Goal: Task Accomplishment & Management: Use online tool/utility

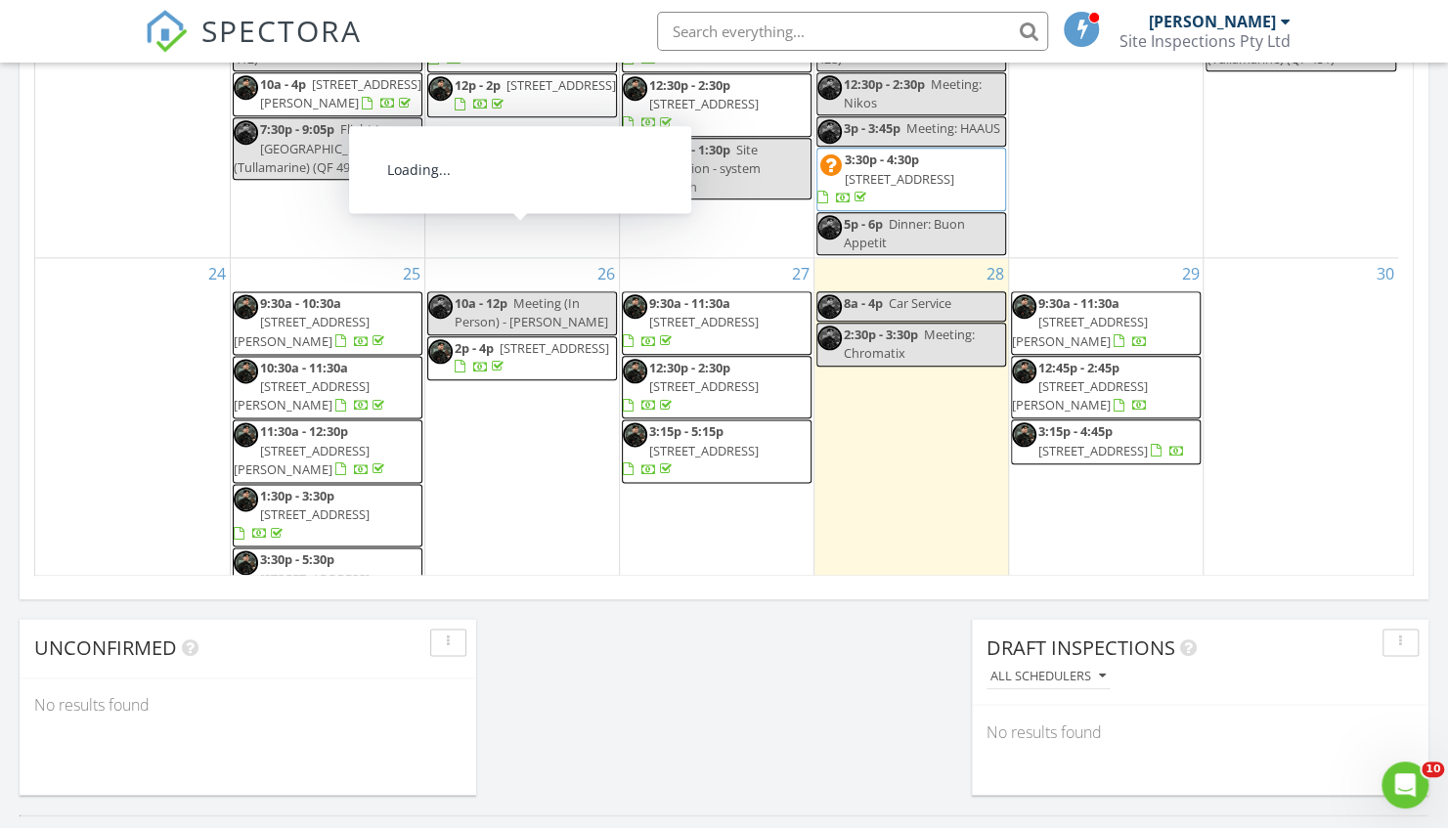
scroll to position [720, 0]
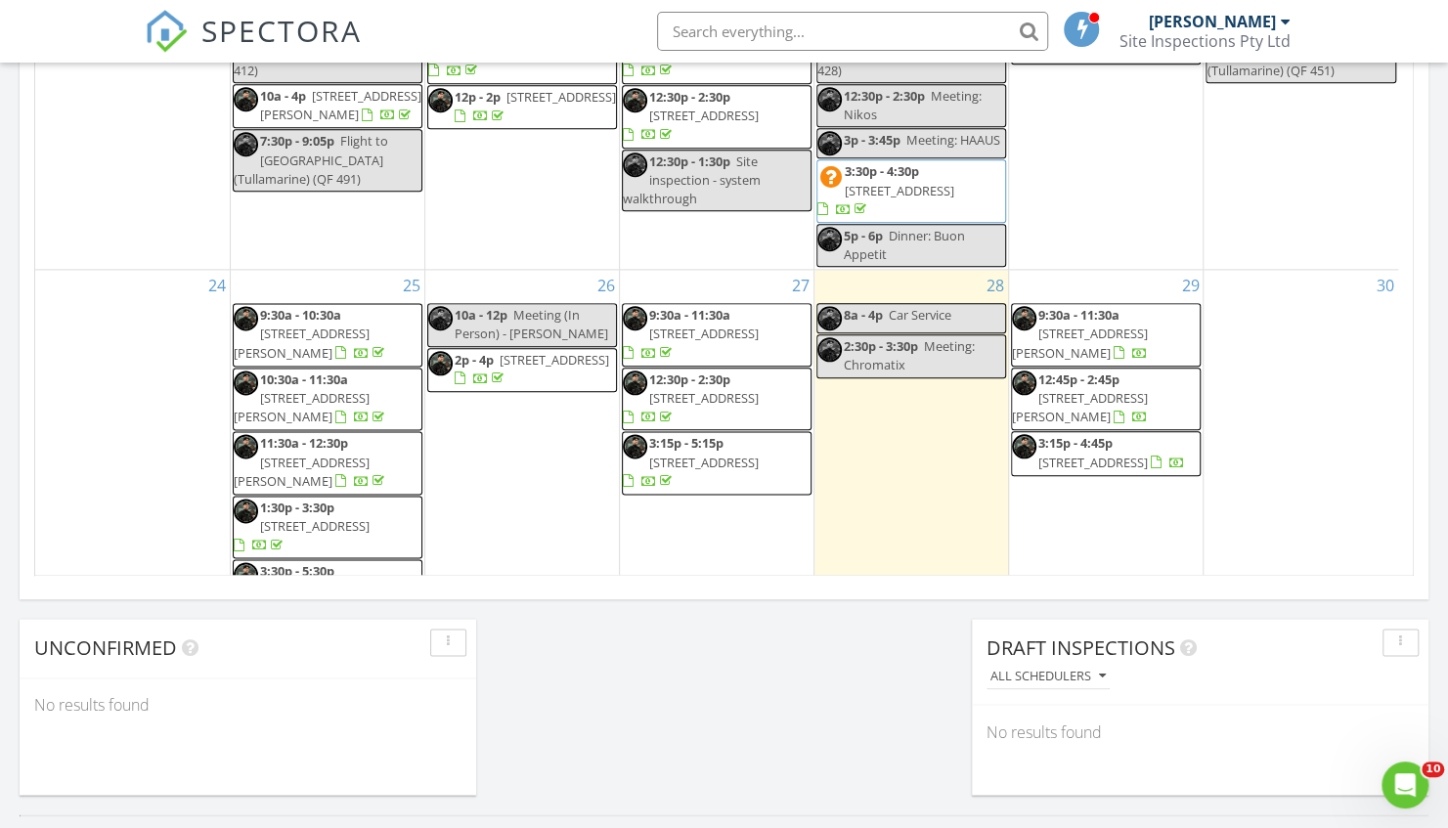
click at [1106, 325] on span "19 Dixon Ave, Croydon 3136" at bounding box center [1080, 343] width 136 height 36
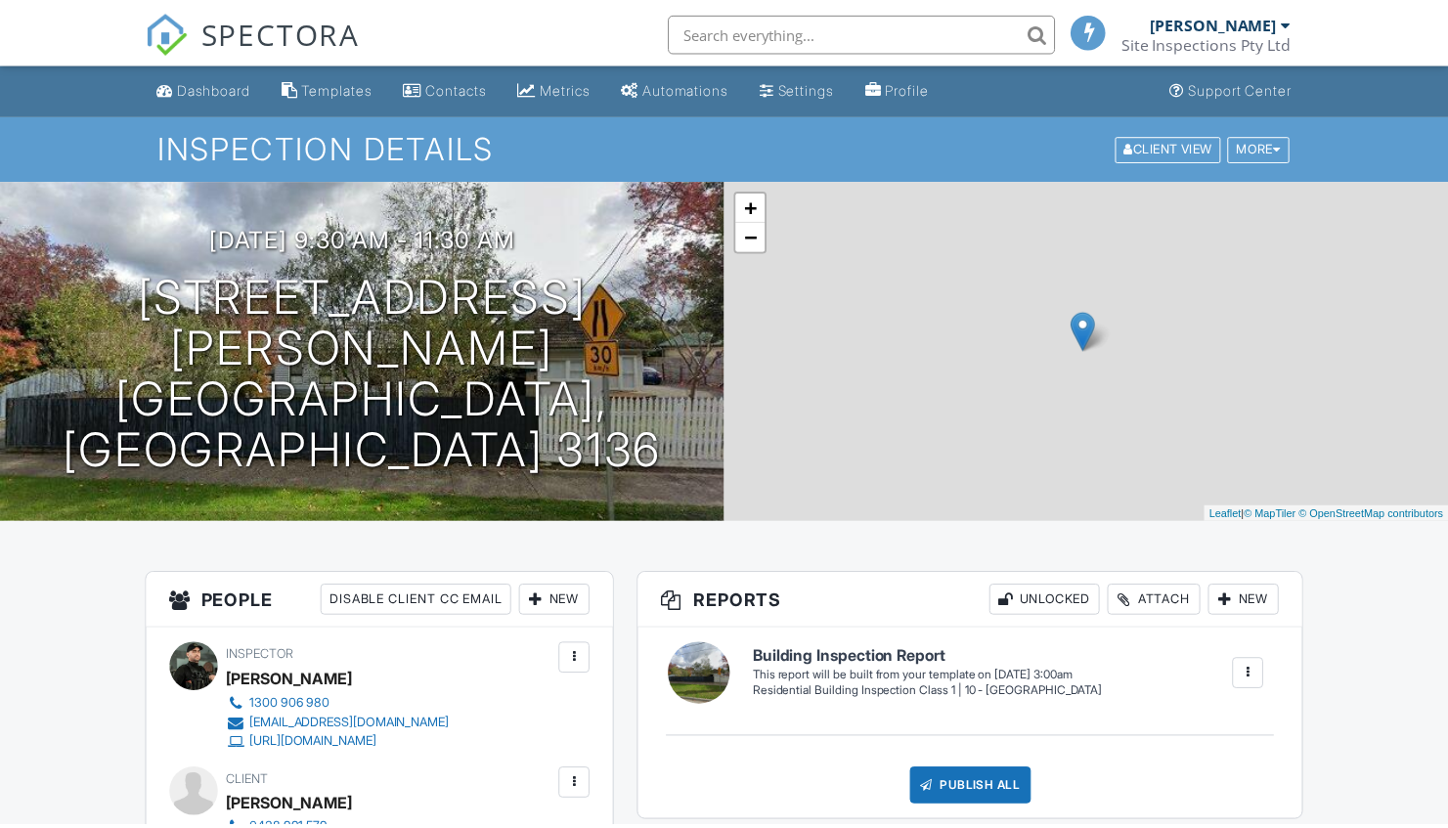
scroll to position [372, 0]
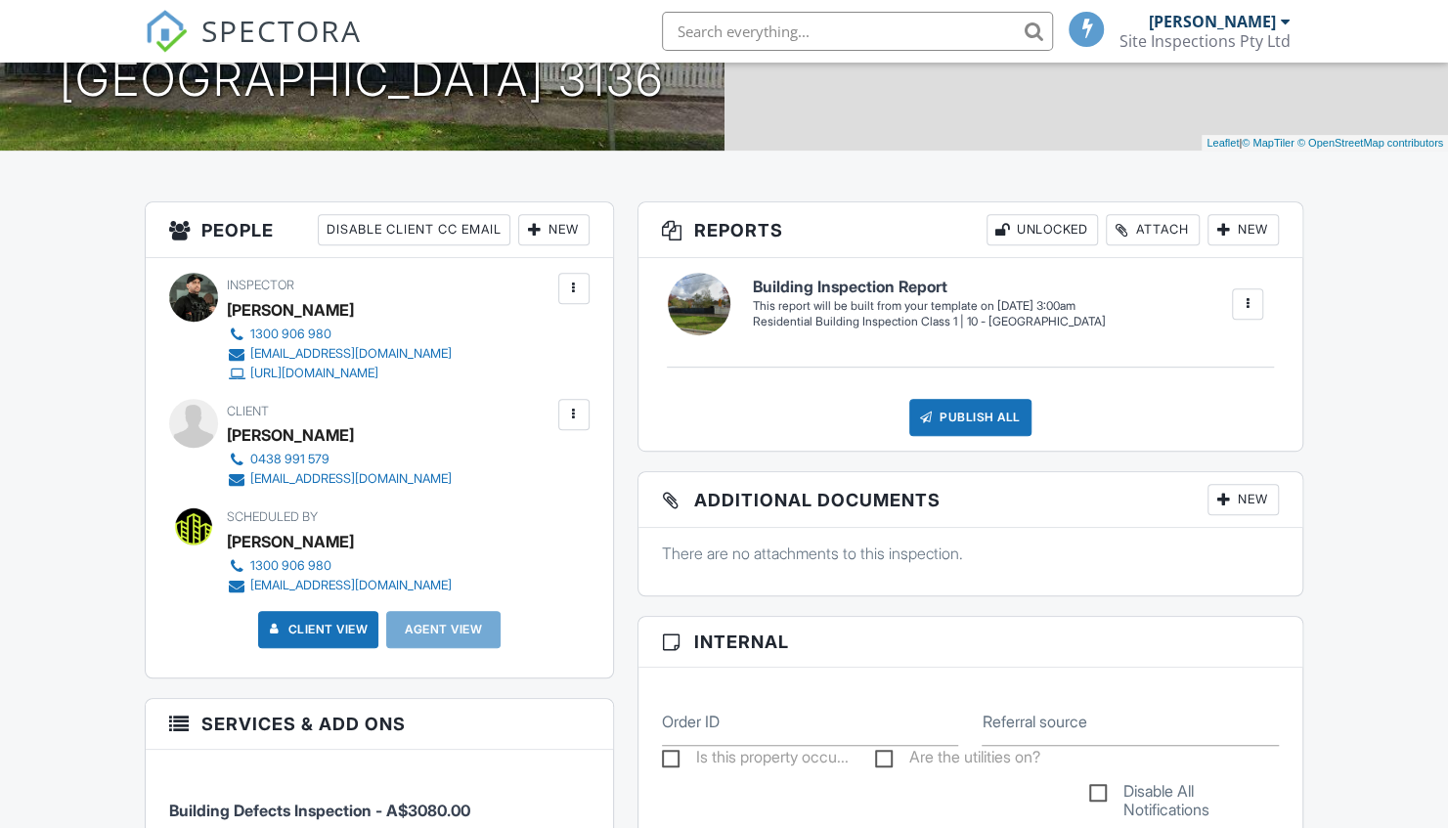
click at [1260, 310] on div at bounding box center [1247, 303] width 31 height 31
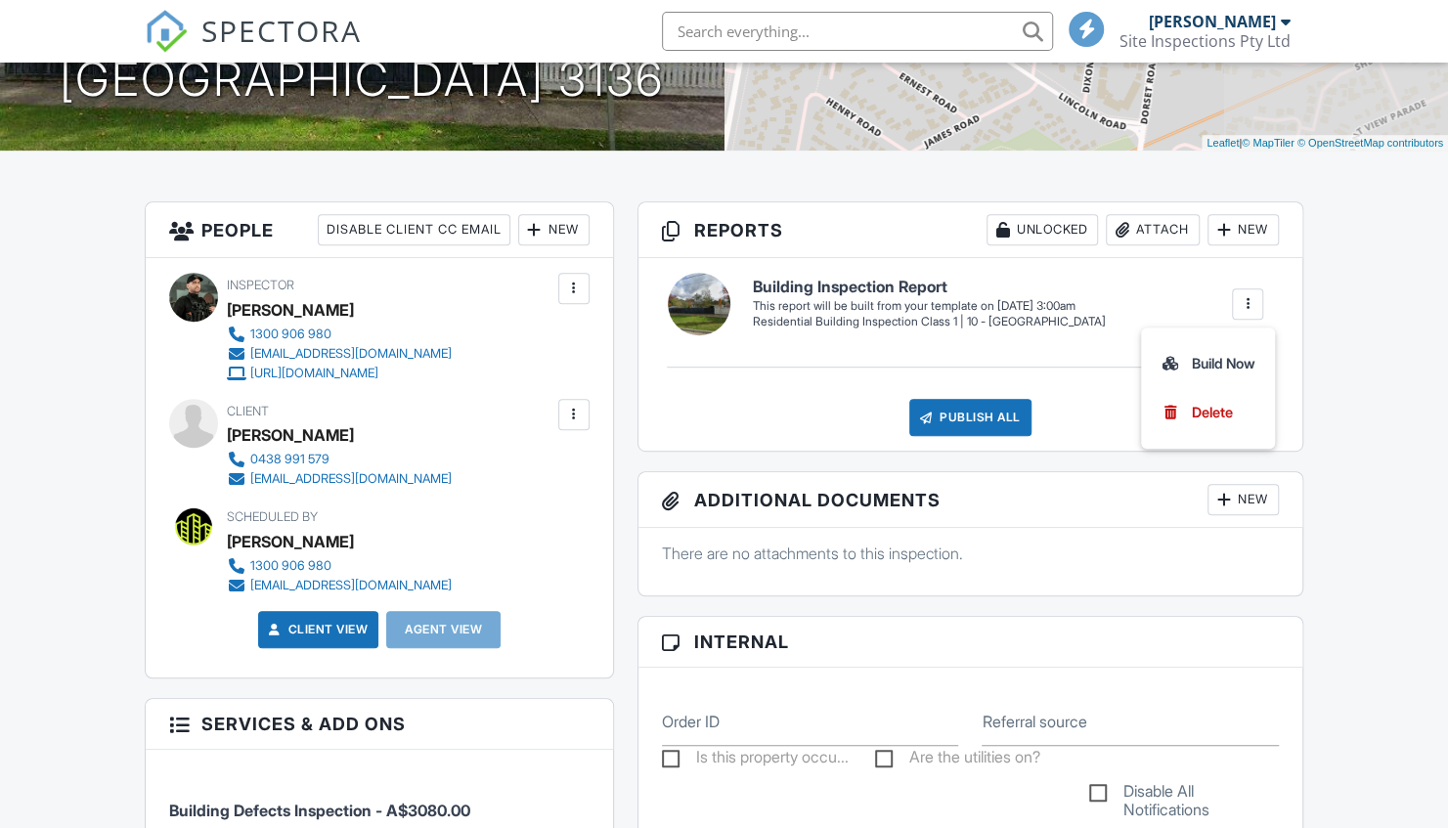
scroll to position [0, 0]
click at [1209, 363] on div "Build Now" at bounding box center [1208, 363] width 95 height 23
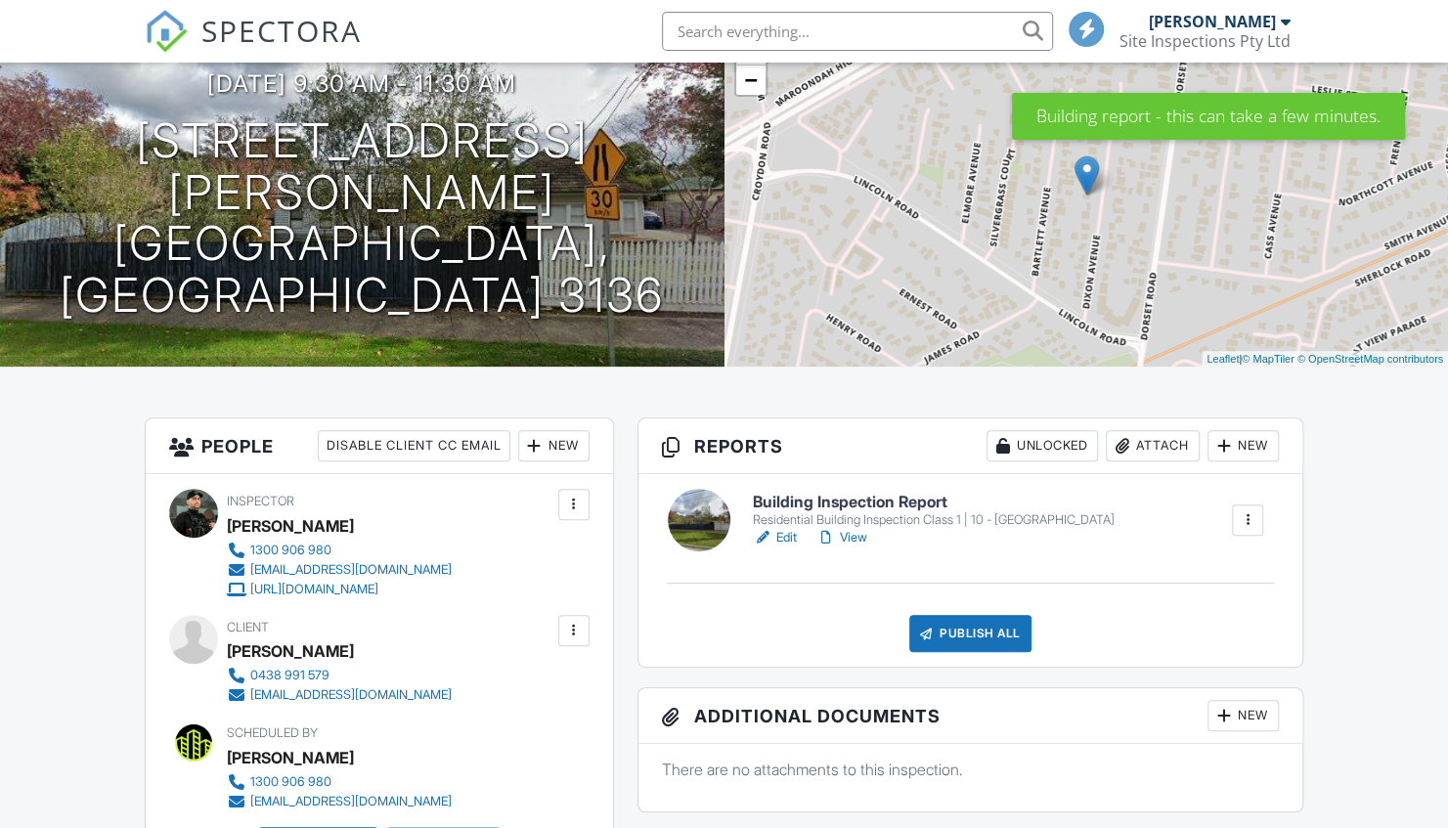
scroll to position [157, 0]
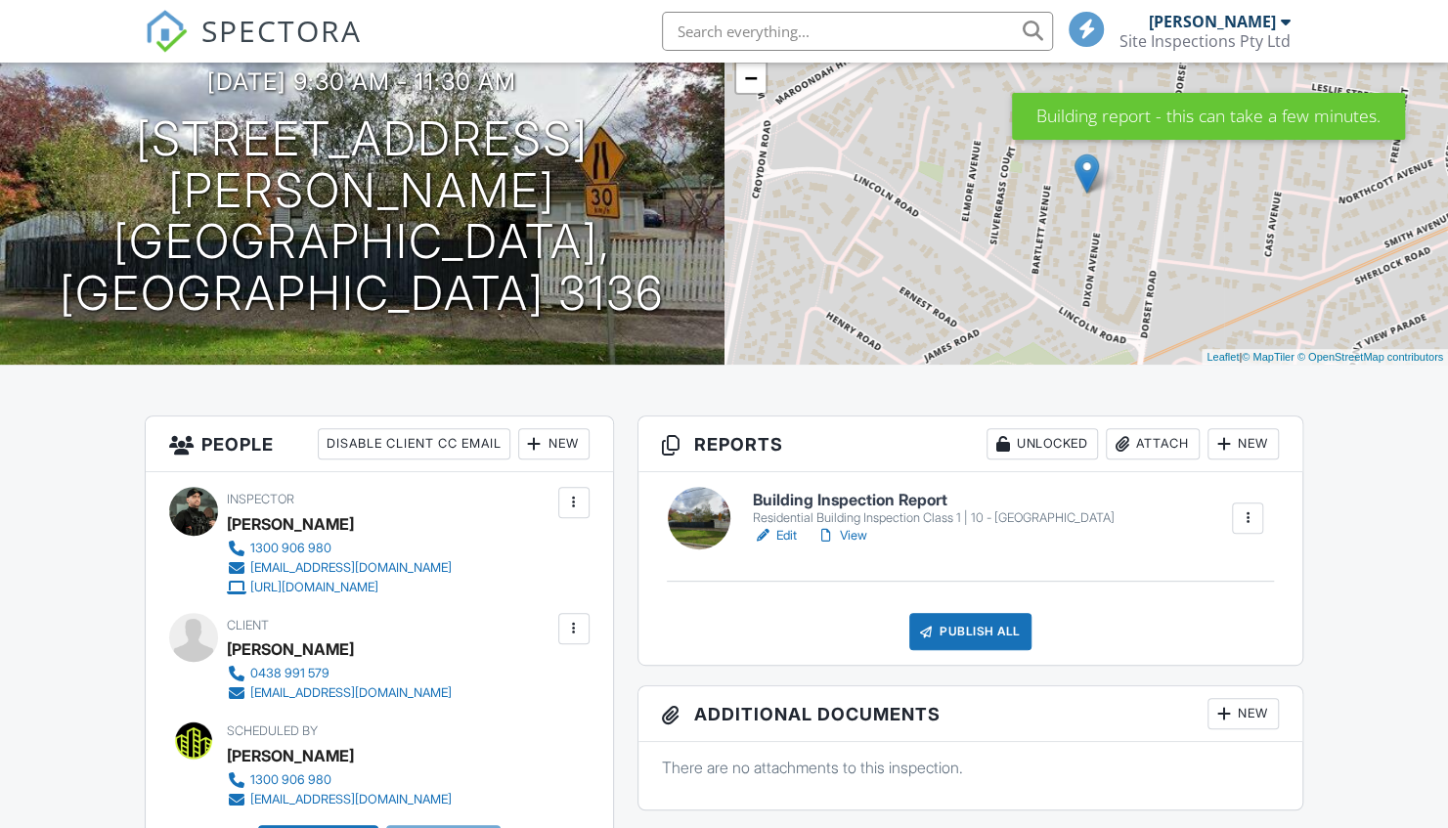
click at [776, 532] on link "Edit" at bounding box center [775, 536] width 44 height 20
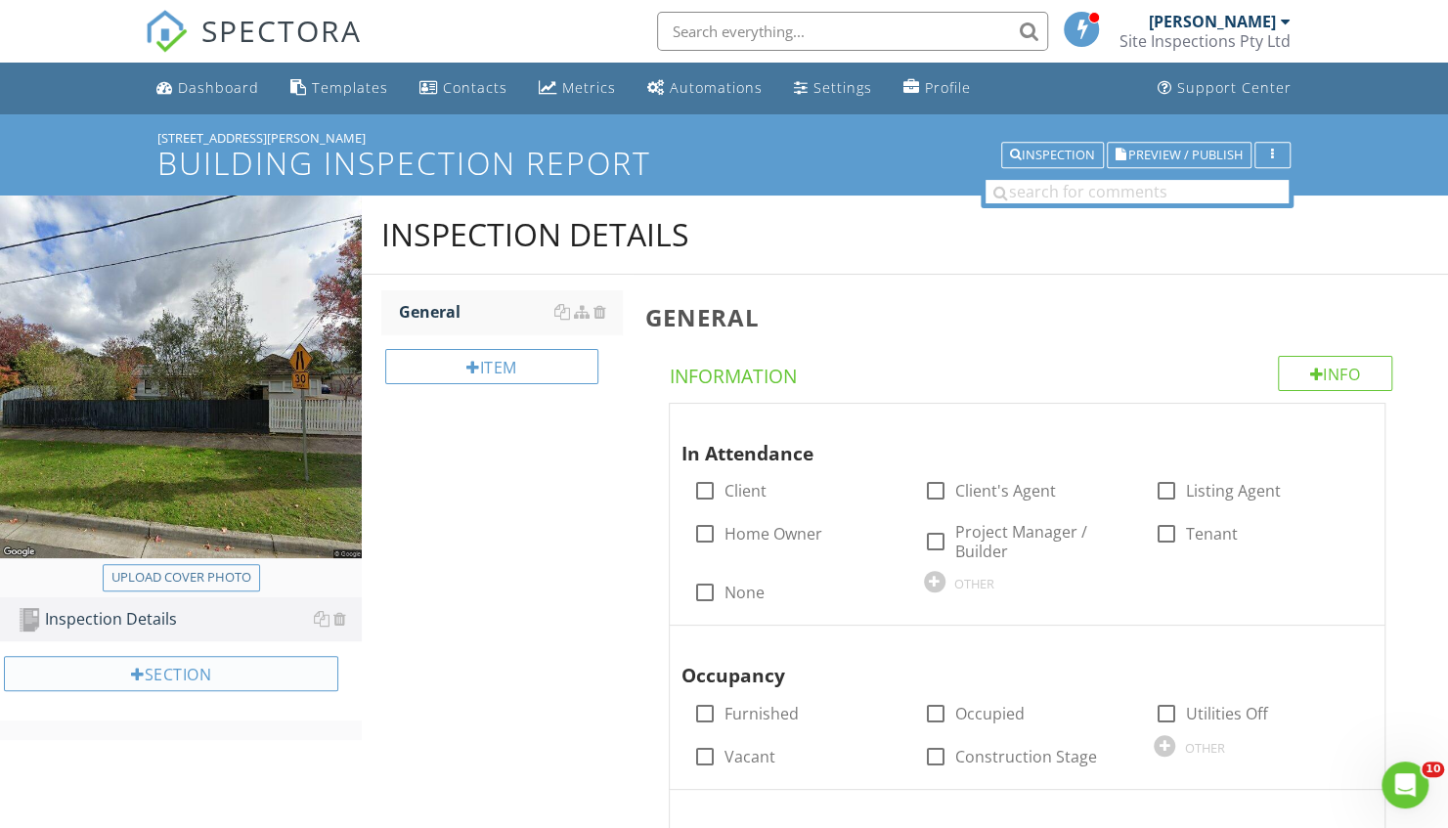
click at [286, 681] on div "Section" at bounding box center [171, 673] width 334 height 35
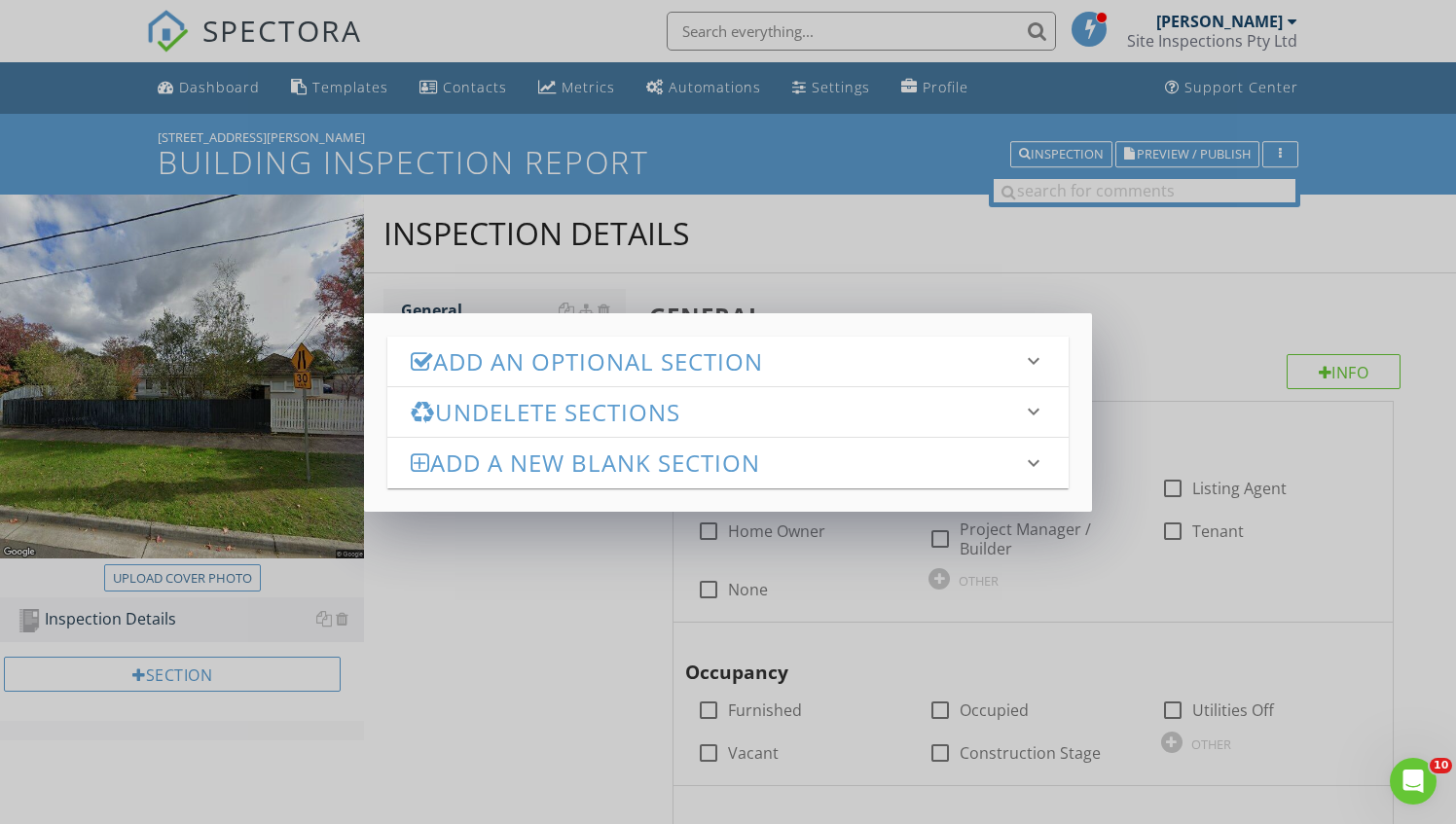
click at [497, 360] on h3 "Add an Optional Section" at bounding box center [717, 361] width 611 height 26
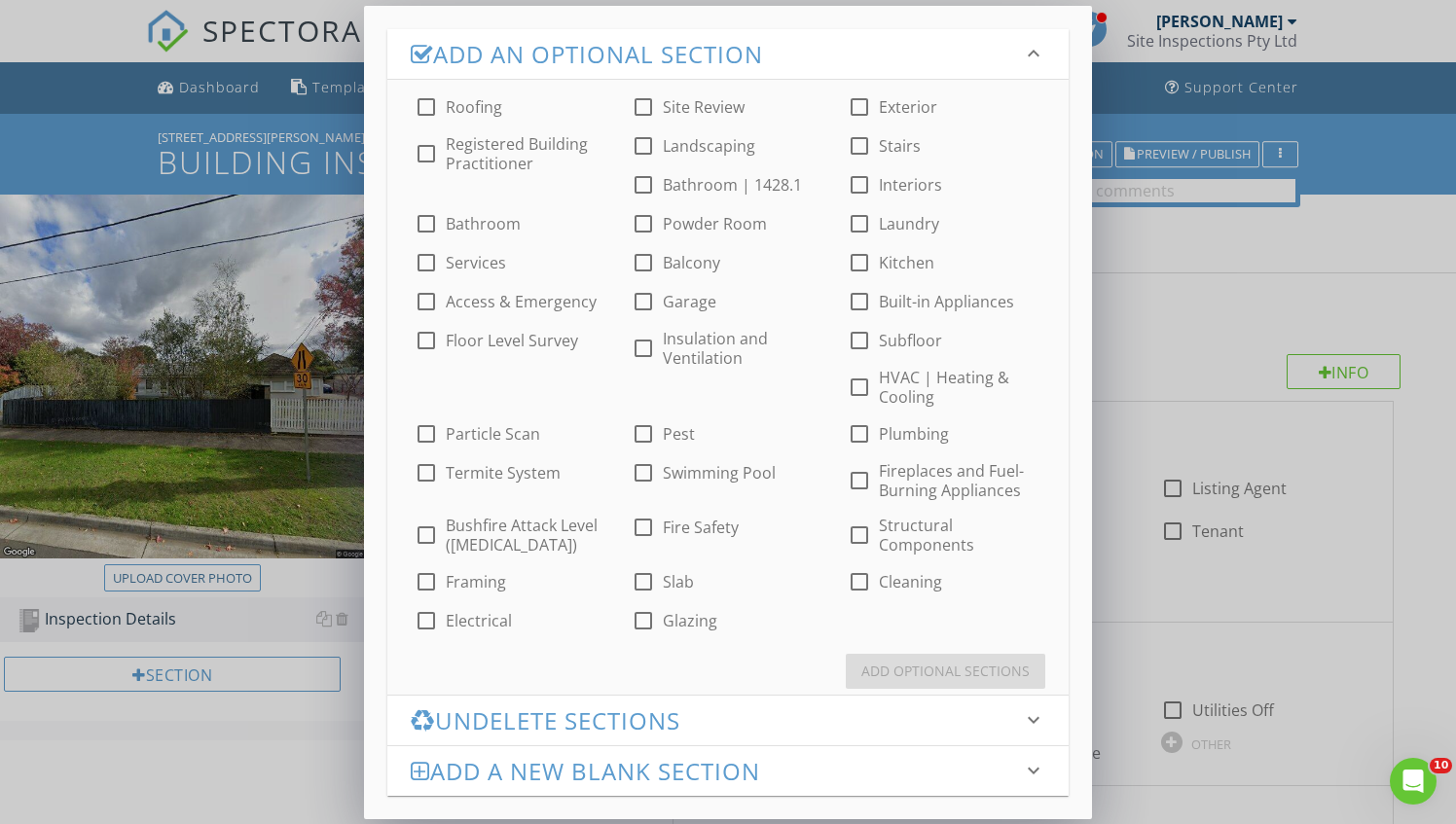
click at [422, 105] on div at bounding box center [426, 106] width 33 height 33
checkbox input "true"
click at [419, 224] on div at bounding box center [426, 223] width 33 height 33
checkbox input "true"
click at [419, 337] on div at bounding box center [426, 340] width 33 height 33
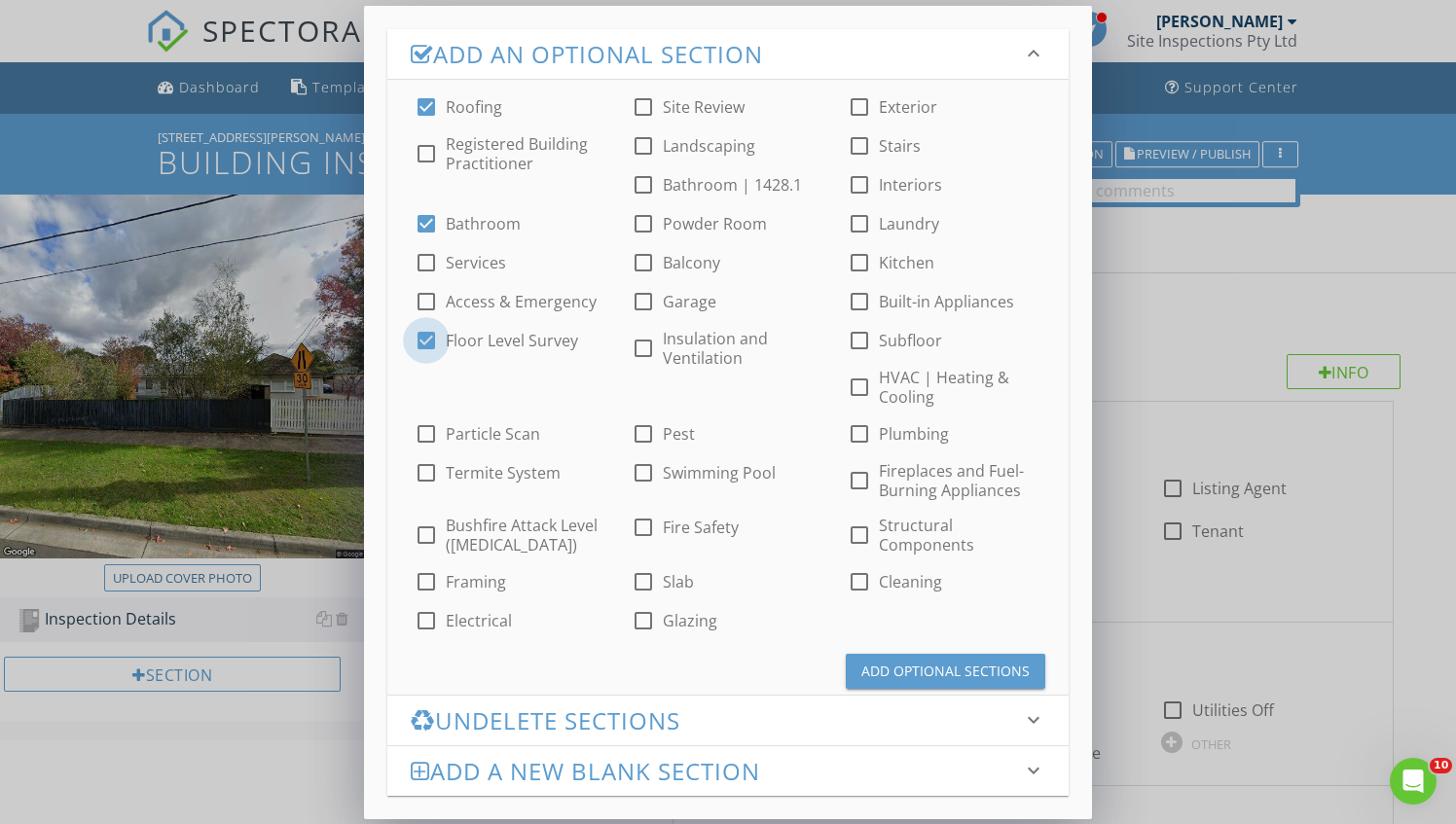
checkbox input "true"
click at [637, 216] on div at bounding box center [643, 223] width 33 height 33
checkbox input "true"
click at [646, 265] on div at bounding box center [643, 262] width 33 height 33
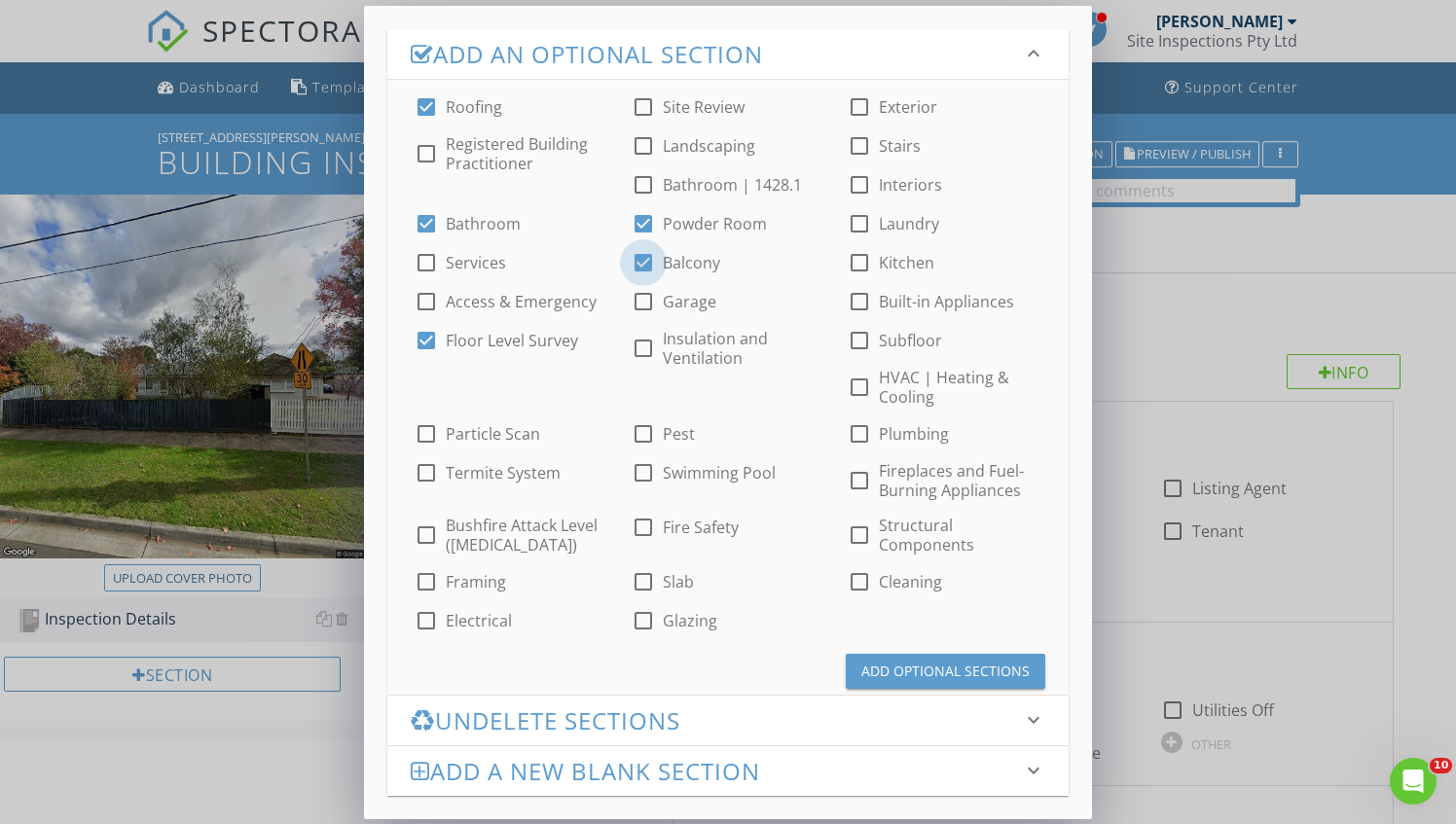
checkbox input "false"
click at [644, 313] on div at bounding box center [643, 302] width 33 height 33
checkbox input "true"
click at [642, 350] on div at bounding box center [643, 347] width 33 height 33
checkbox input "true"
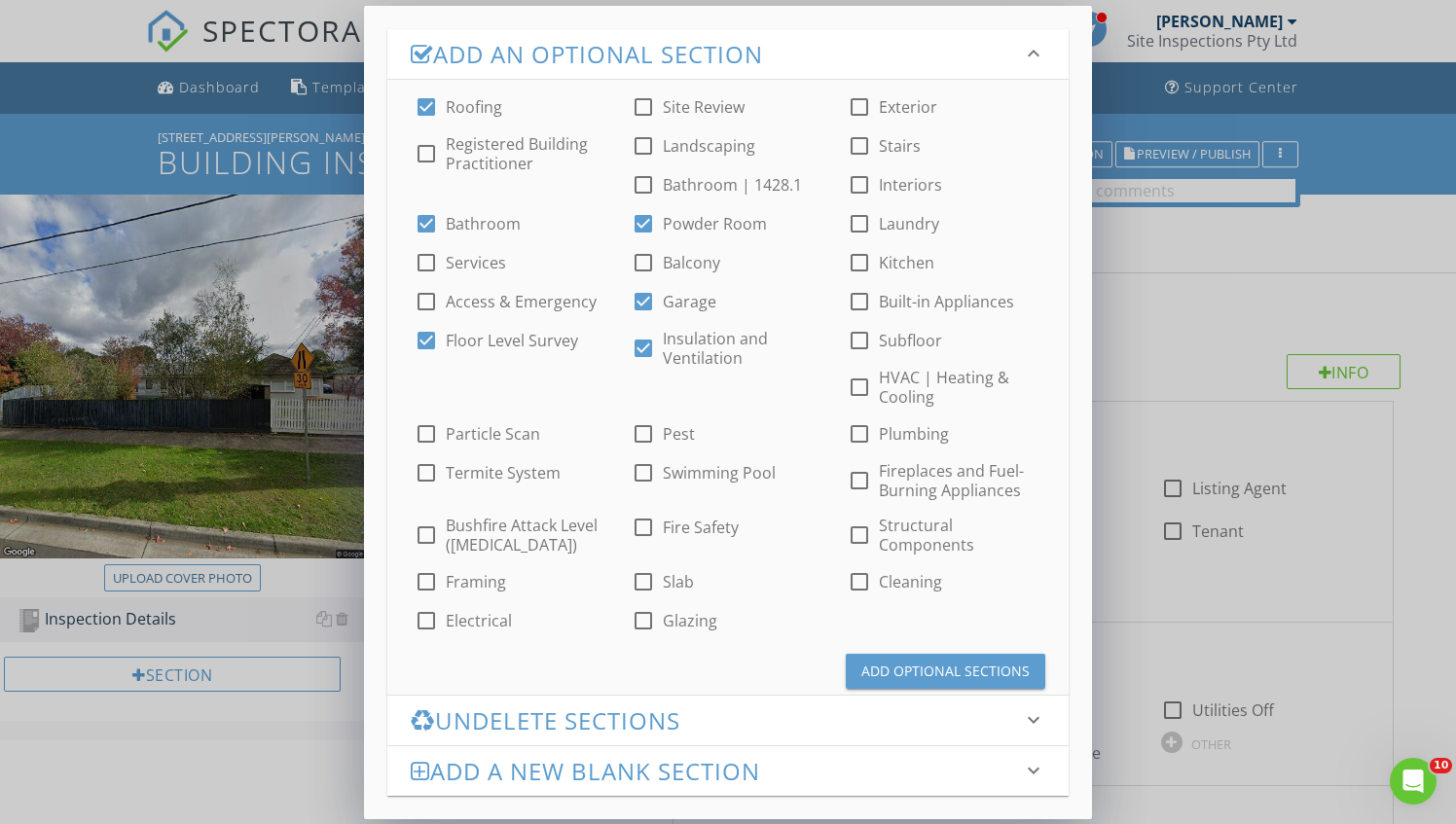
click at [873, 99] on div at bounding box center [859, 106] width 33 height 33
checkbox input "true"
click at [860, 180] on div at bounding box center [859, 184] width 33 height 33
checkbox input "true"
click at [860, 212] on div at bounding box center [859, 223] width 33 height 33
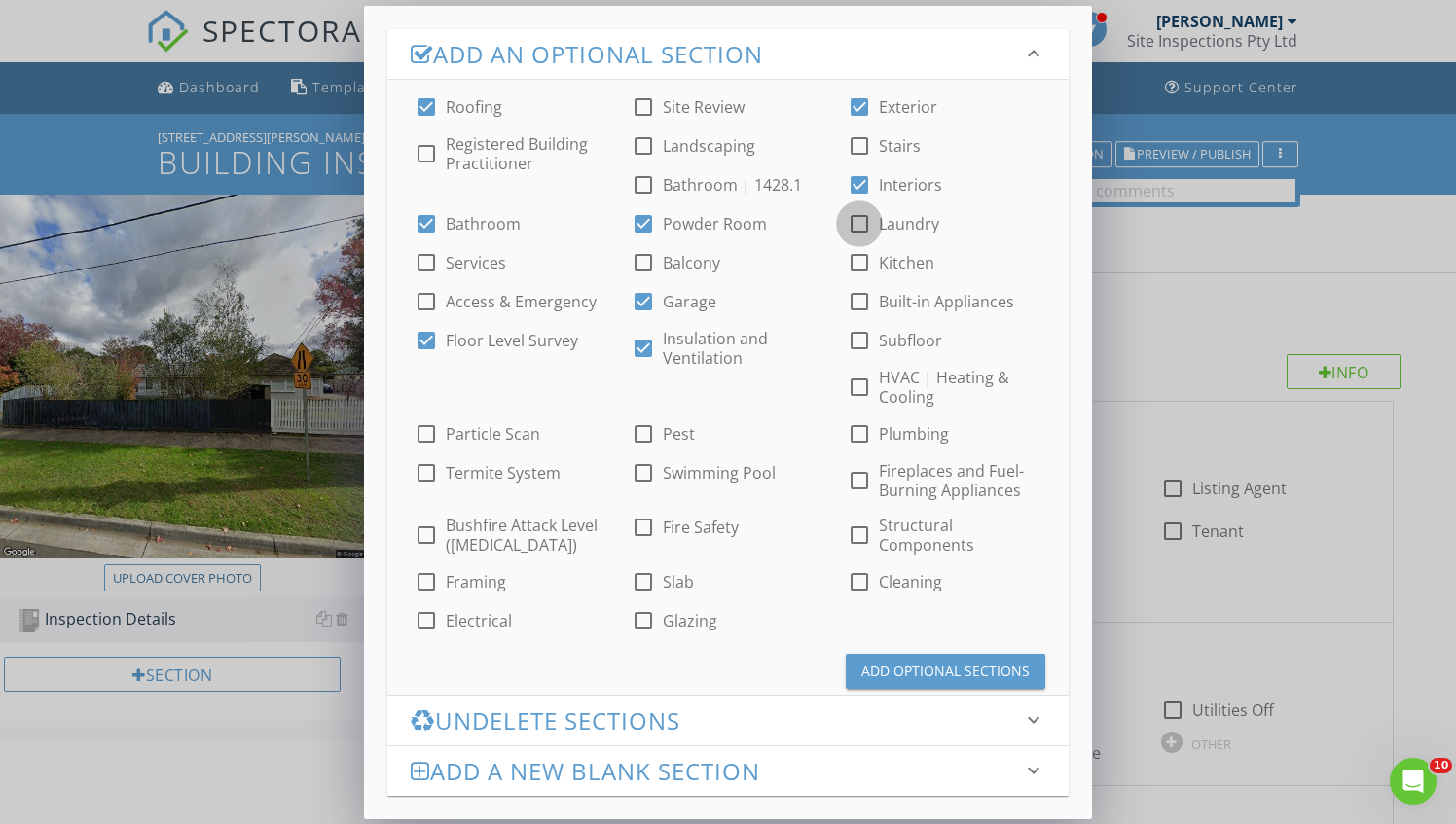
checkbox input "true"
click at [856, 278] on div at bounding box center [859, 262] width 33 height 33
checkbox input "true"
click at [853, 383] on div at bounding box center [859, 387] width 33 height 33
checkbox input "true"
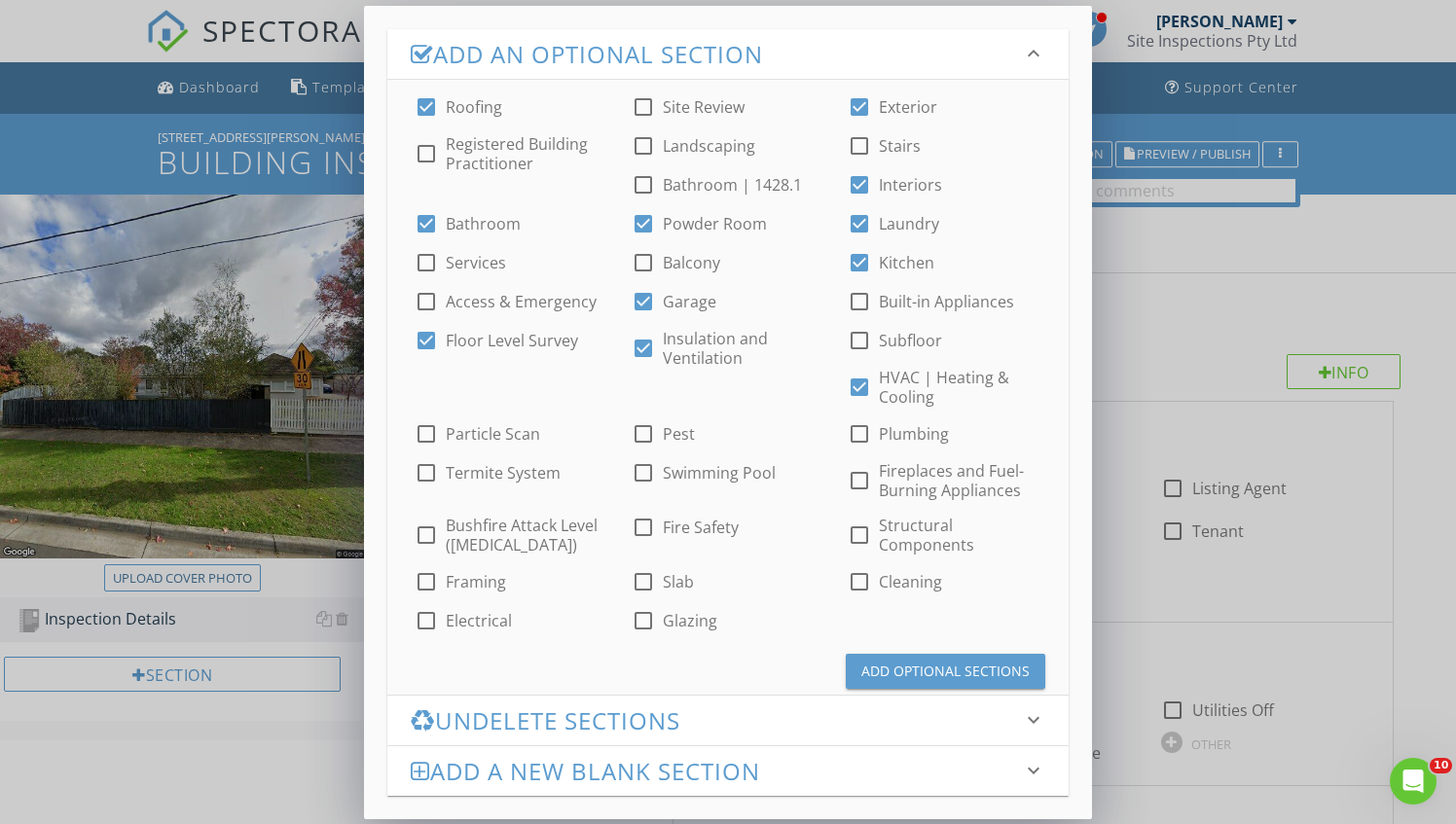
click at [916, 668] on div "Add Optional Sections" at bounding box center [944, 671] width 168 height 21
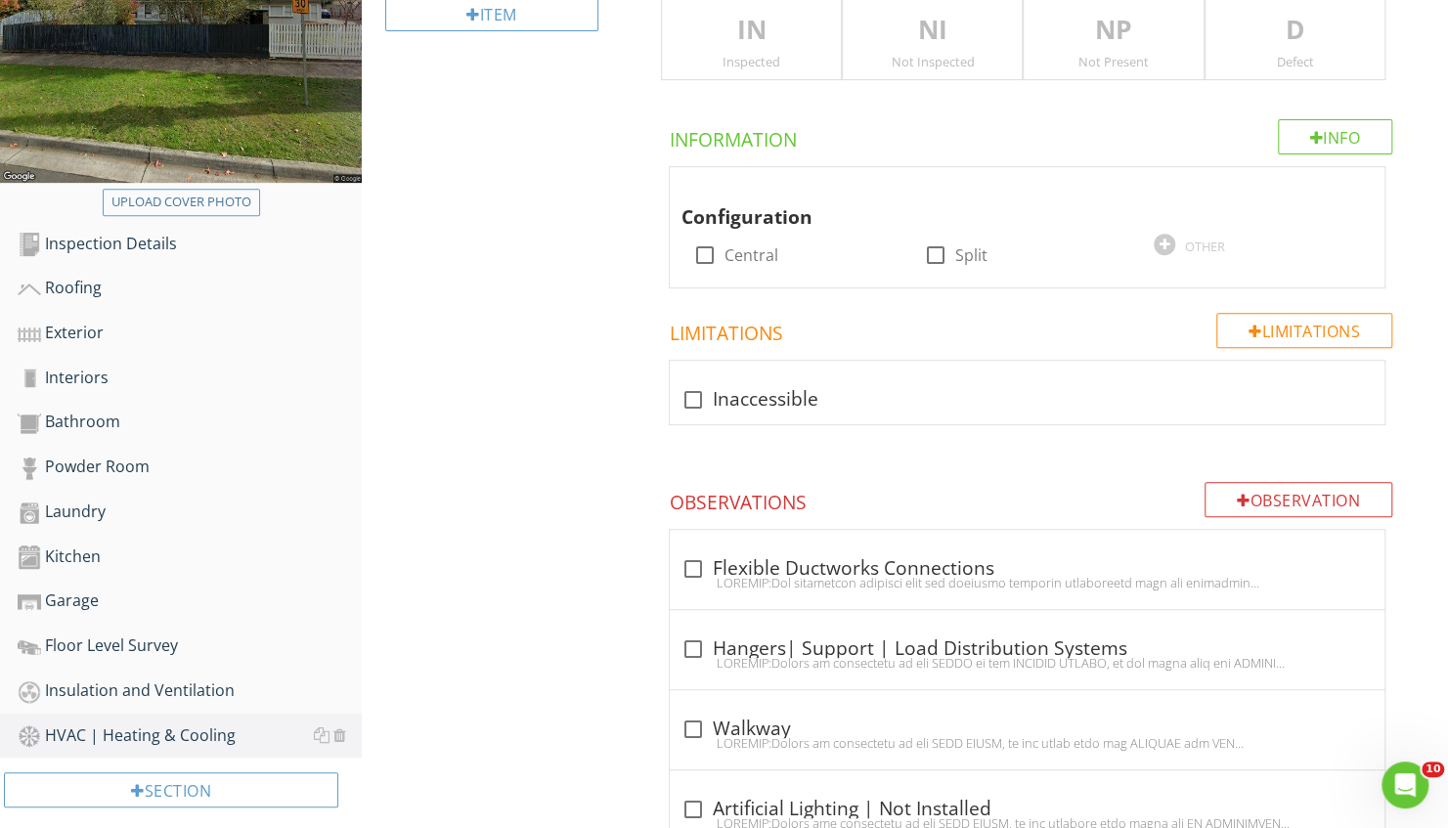
scroll to position [379, 0]
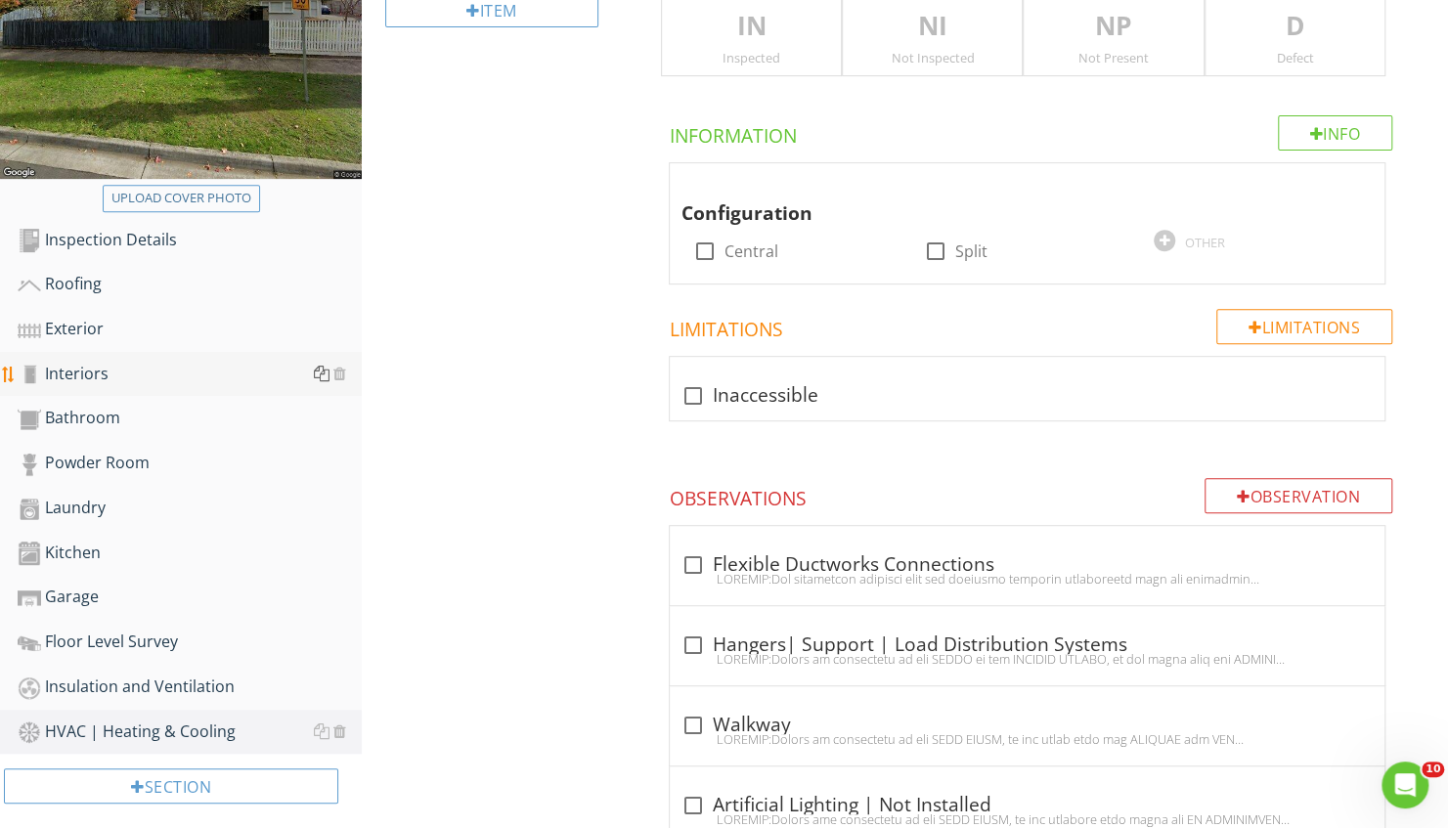
click at [319, 372] on div at bounding box center [322, 374] width 16 height 16
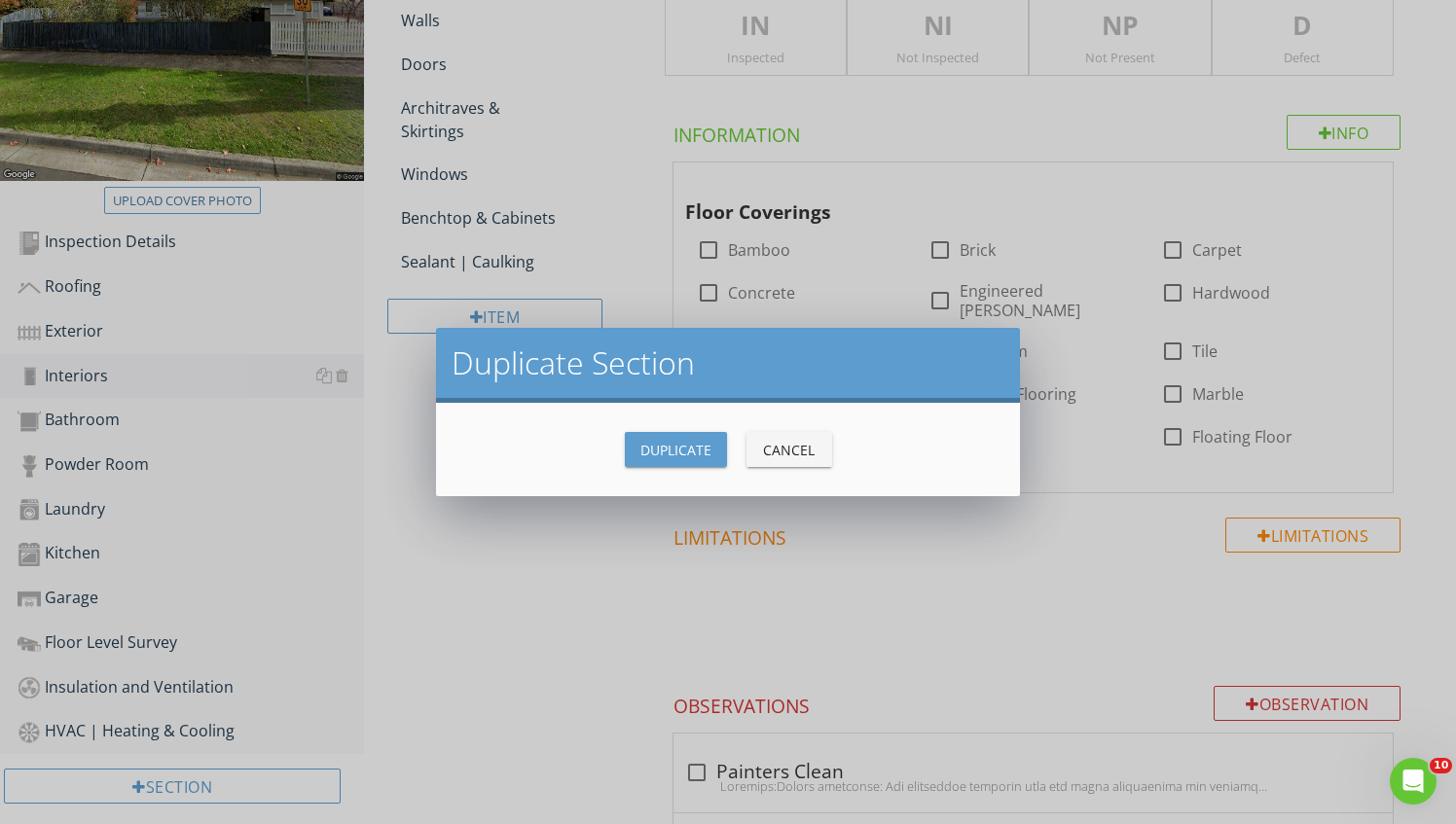
click at [654, 464] on button "Duplicate" at bounding box center [676, 449] width 103 height 35
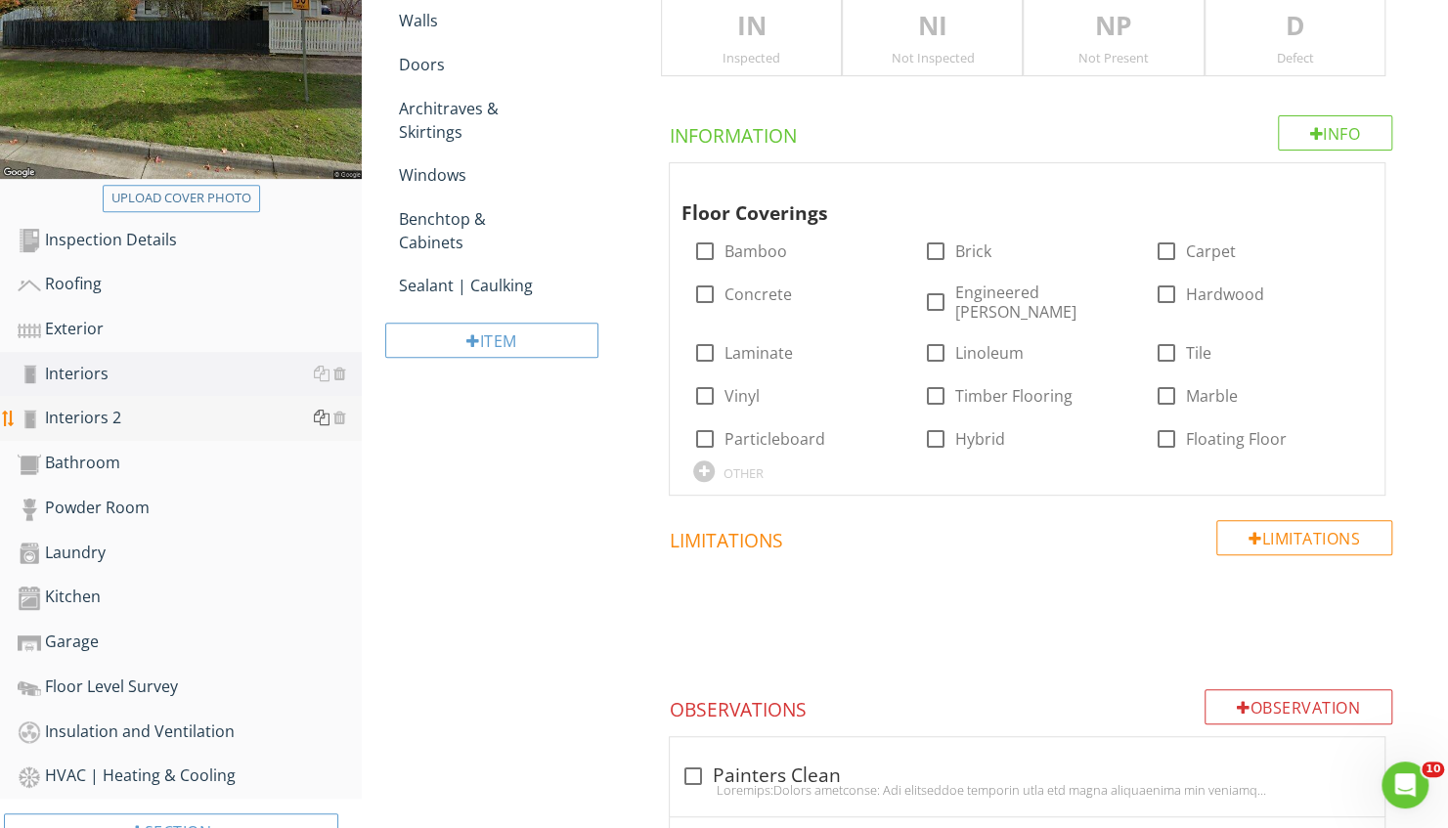
click at [320, 417] on div at bounding box center [322, 418] width 16 height 16
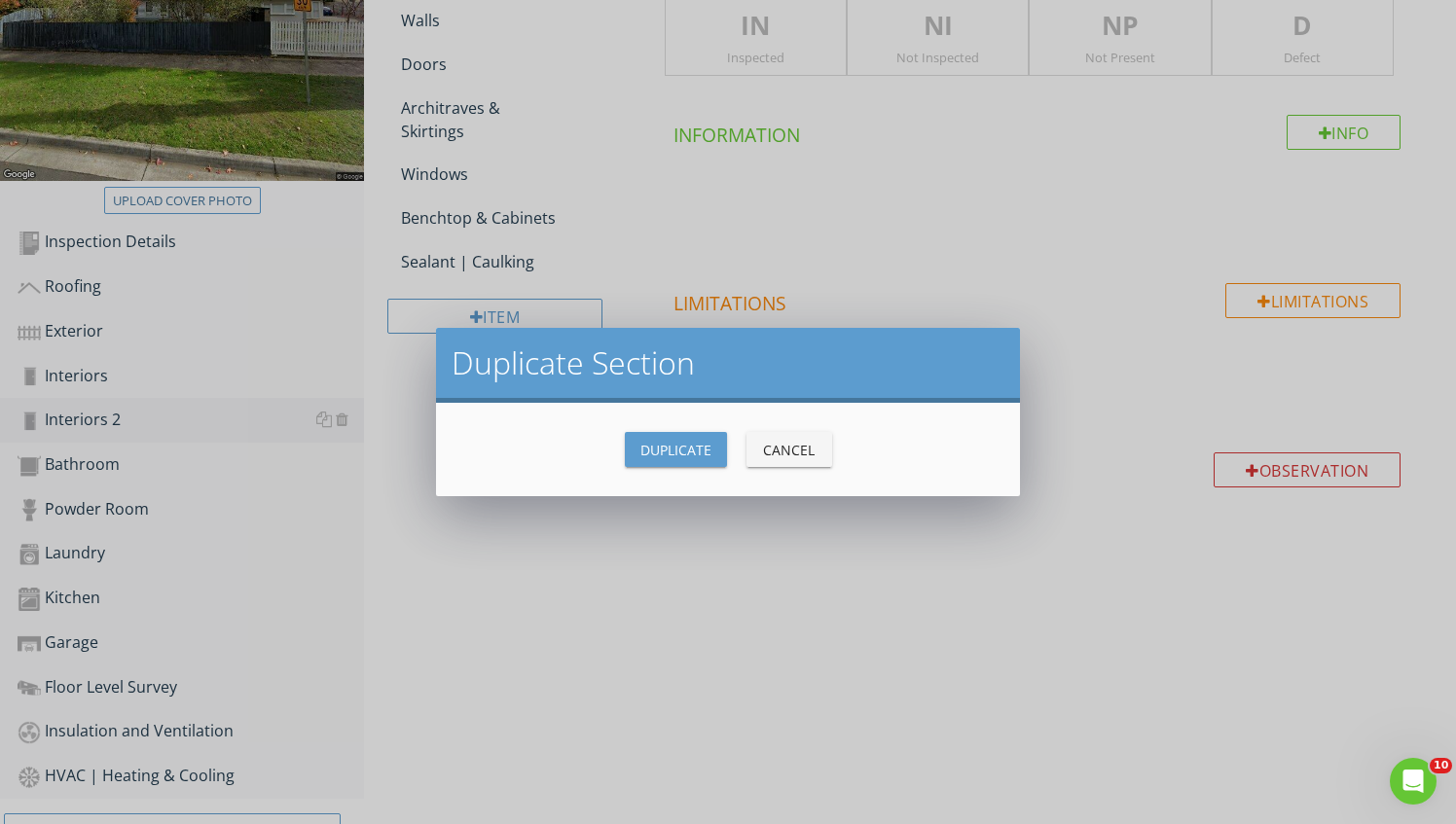
click at [685, 471] on div "Duplicate Cancel" at bounding box center [728, 449] width 537 height 47
click at [683, 460] on div "Duplicate" at bounding box center [675, 450] width 71 height 21
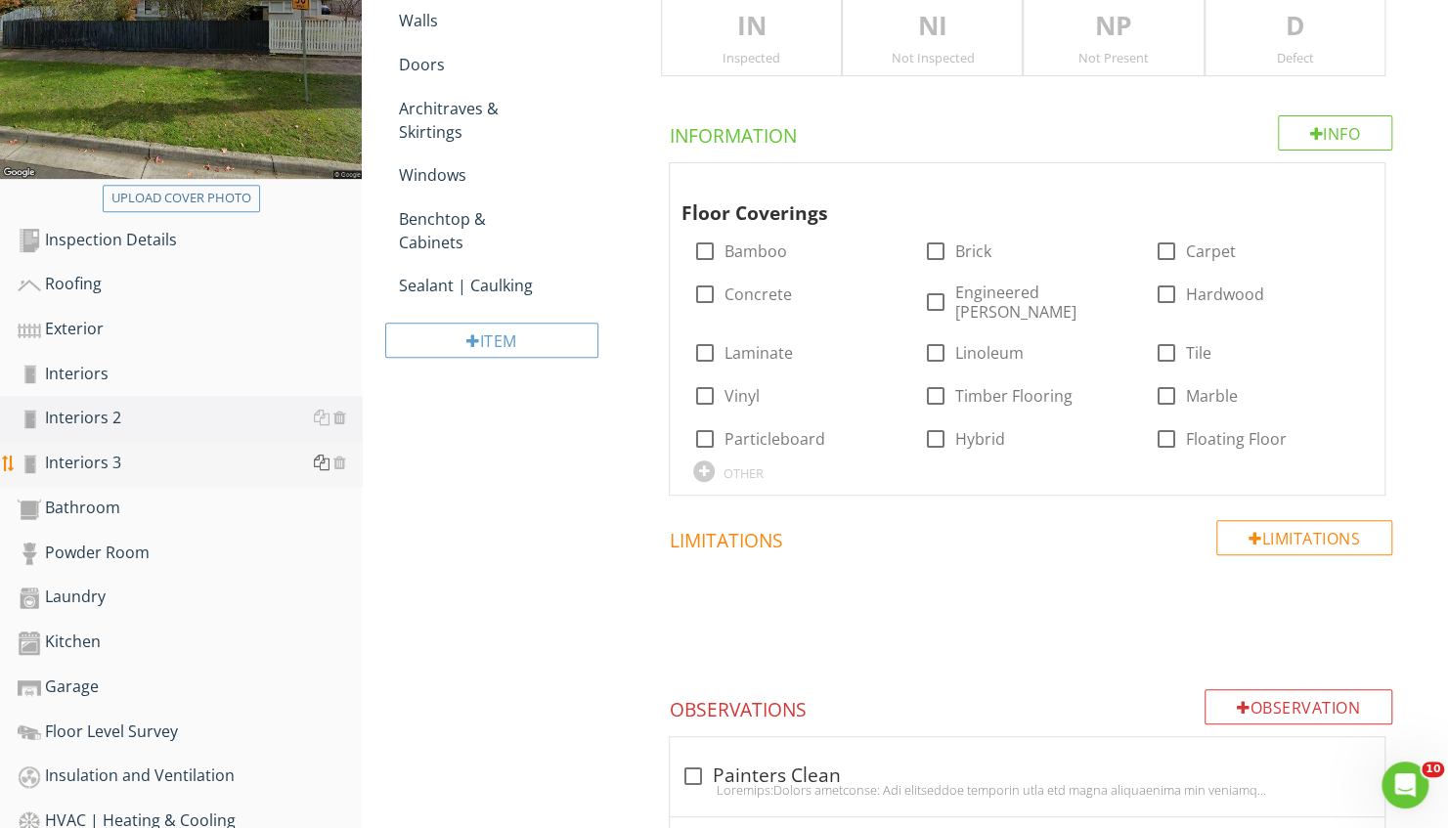
click at [324, 465] on div at bounding box center [322, 463] width 16 height 16
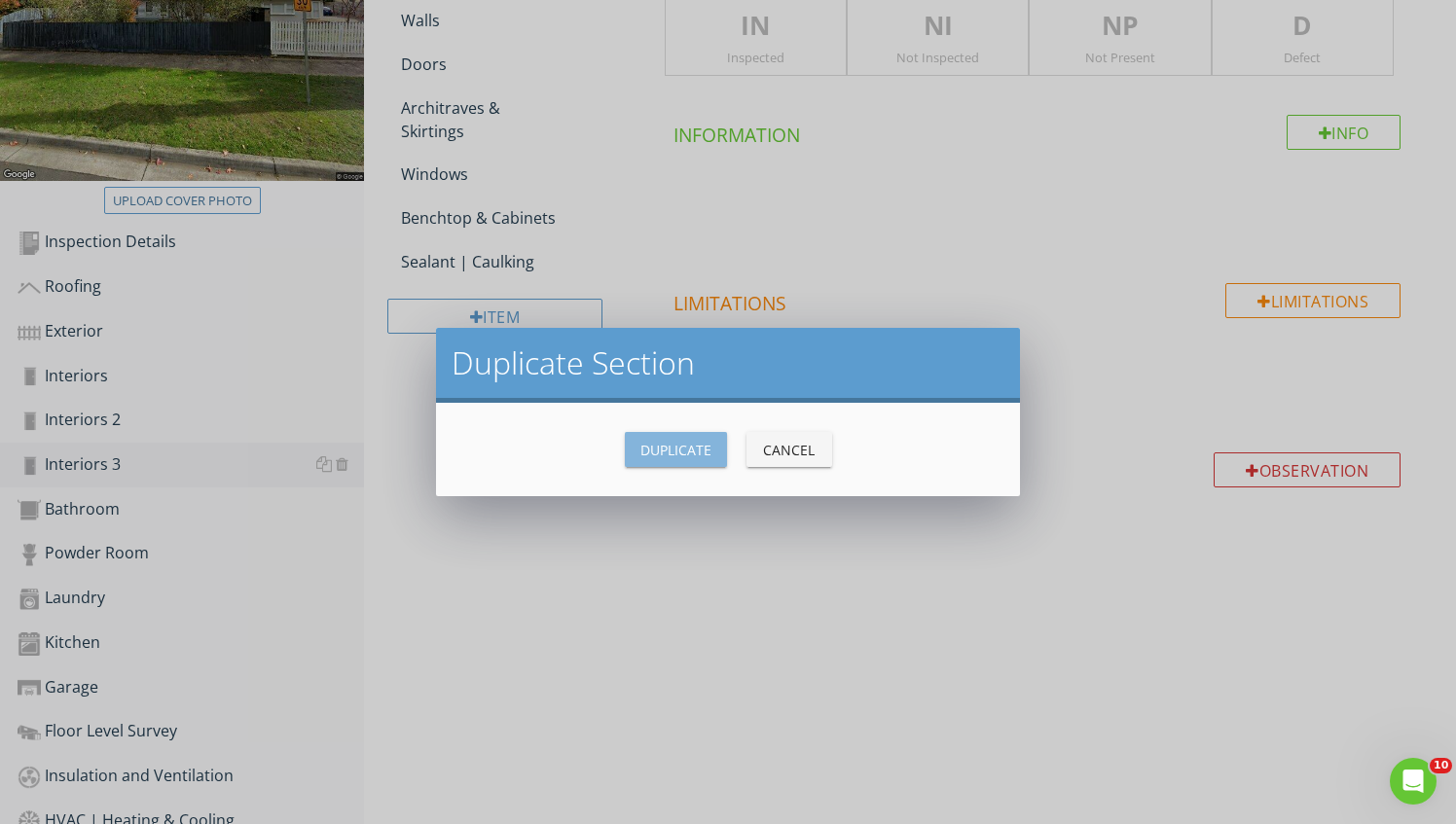
click at [664, 459] on div "Duplicate" at bounding box center [675, 450] width 71 height 21
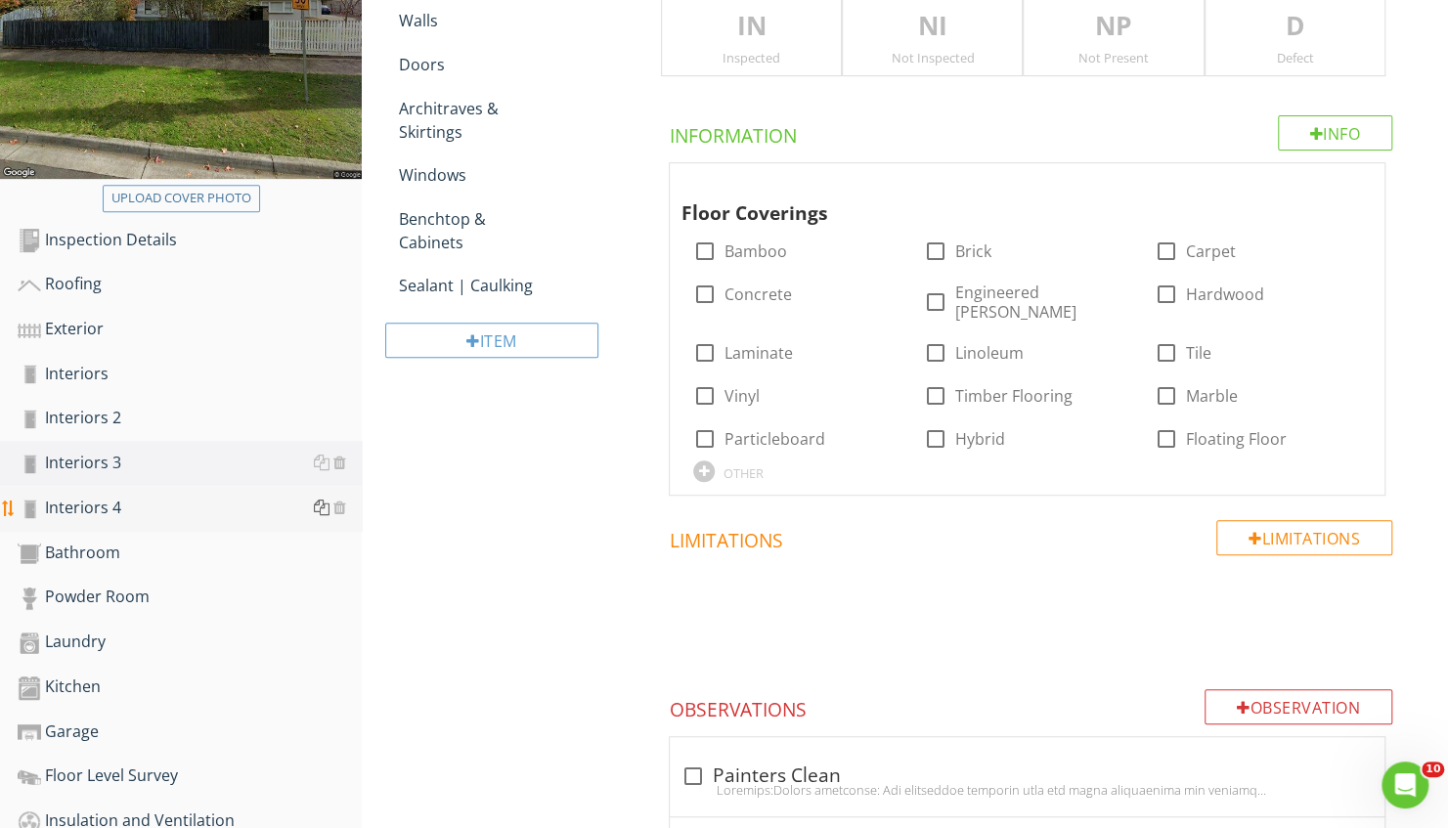
click at [323, 508] on div at bounding box center [322, 508] width 16 height 16
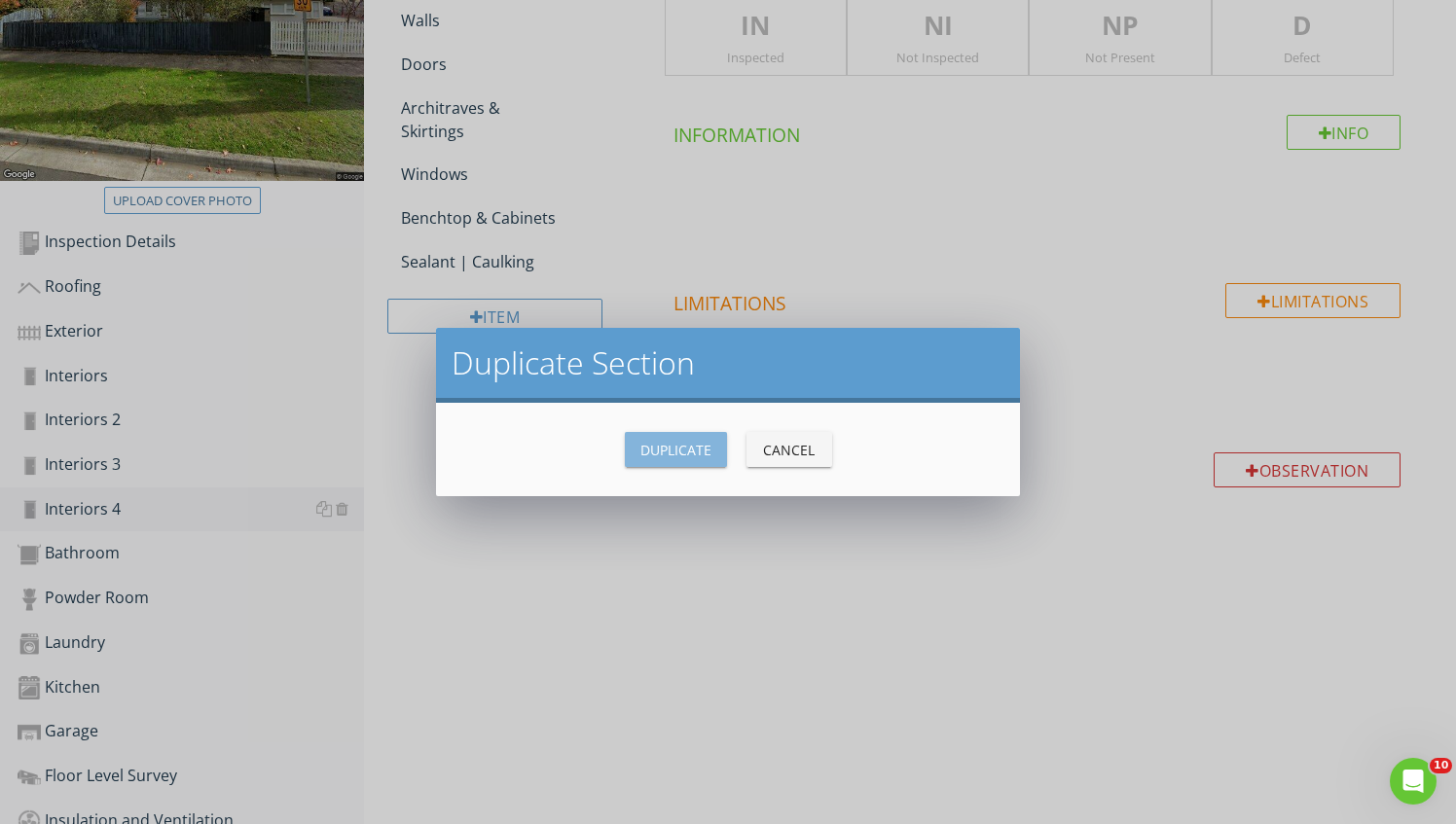
click at [645, 458] on div "Duplicate" at bounding box center [675, 450] width 71 height 21
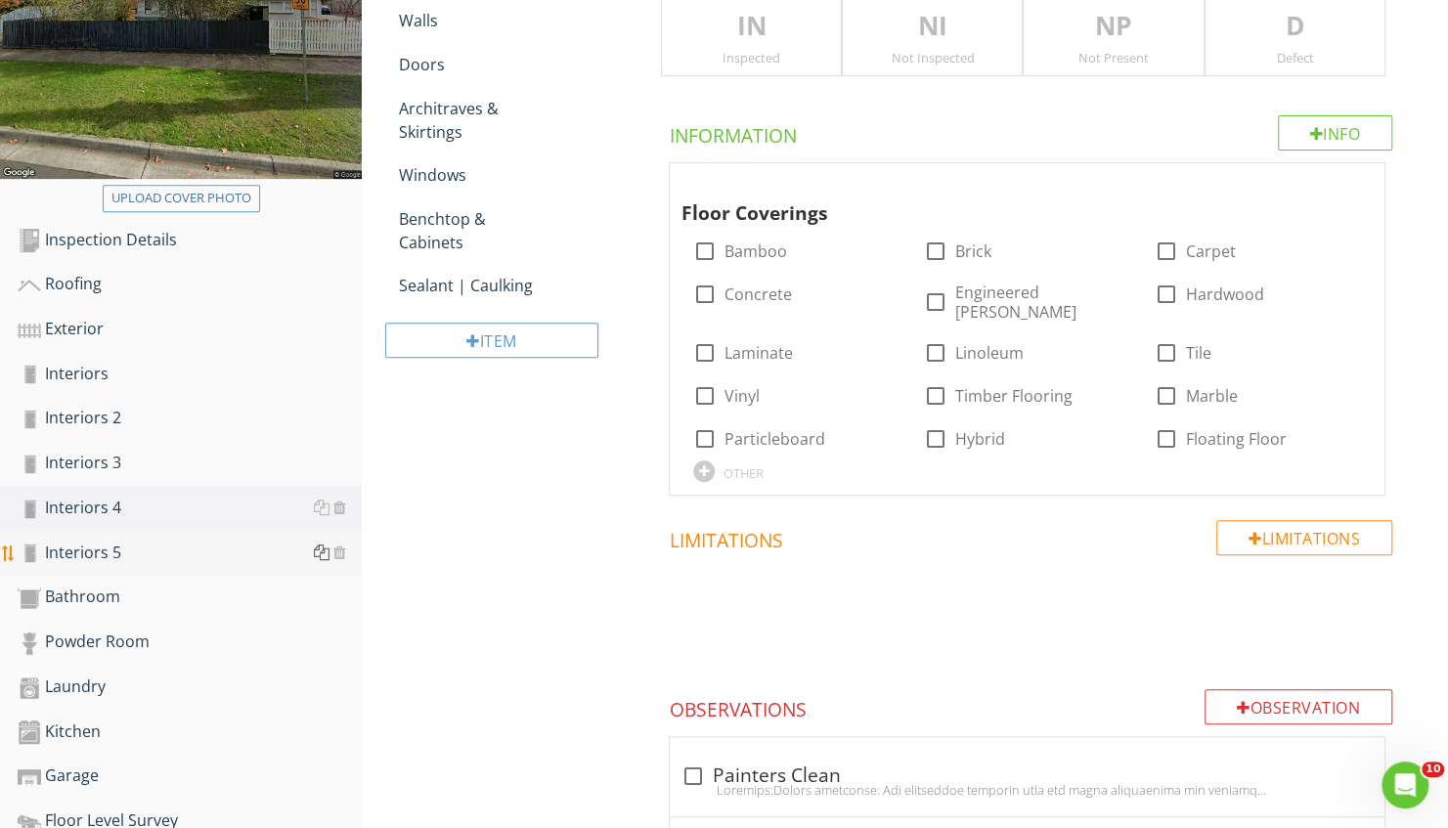
click at [319, 553] on div at bounding box center [322, 553] width 16 height 16
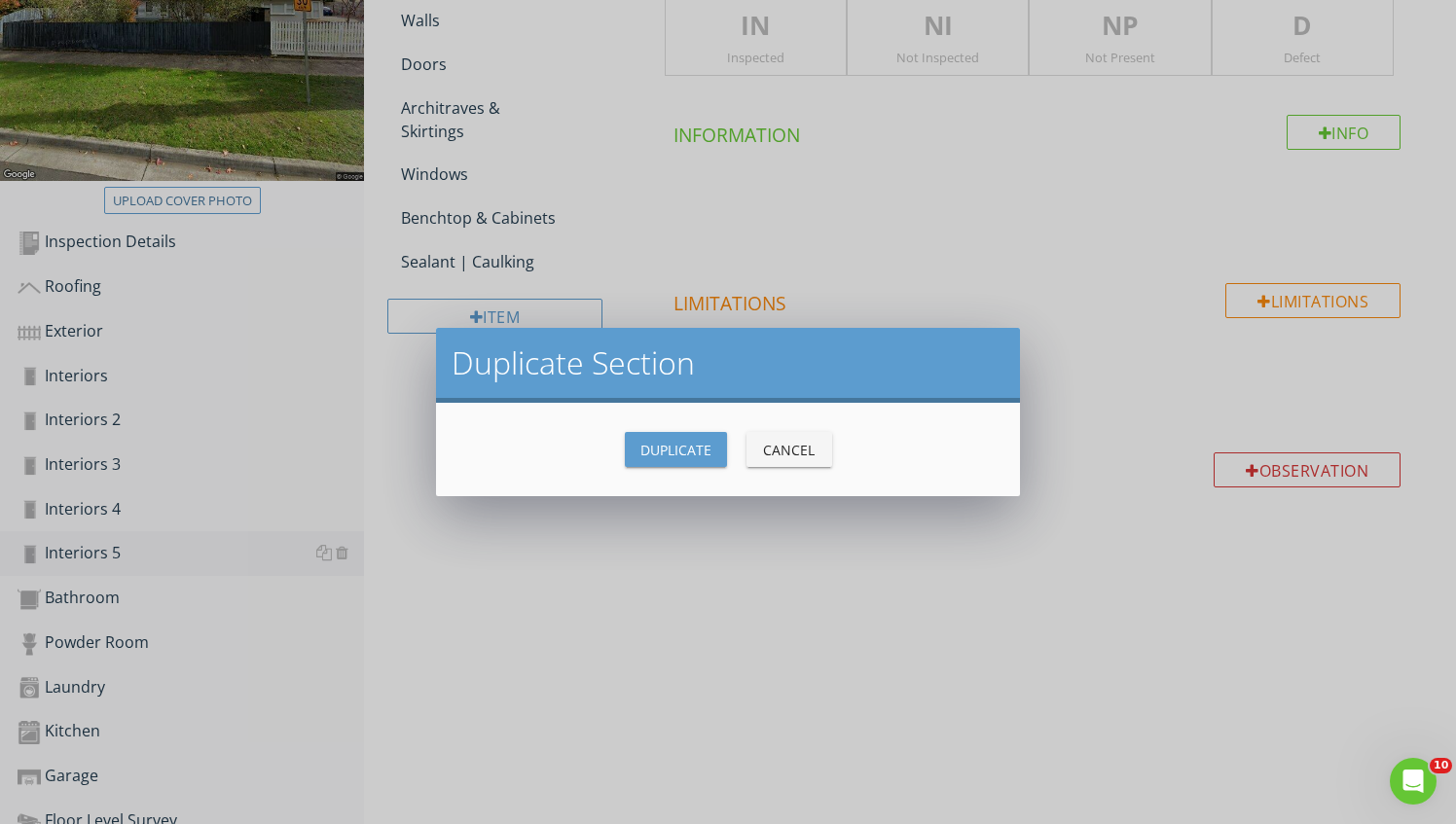
click at [674, 450] on div "Duplicate" at bounding box center [675, 450] width 71 height 21
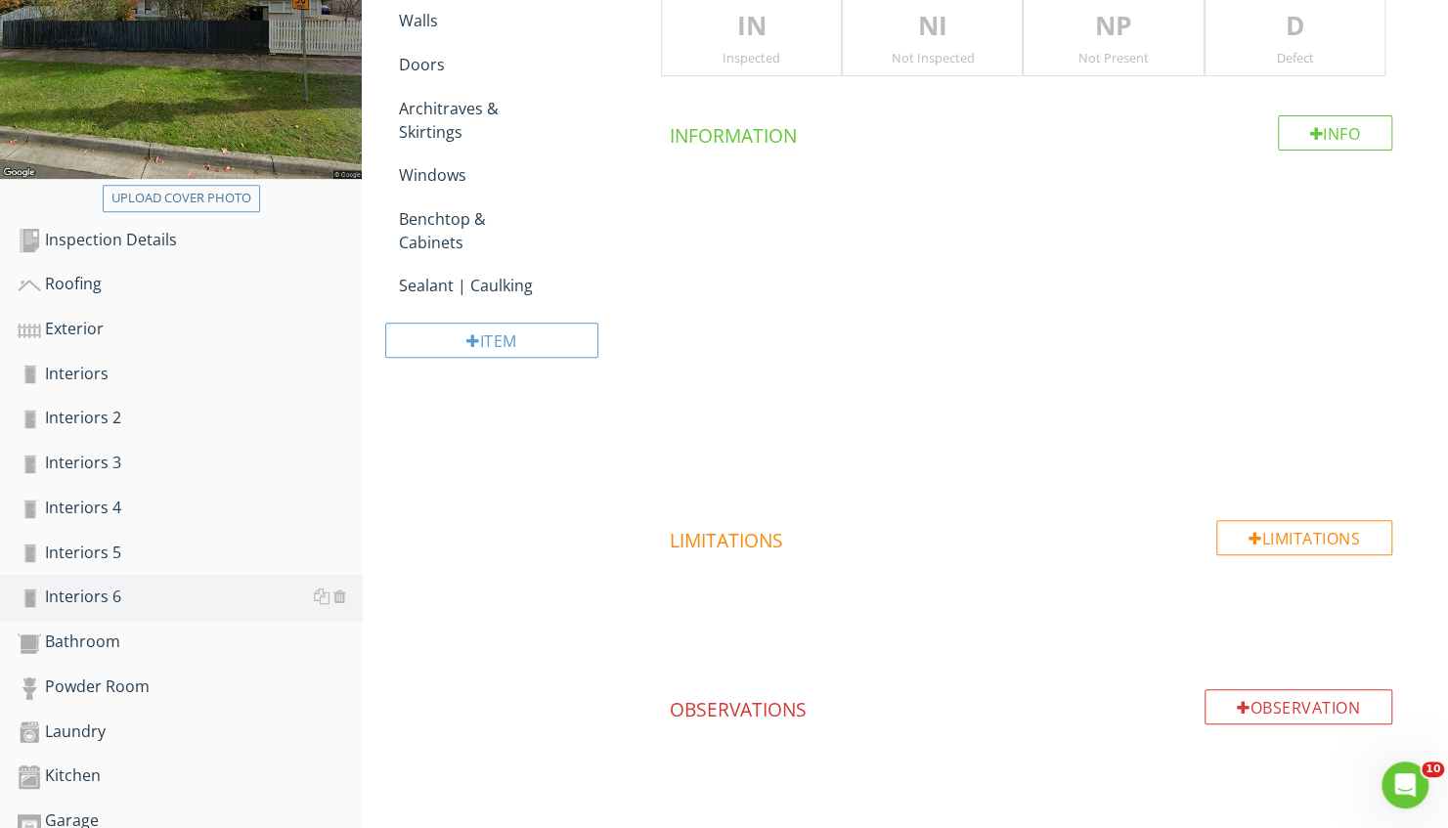
click at [321, 598] on div at bounding box center [724, 414] width 1448 height 828
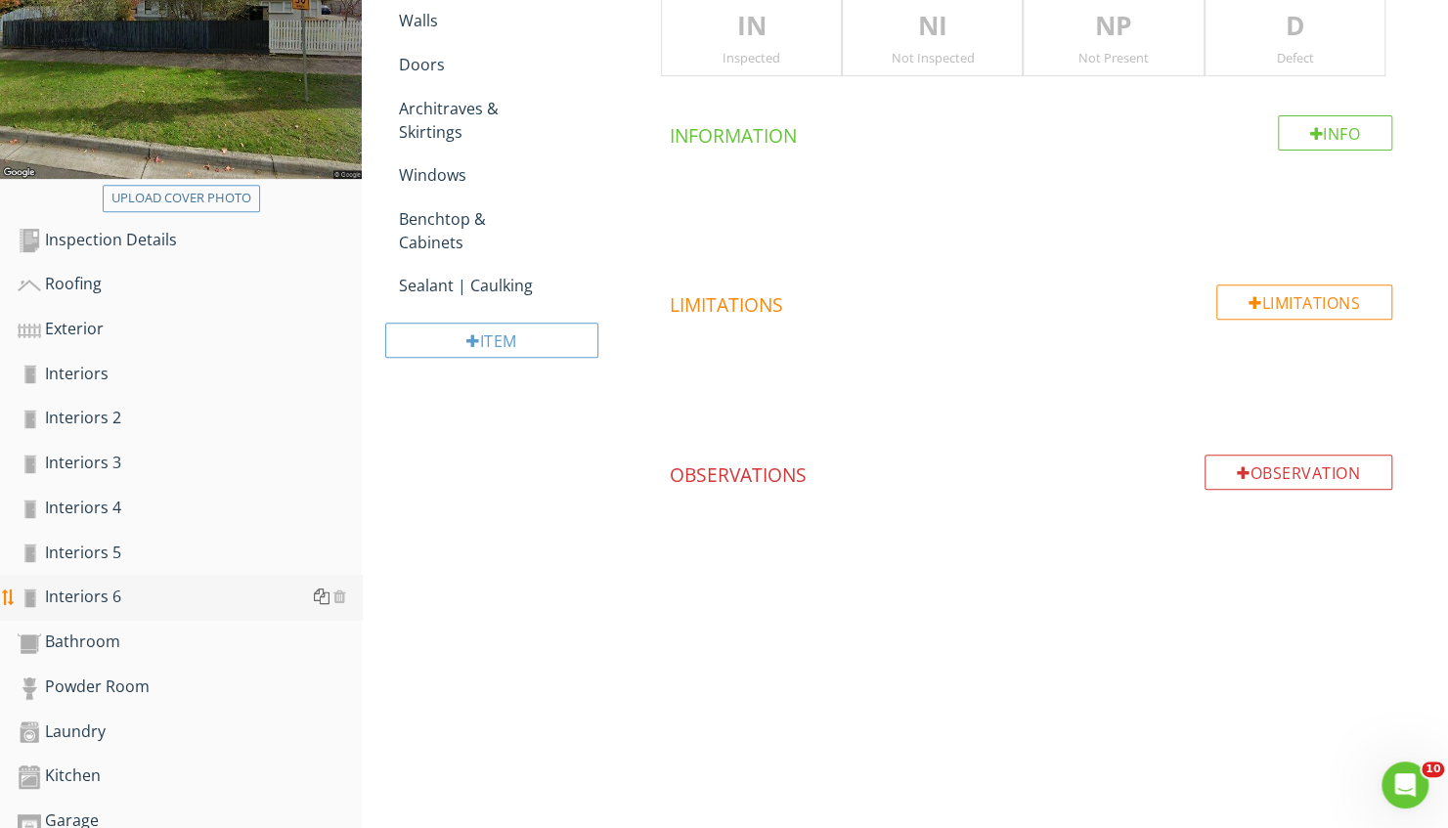
click at [326, 597] on div at bounding box center [322, 597] width 16 height 16
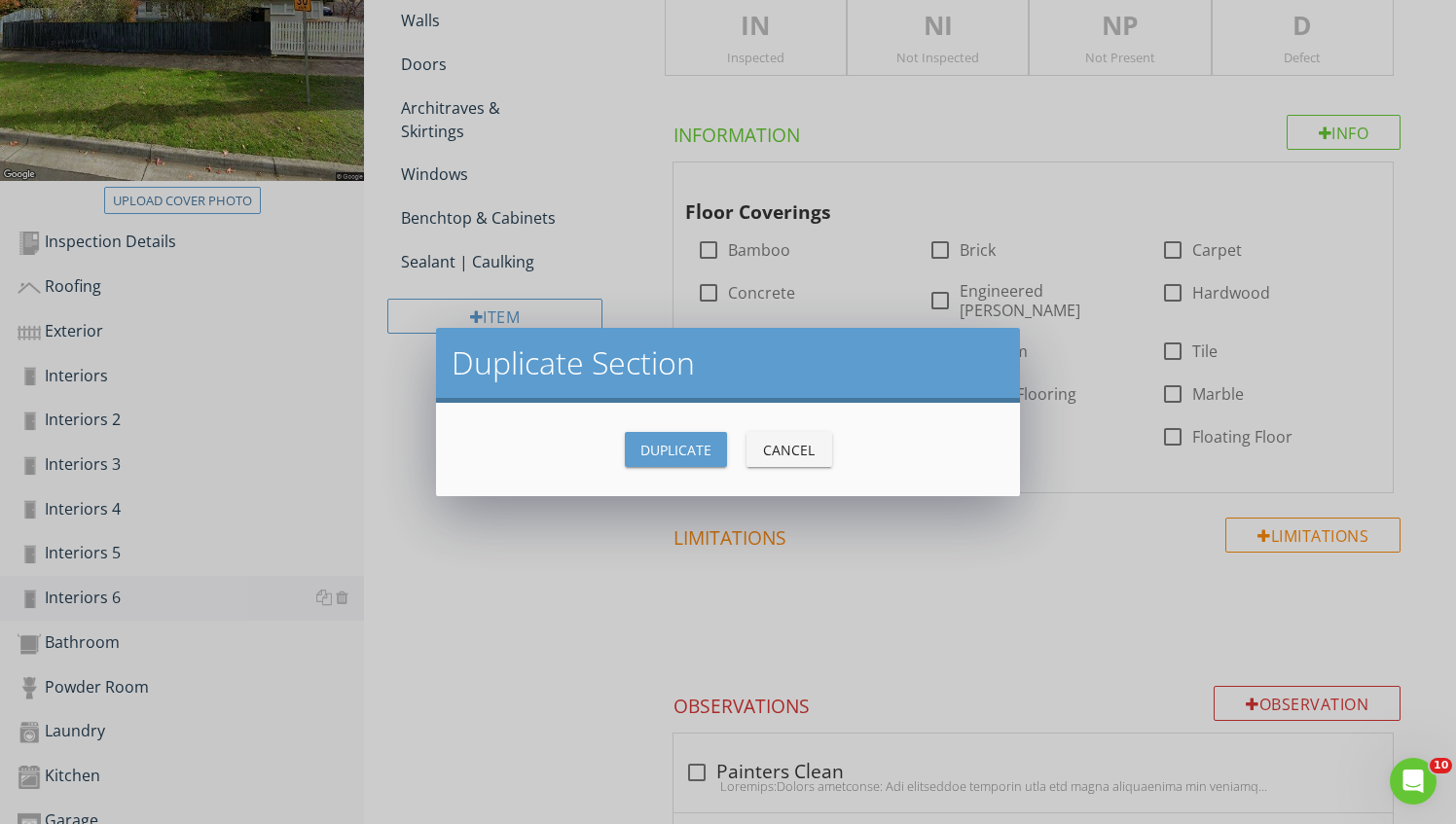
click at [687, 464] on button "Duplicate" at bounding box center [676, 449] width 103 height 35
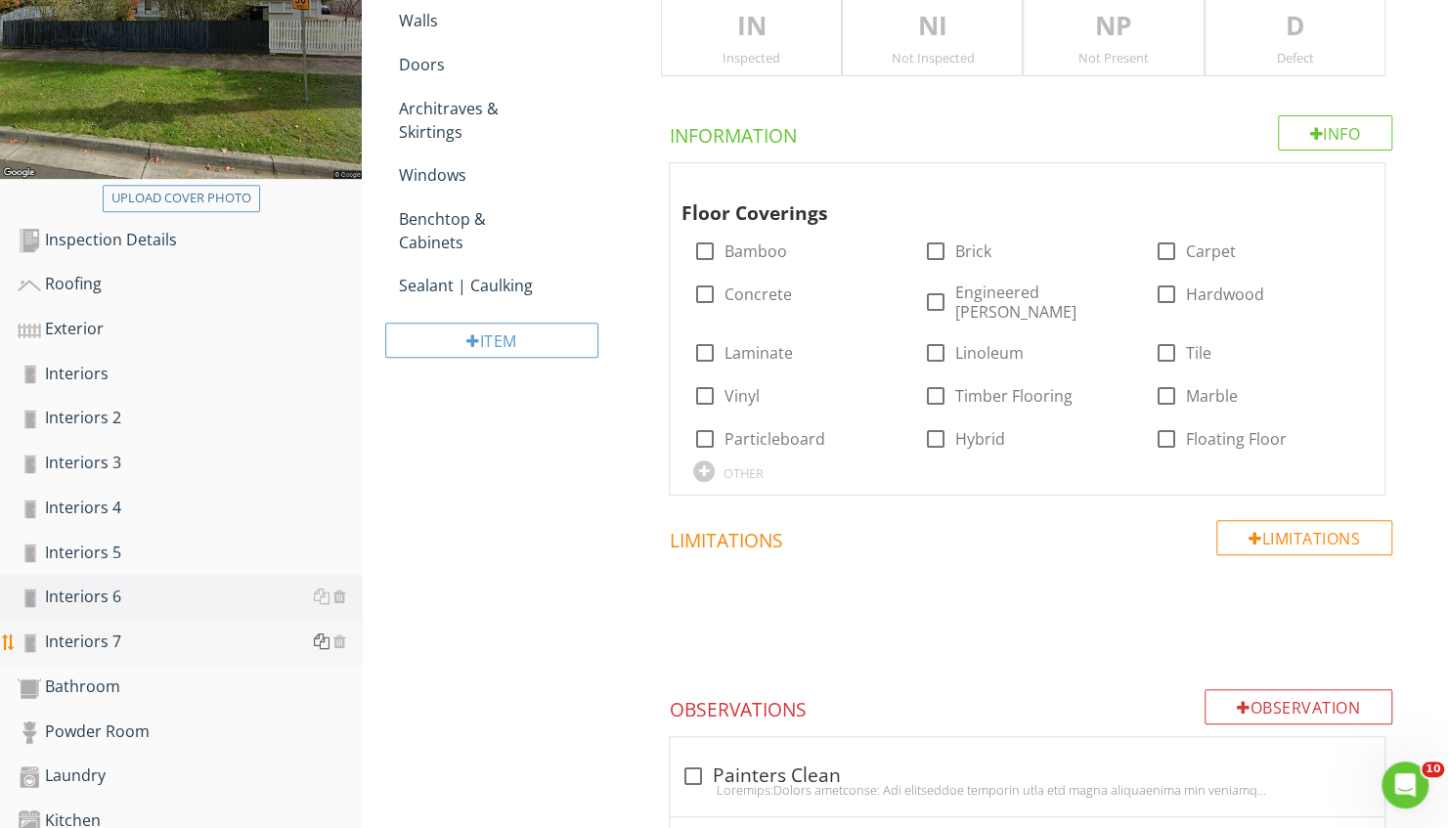
click at [320, 642] on div at bounding box center [322, 642] width 16 height 16
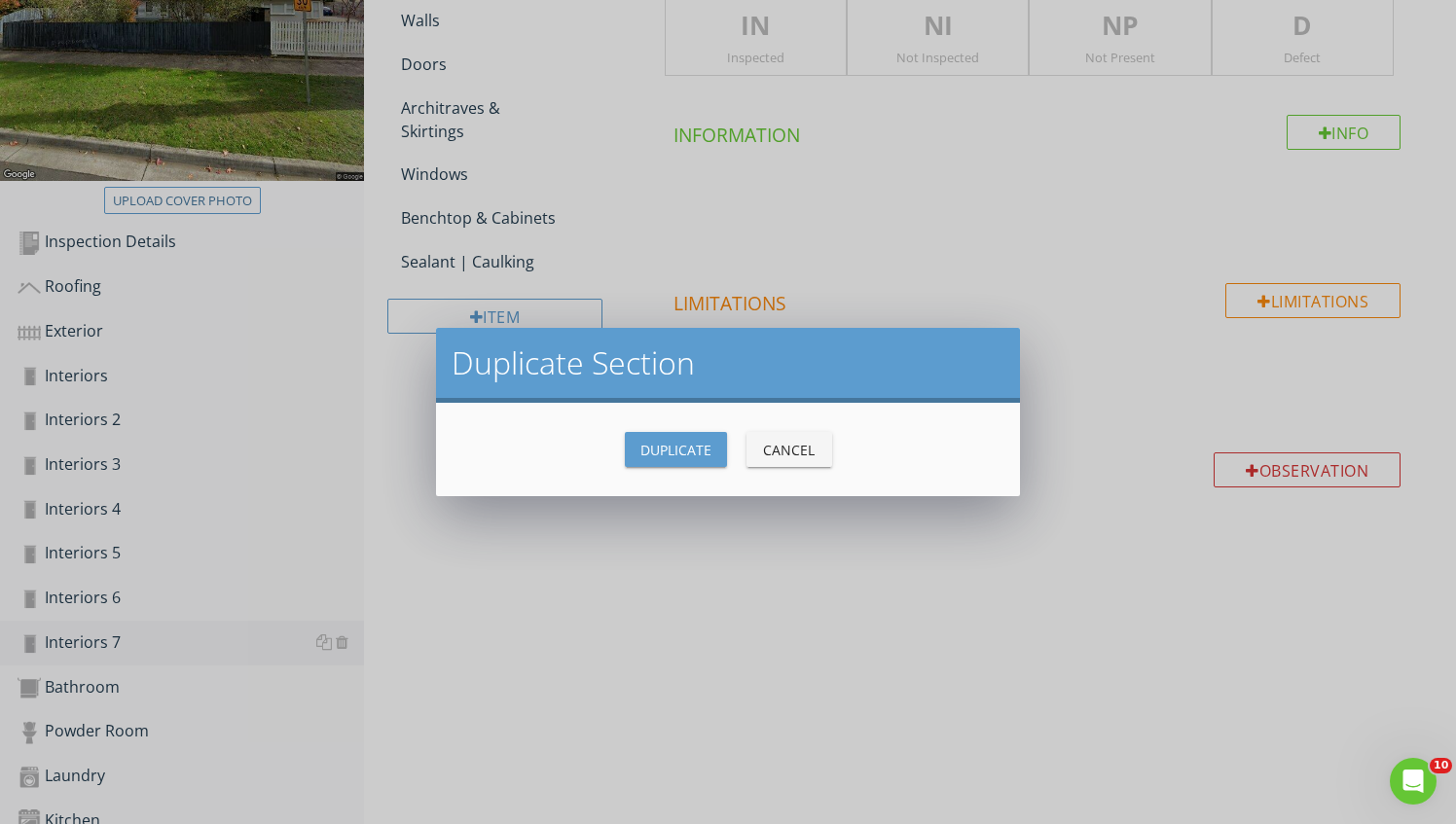
click at [644, 448] on div "Duplicate" at bounding box center [675, 450] width 71 height 21
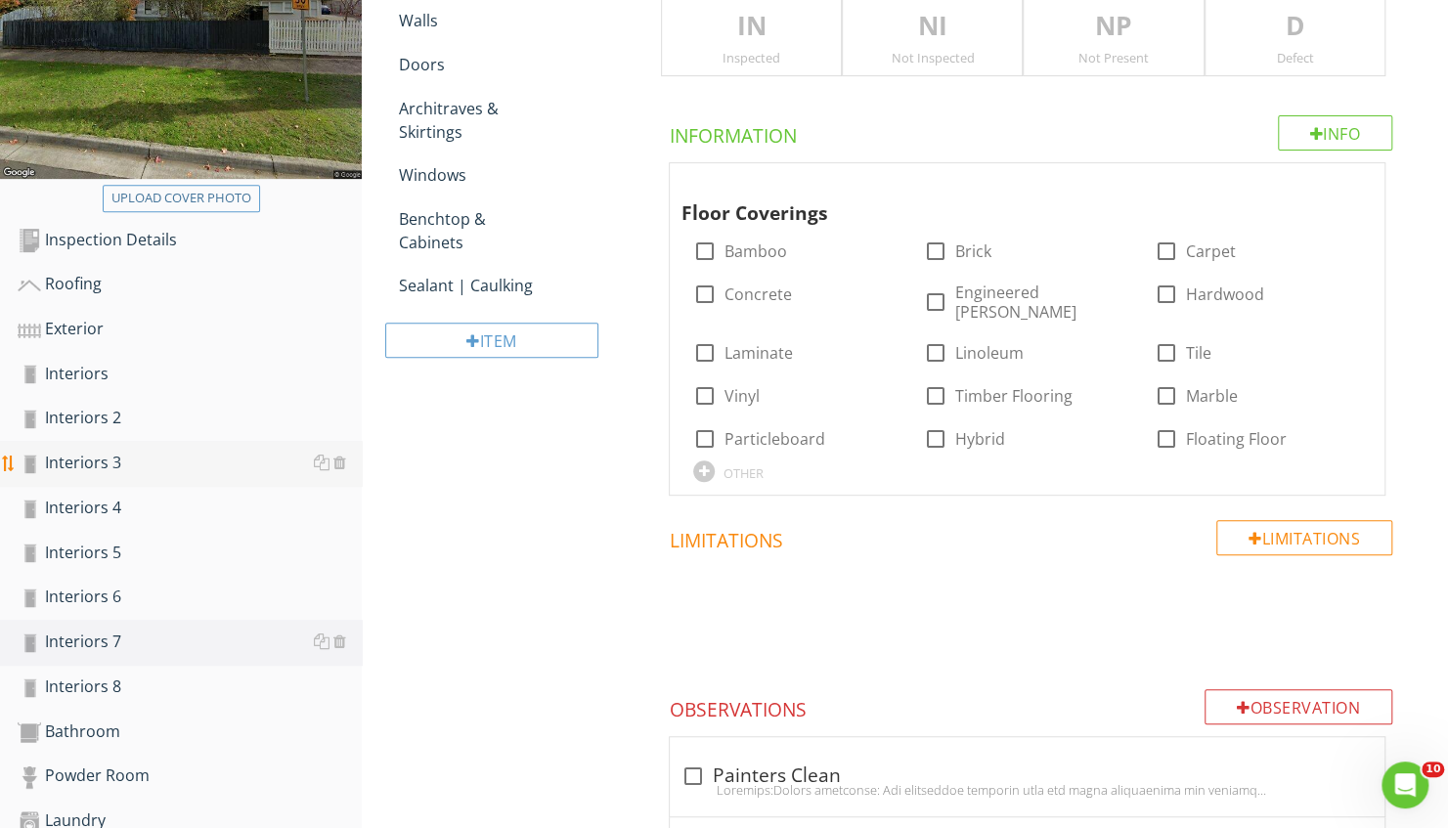
click at [110, 377] on div "Interiors" at bounding box center [190, 374] width 344 height 25
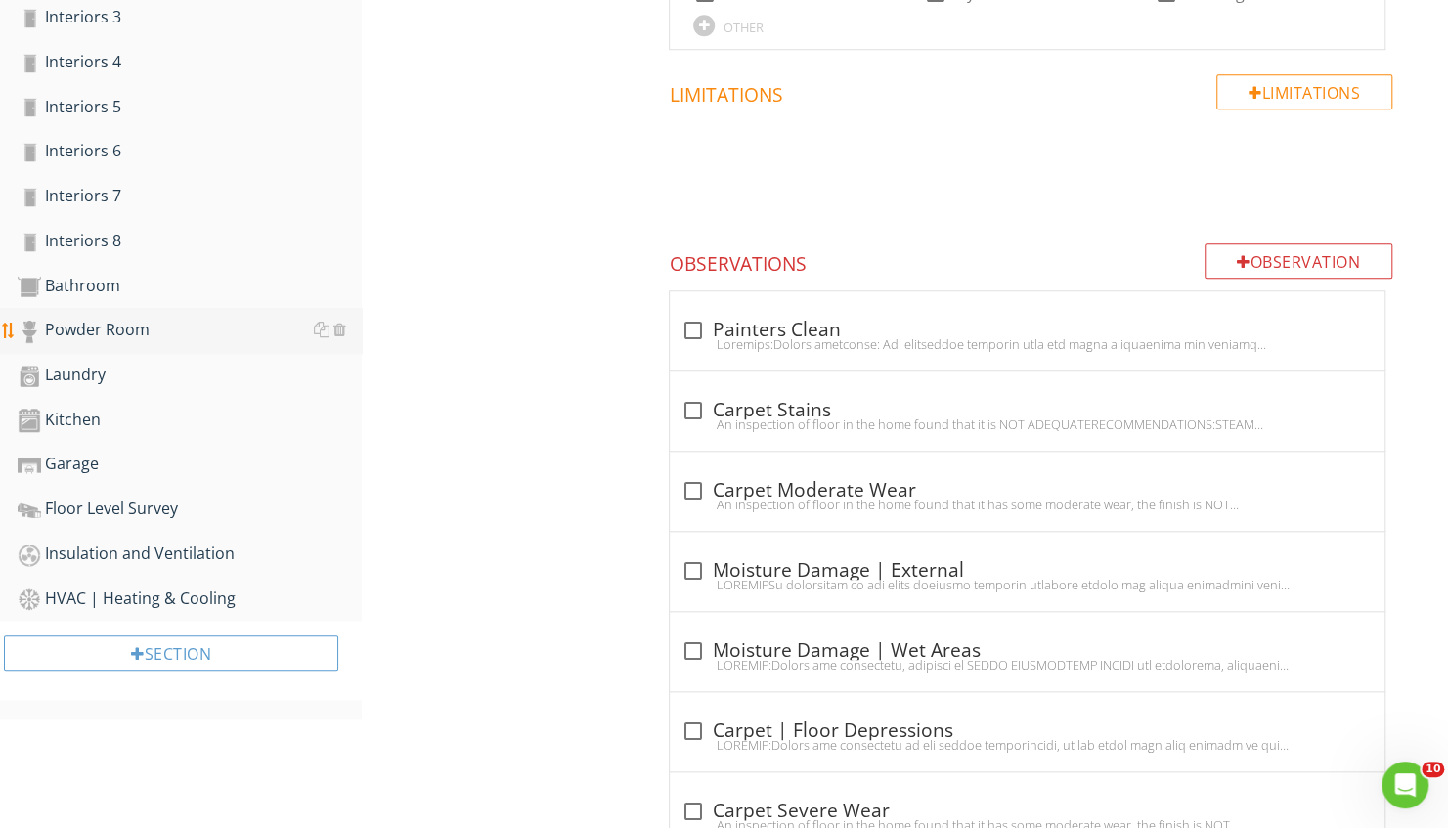
scroll to position [790, 0]
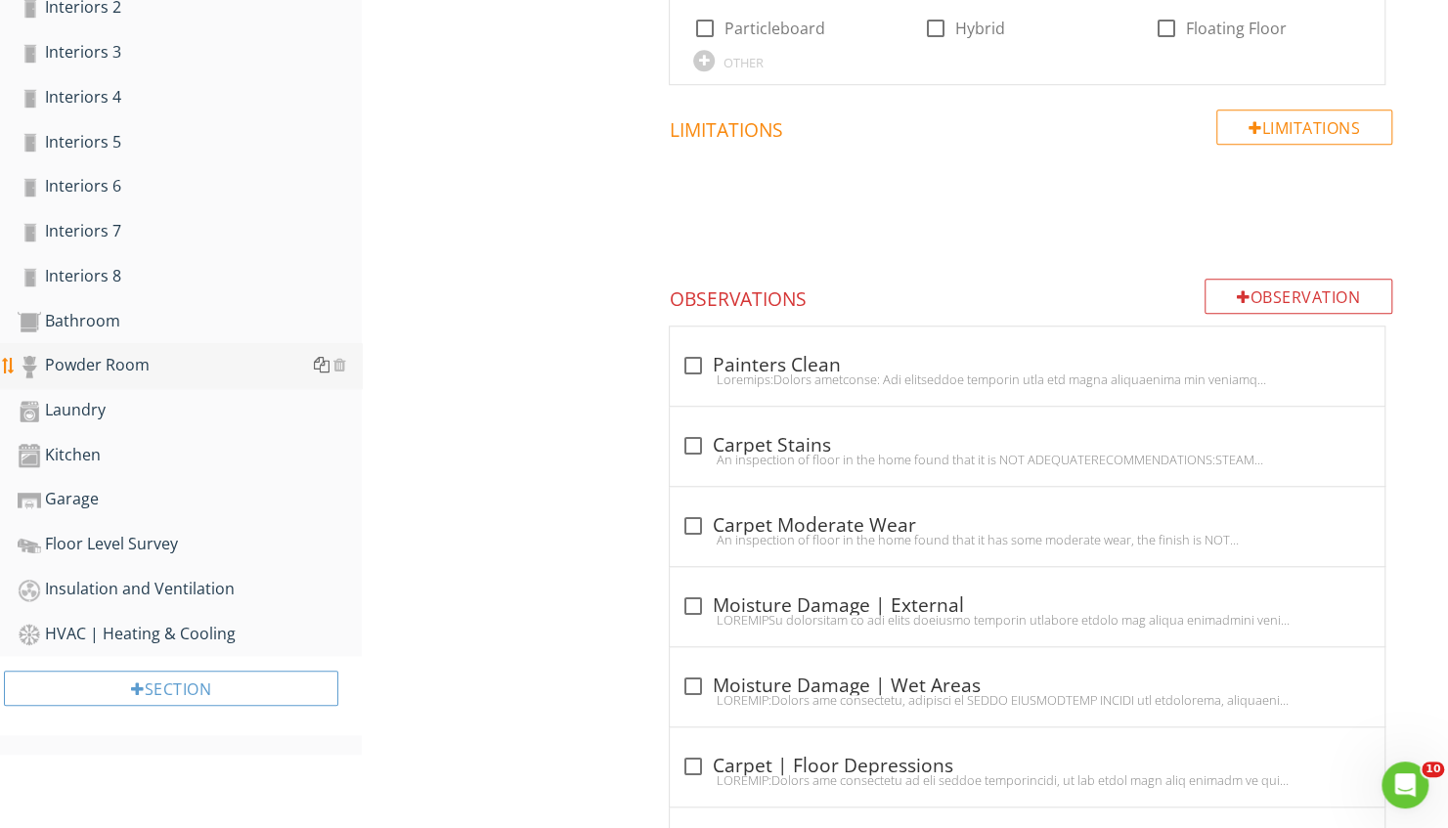
click at [321, 366] on div at bounding box center [322, 365] width 16 height 16
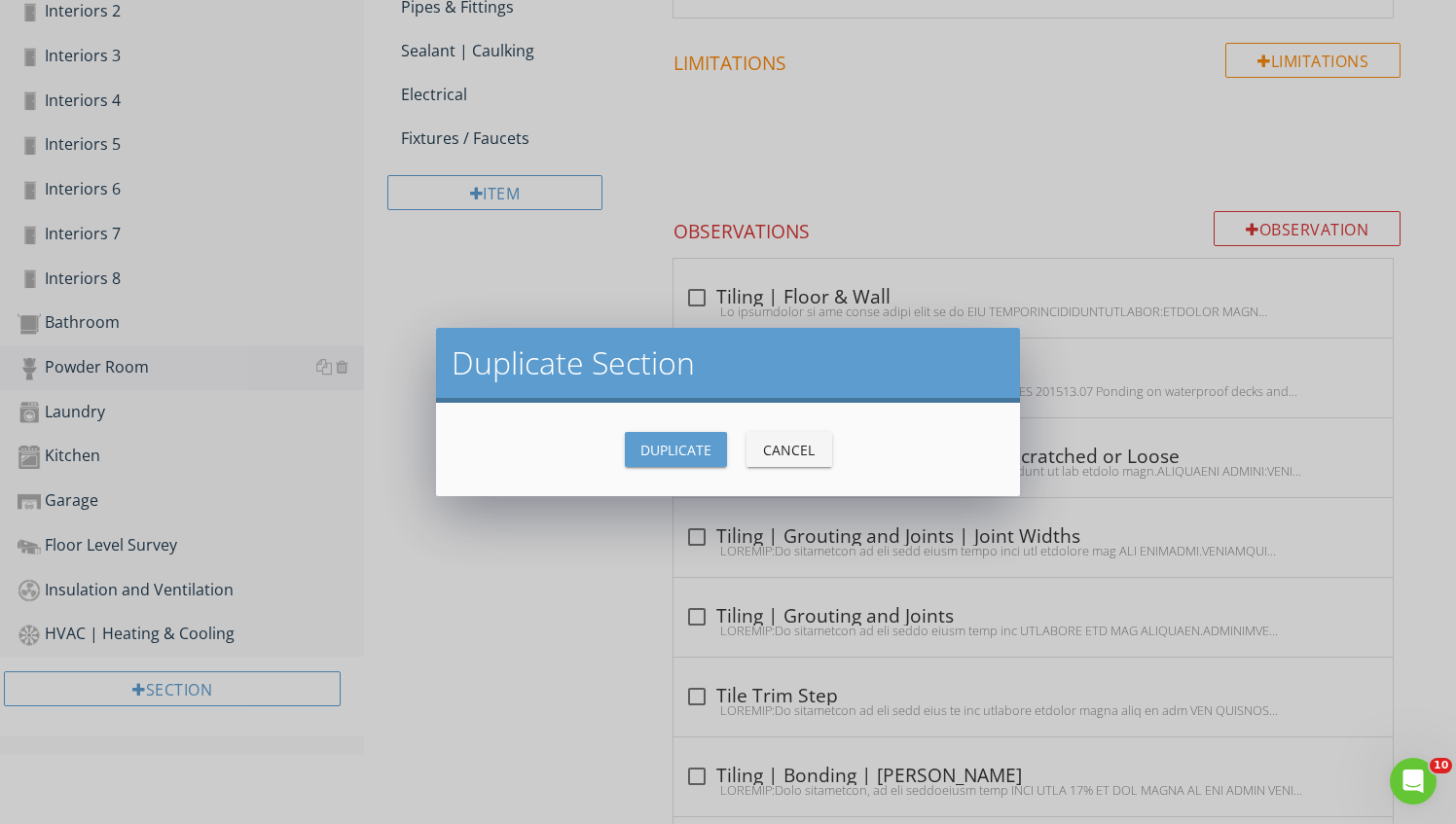
click at [637, 444] on button "Duplicate" at bounding box center [676, 449] width 103 height 35
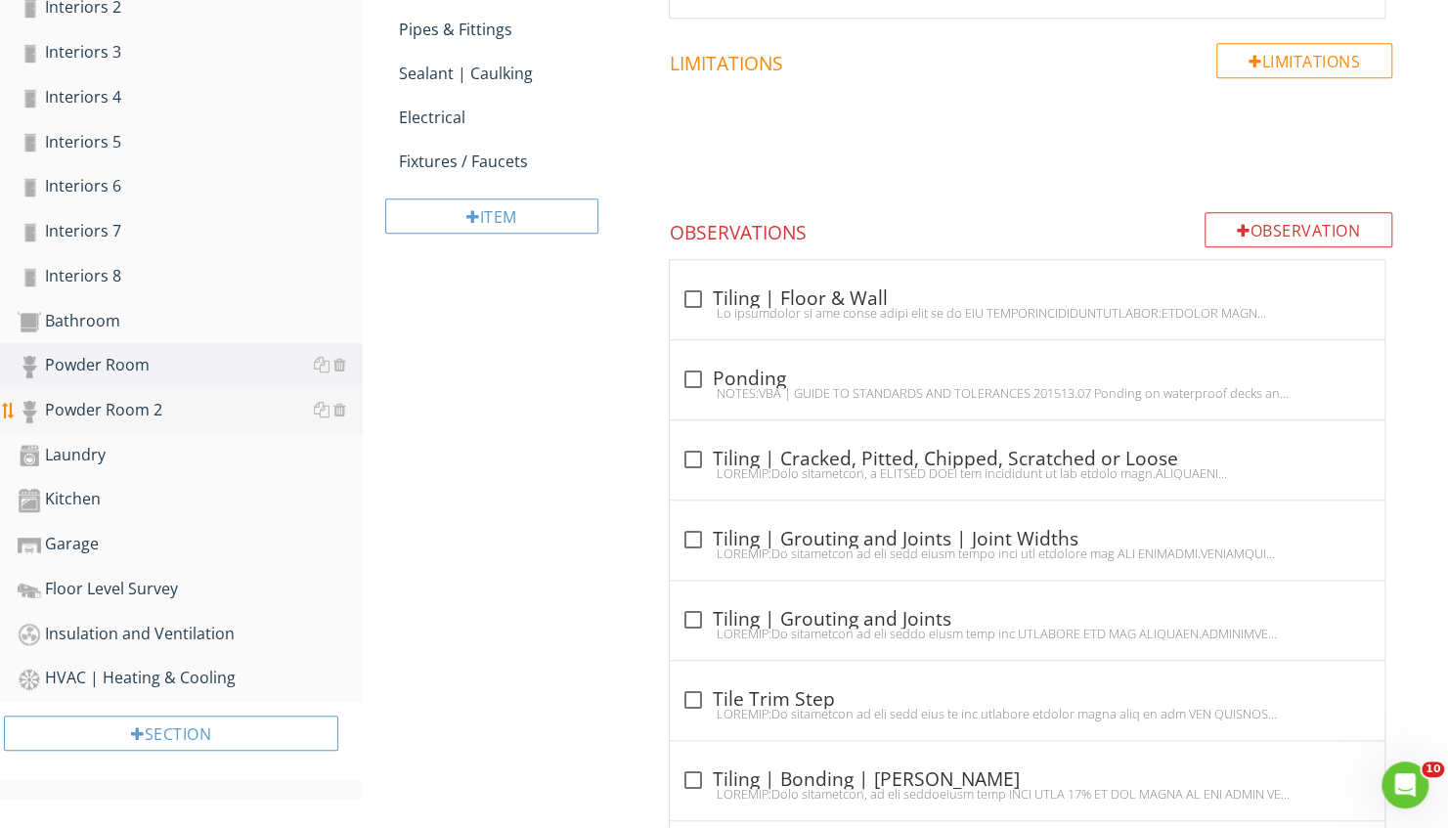
click at [170, 414] on div "Powder Room 2" at bounding box center [190, 410] width 344 height 25
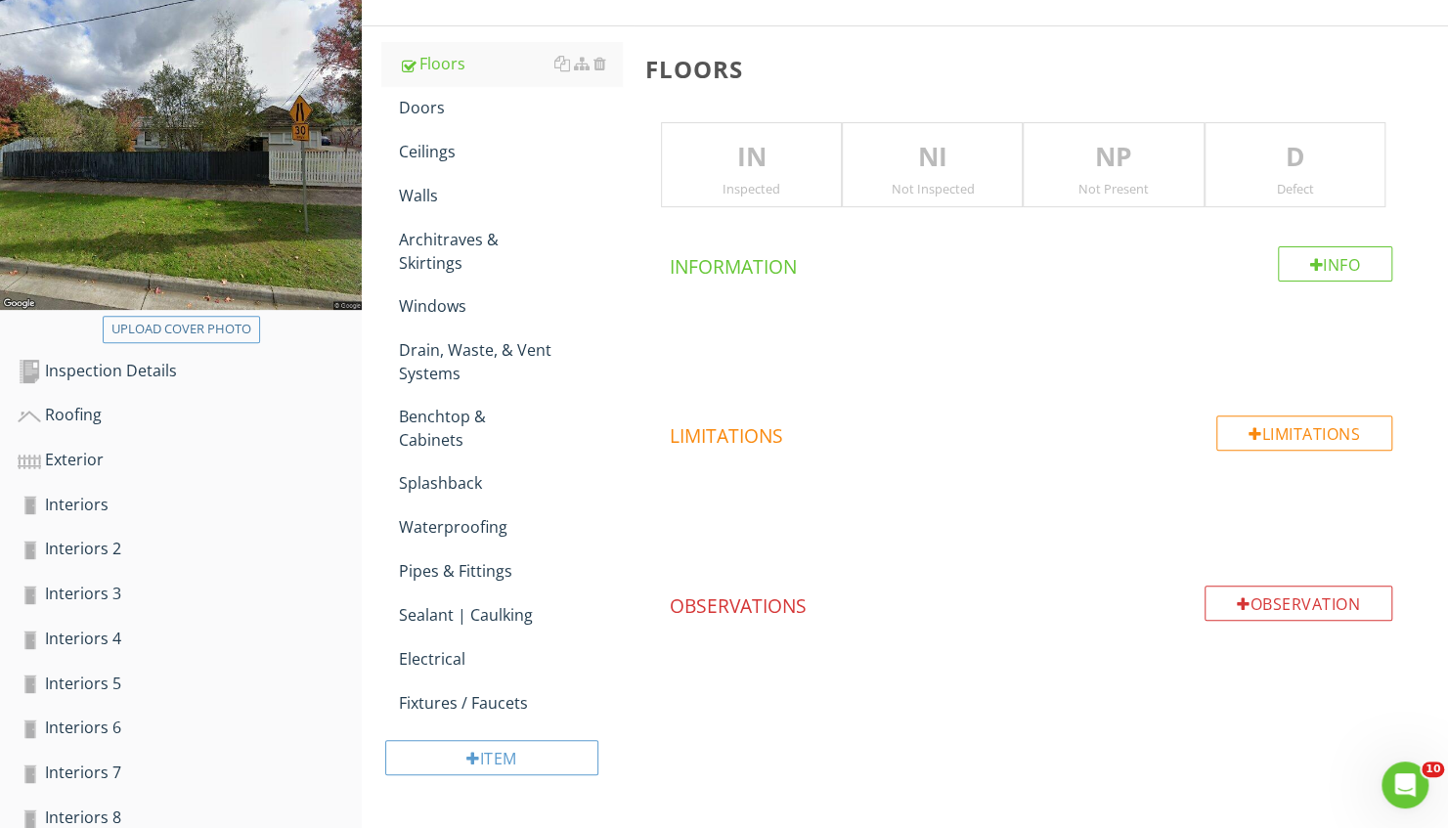
scroll to position [10, 0]
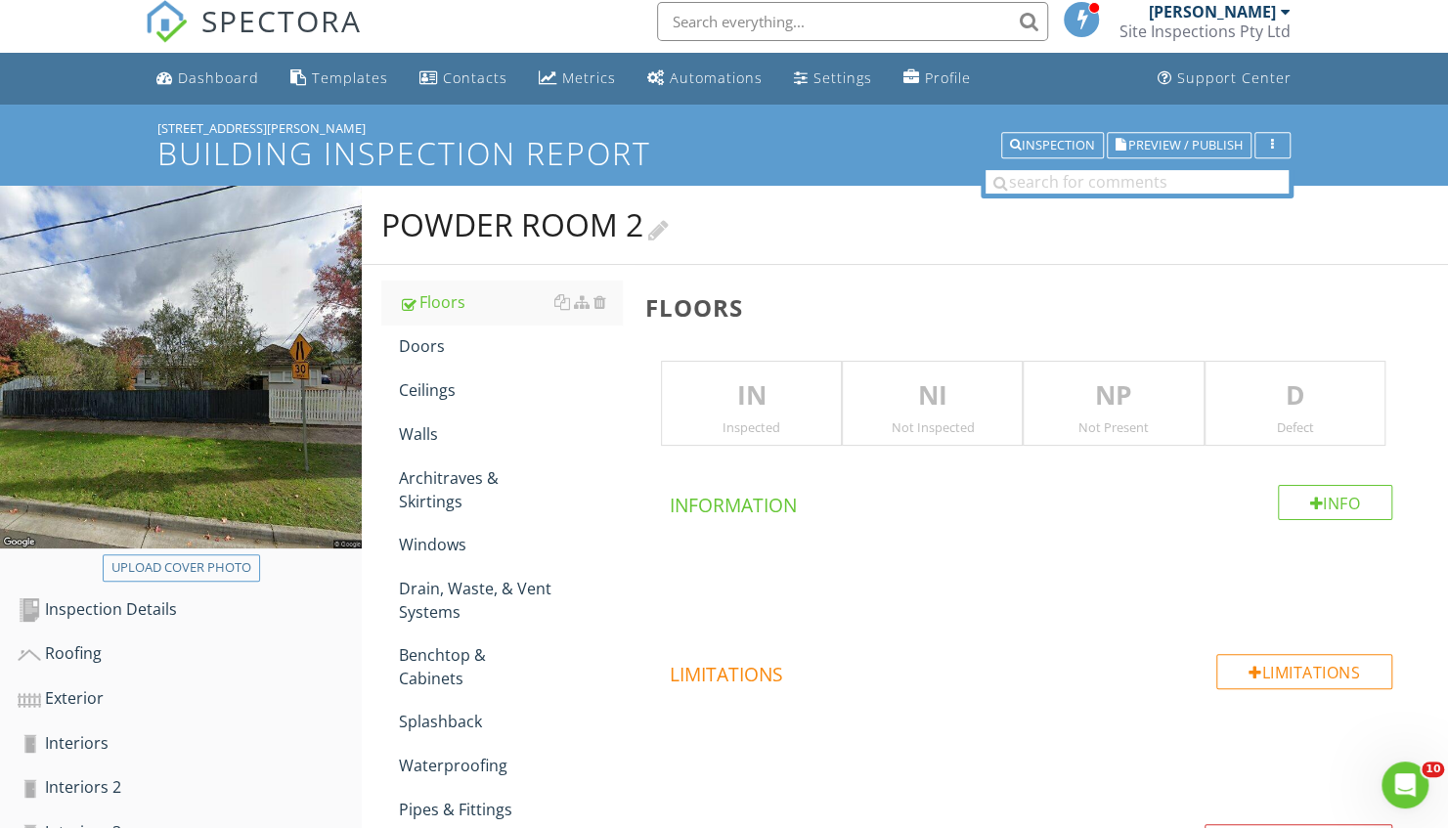
click at [518, 213] on div "Powder Room 2" at bounding box center [525, 224] width 288 height 39
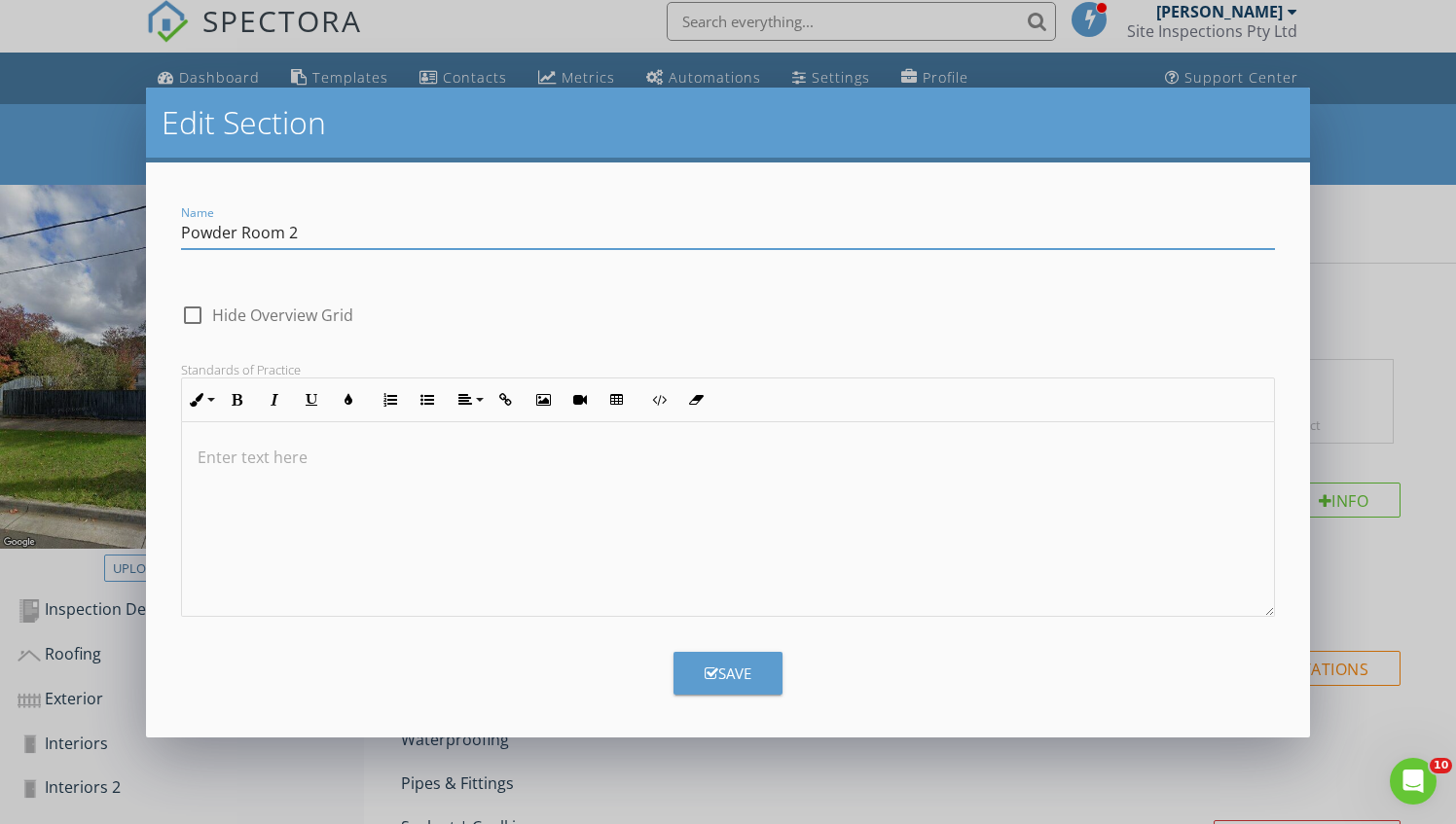
drag, startPoint x: 163, startPoint y: 227, endPoint x: 500, endPoint y: 332, distance: 353.0
click at [0, 239] on html "SPECTORA [PERSON_NAME] Site Inspections Pty Ltd Role: Inspector Change Role Das…" at bounding box center [728, 783] width 1456 height 1586
type input "WC"
click at [759, 665] on button "Save" at bounding box center [728, 673] width 109 height 43
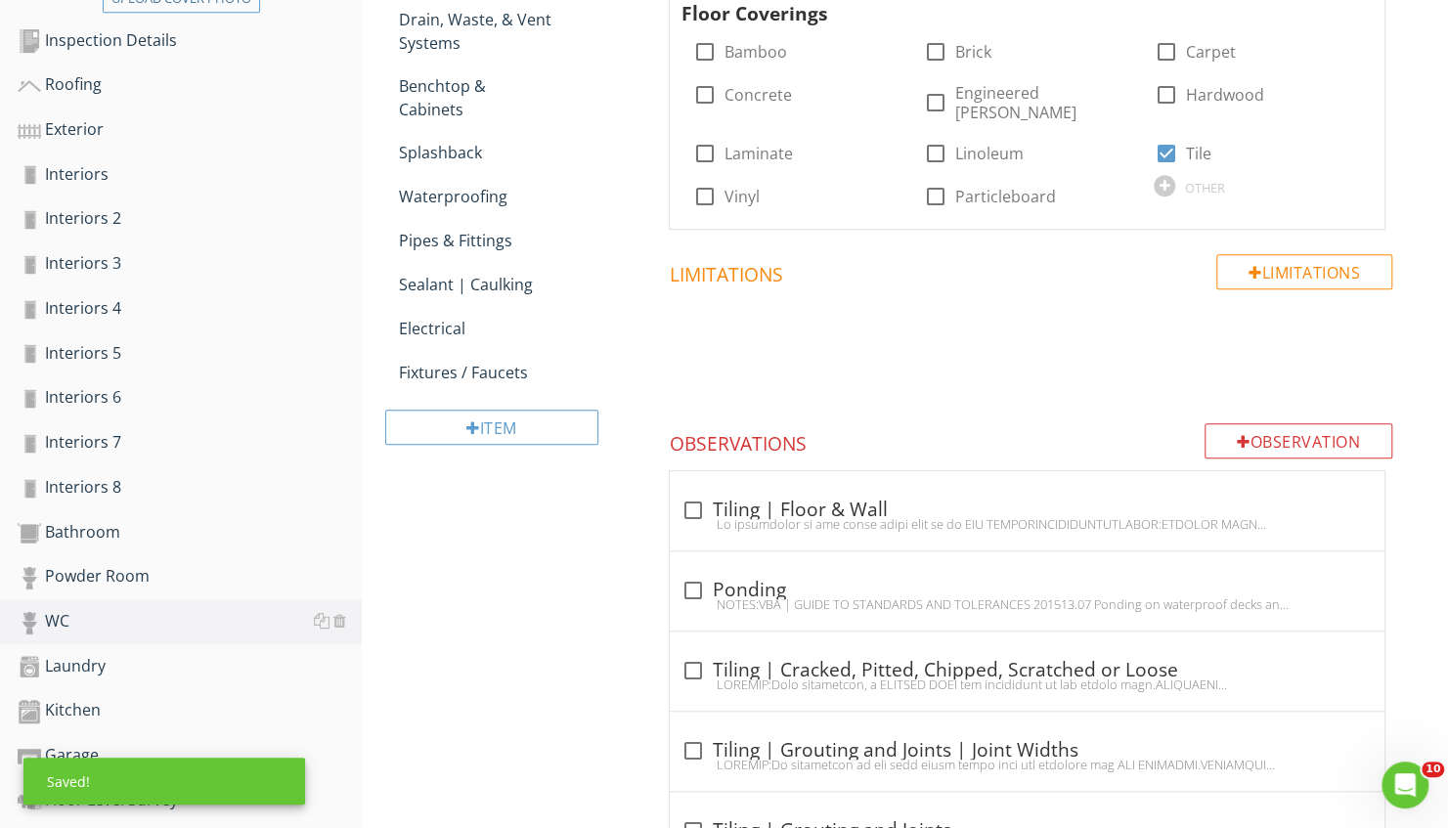
scroll to position [652, 0]
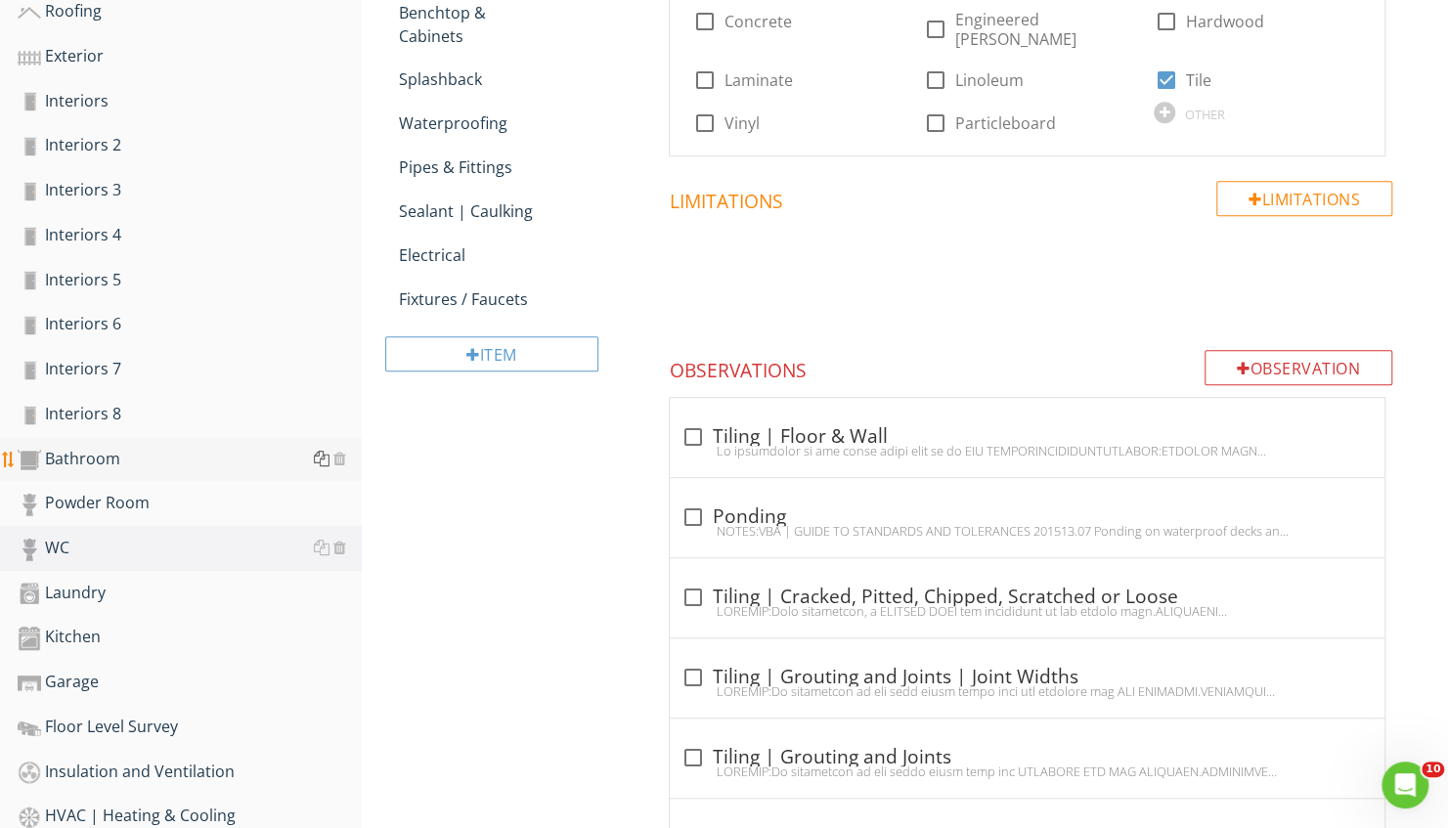
click at [319, 457] on div at bounding box center [322, 459] width 16 height 16
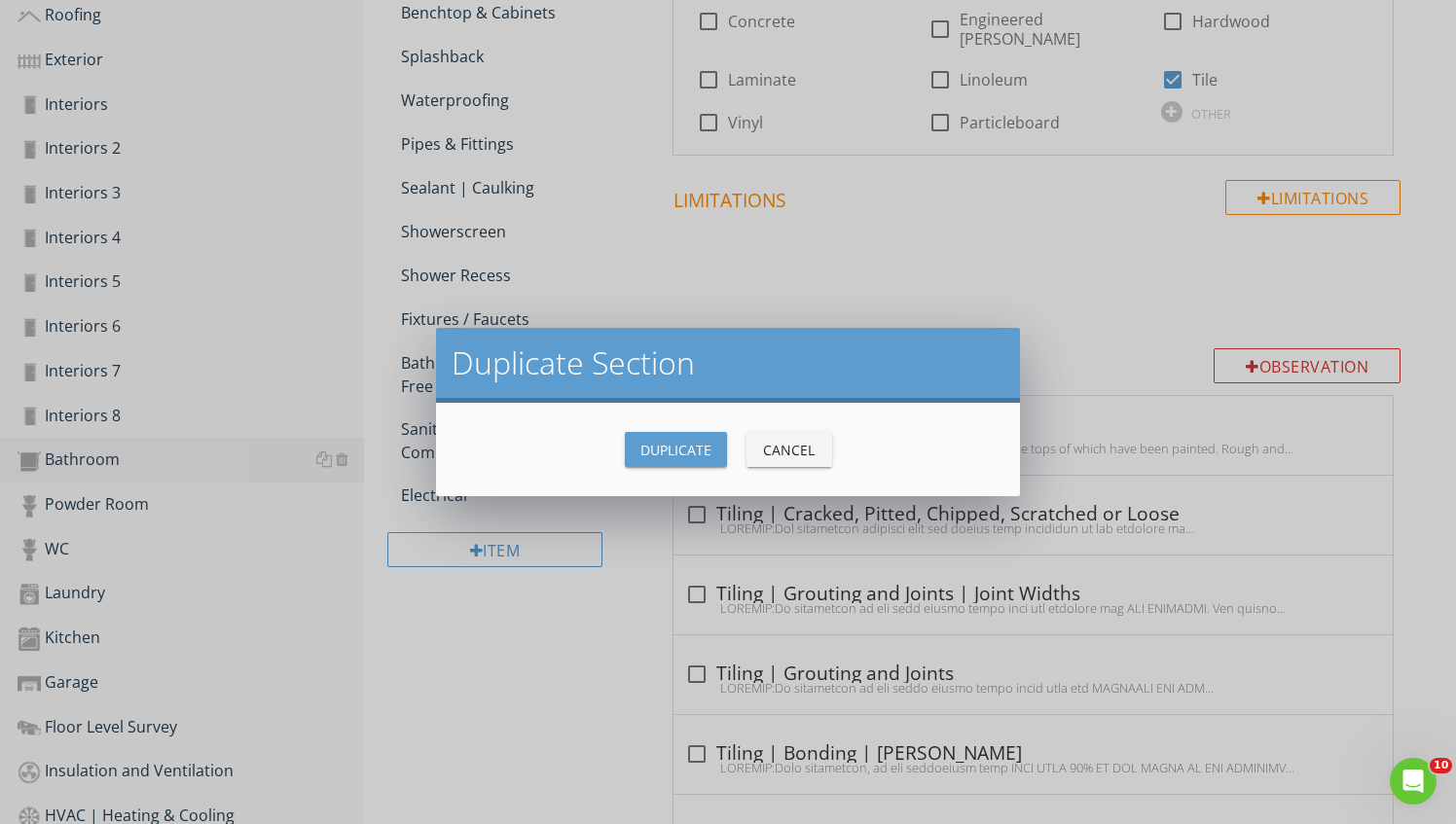
click at [665, 433] on button "Duplicate" at bounding box center [676, 449] width 103 height 35
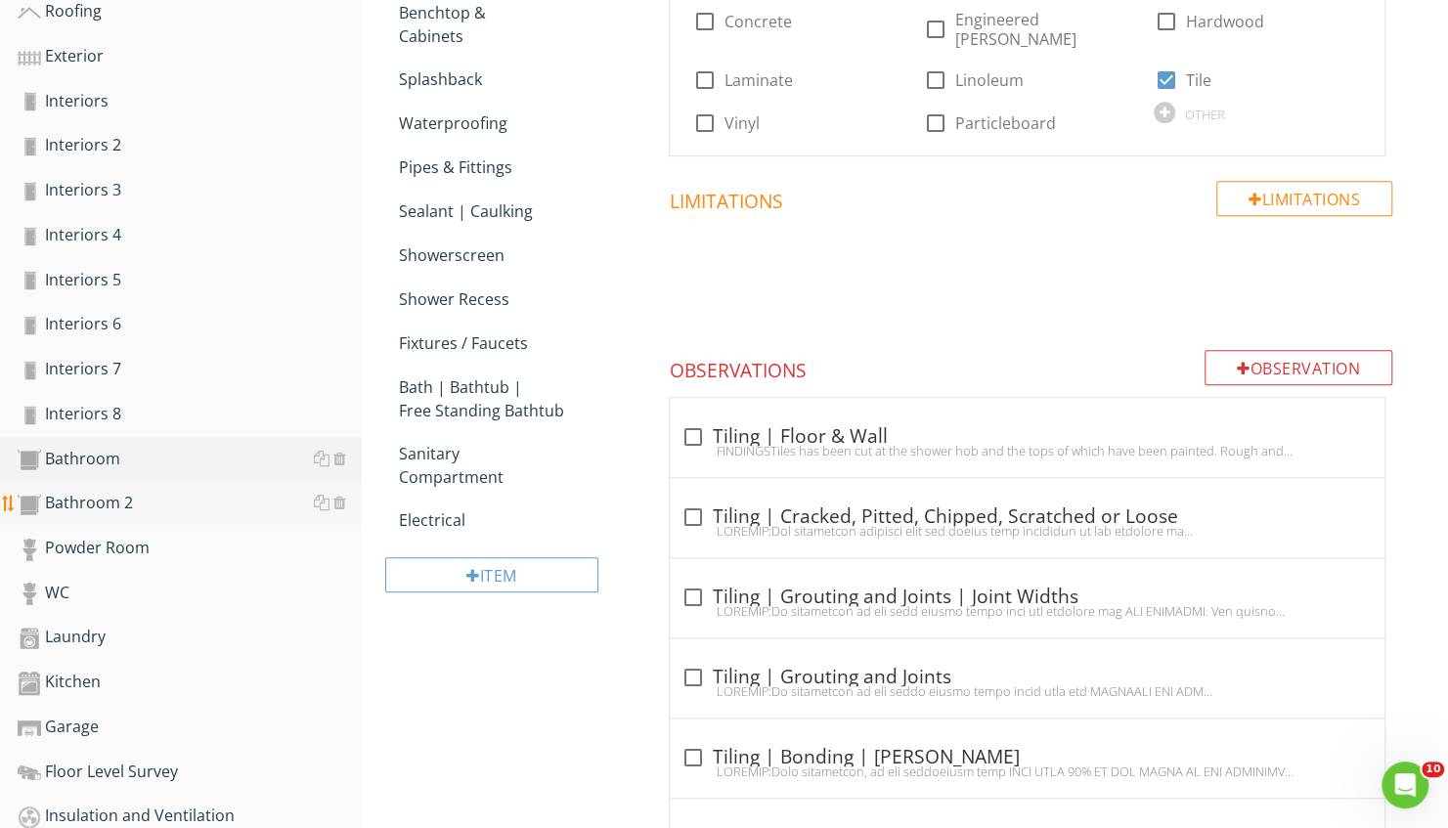
click at [133, 512] on div "Bathroom 2" at bounding box center [190, 503] width 344 height 25
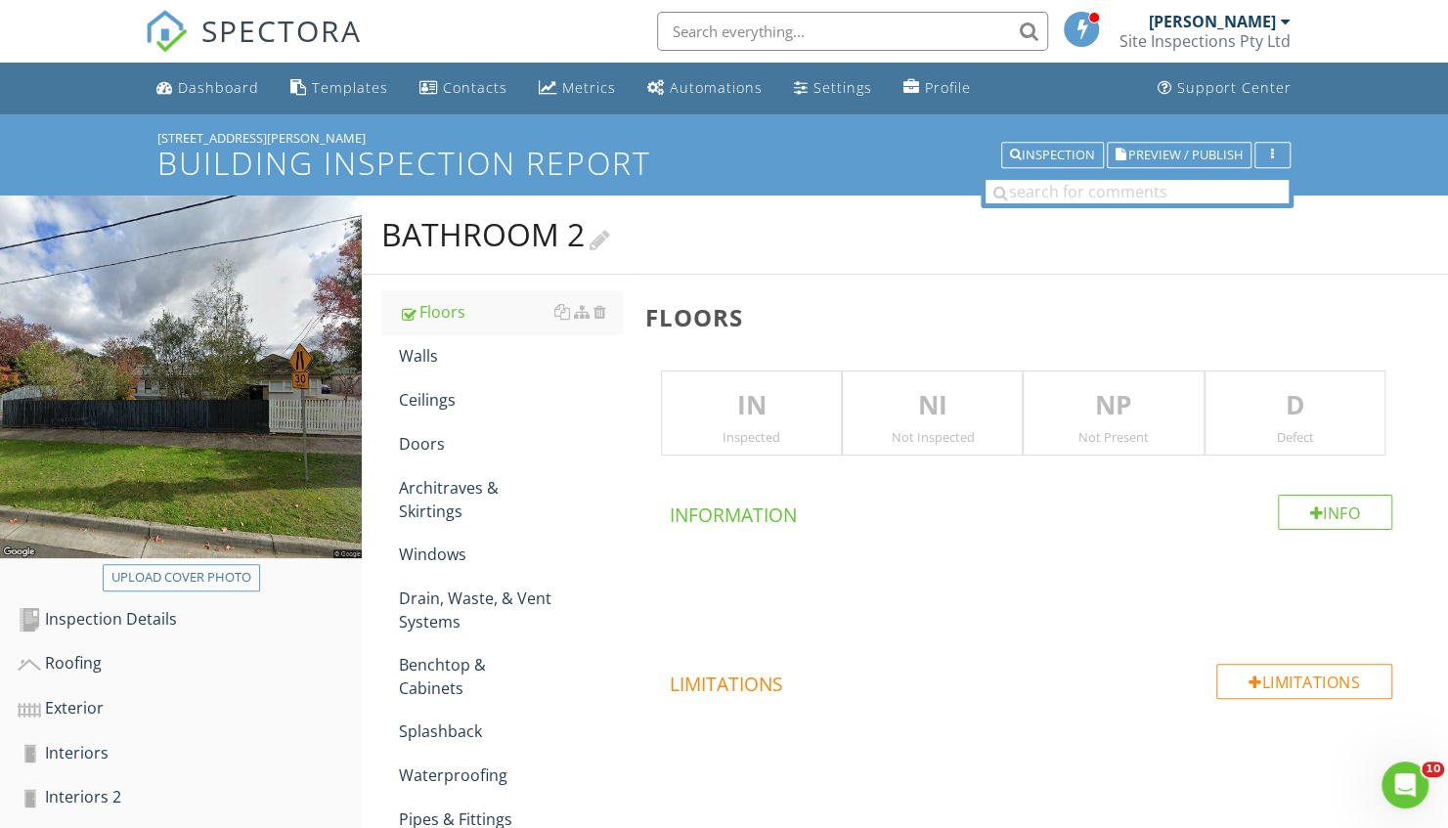
click at [470, 233] on div "Bathroom 2" at bounding box center [495, 234] width 229 height 39
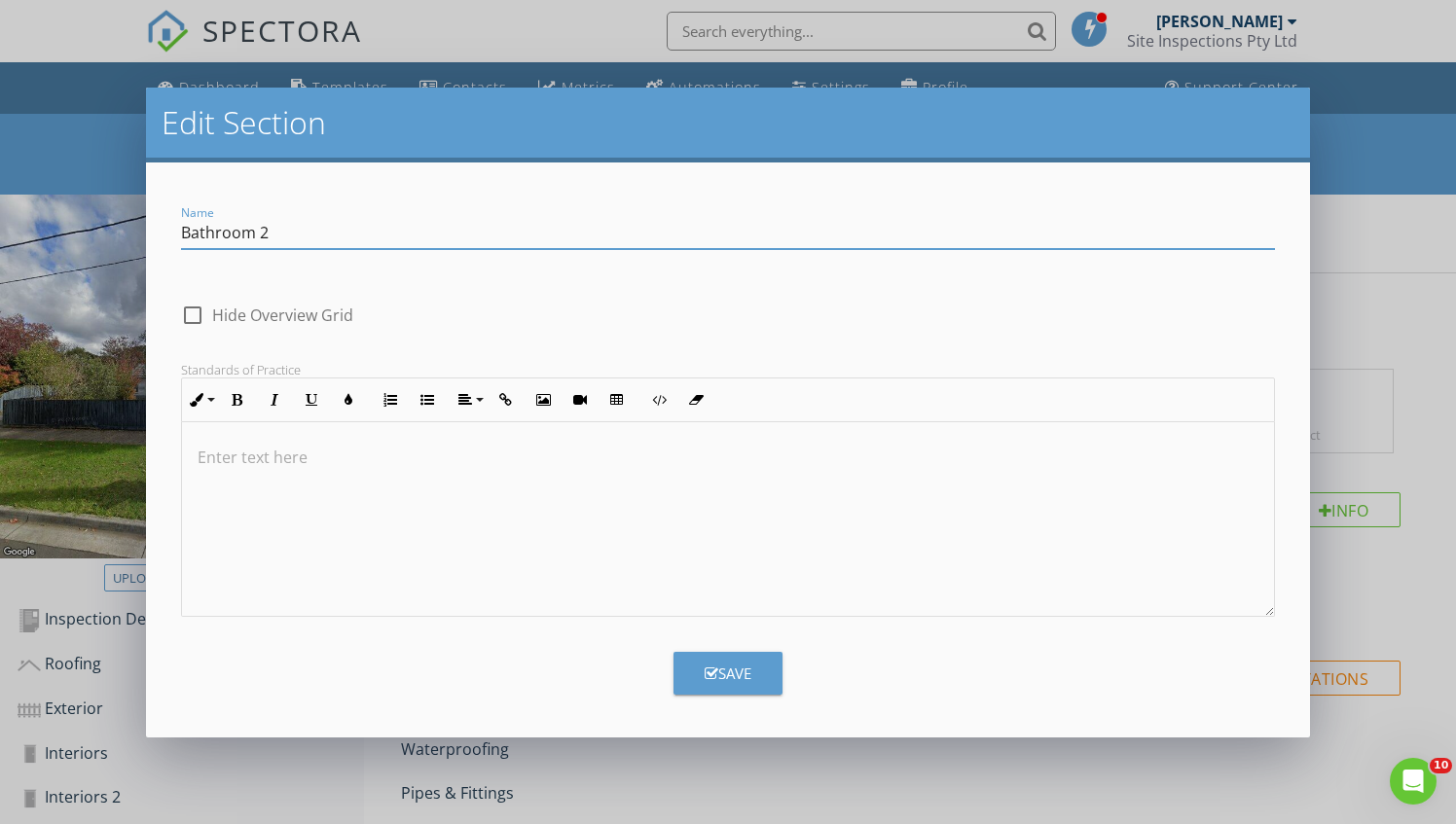
drag, startPoint x: 46, startPoint y: 268, endPoint x: -4, endPoint y: 271, distance: 50.1
click at [0, 271] on html "SPECTORA [PERSON_NAME] Site Inspections Pty Ltd Role: Inspector Change Role Das…" at bounding box center [728, 815] width 1456 height 1630
type input "Ensuite"
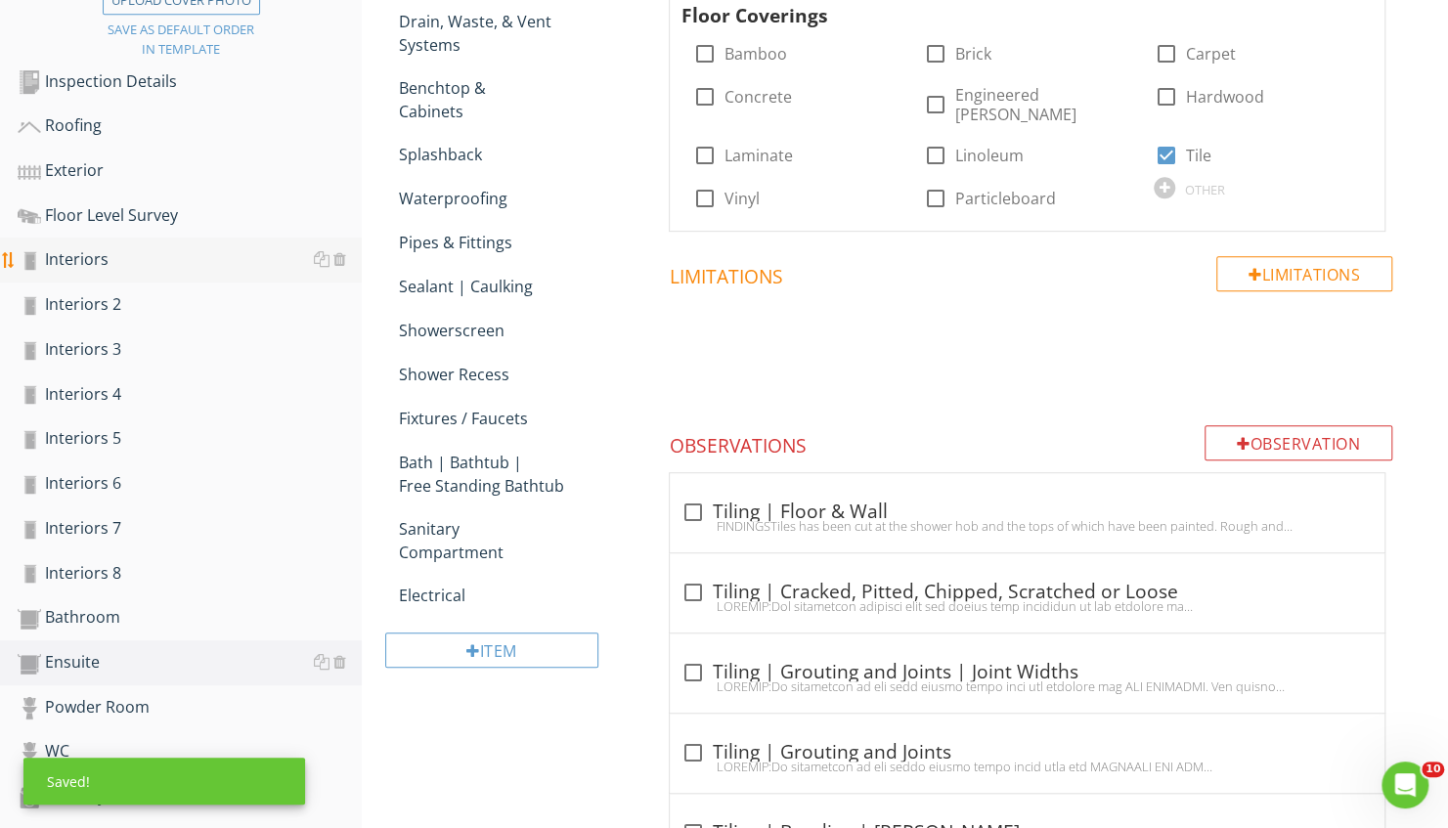
scroll to position [575, 0]
click at [142, 267] on div "Interiors" at bounding box center [190, 261] width 344 height 25
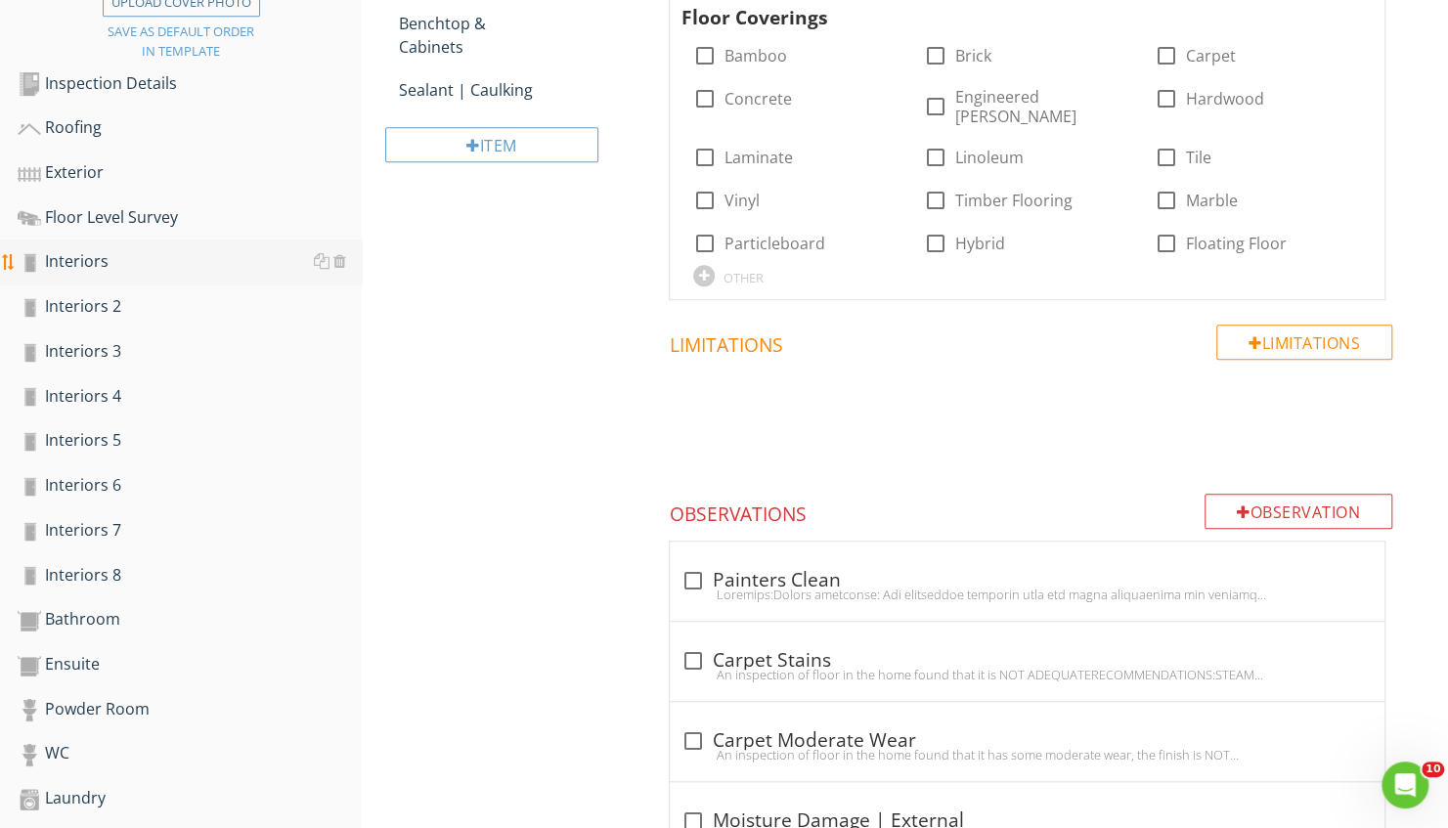
click at [158, 272] on div "Interiors" at bounding box center [190, 261] width 344 height 25
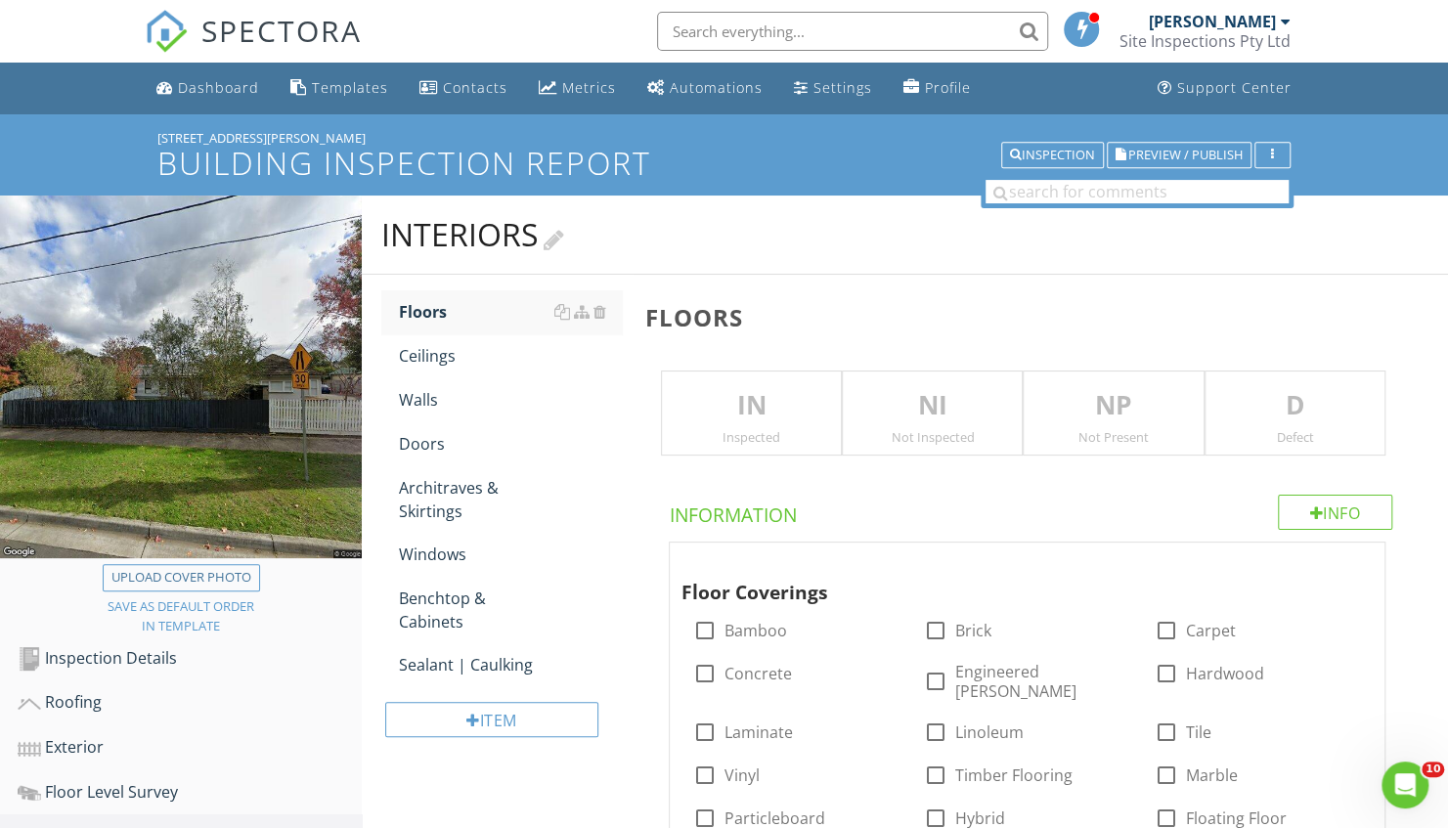
click at [471, 243] on div "Interiors" at bounding box center [472, 234] width 183 height 39
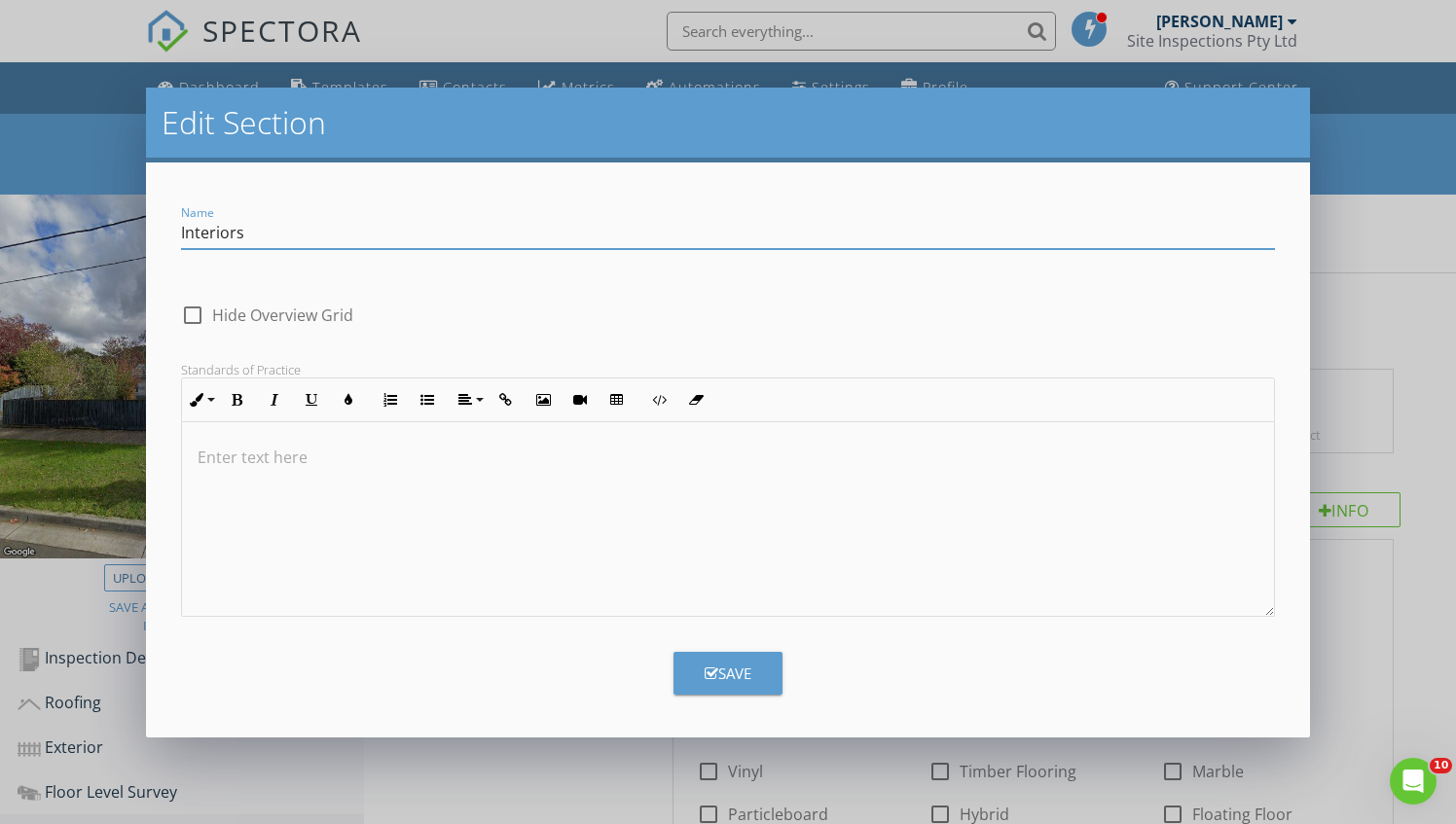
drag, startPoint x: 401, startPoint y: 235, endPoint x: 53, endPoint y: 245, distance: 348.1
click at [53, 245] on div "Edit Section Name Interiors check_box_outline_blank Hide Overview Grid Standard…" at bounding box center [728, 412] width 1456 height 824
type input "Entry"
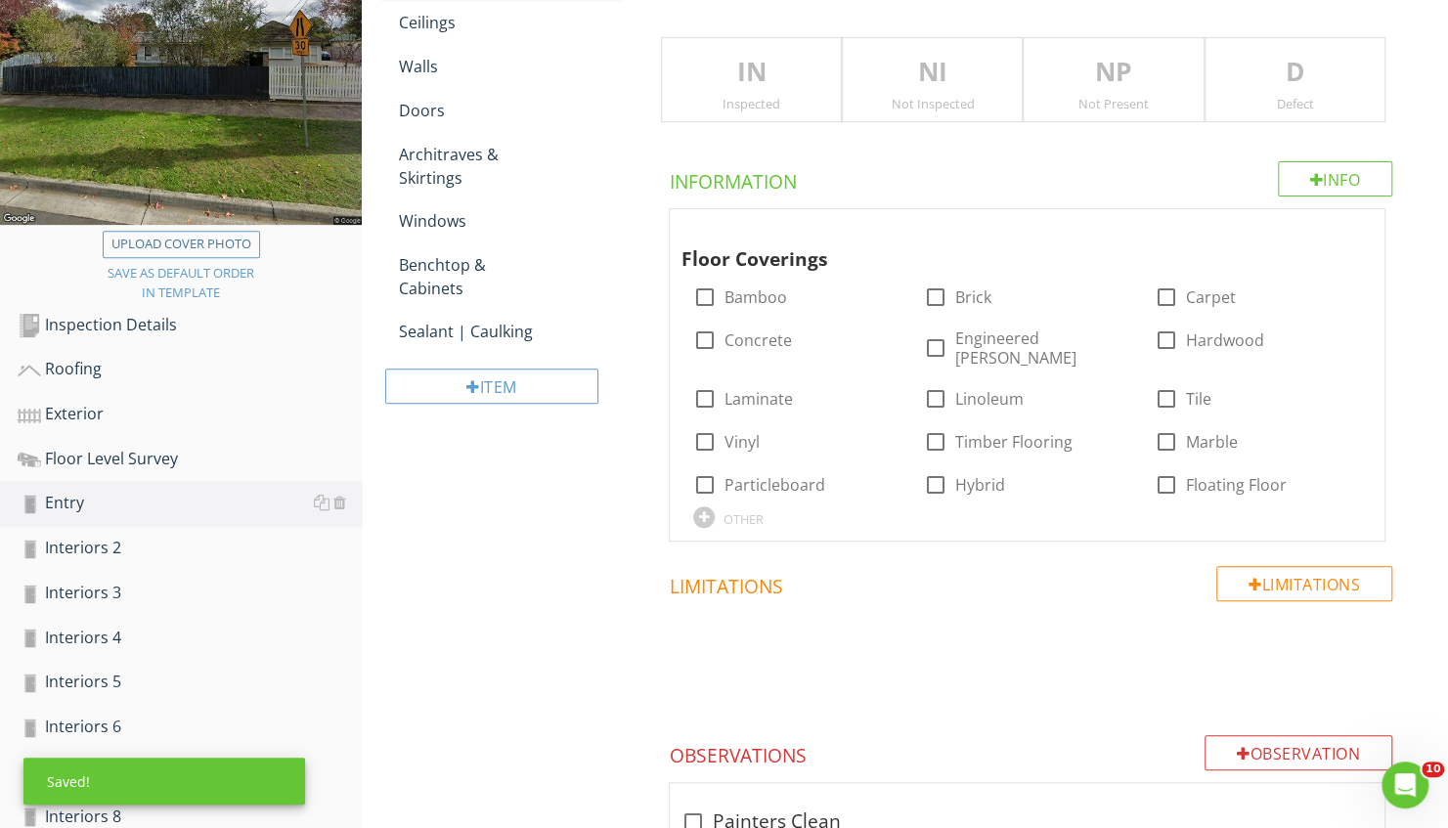
scroll to position [340, 0]
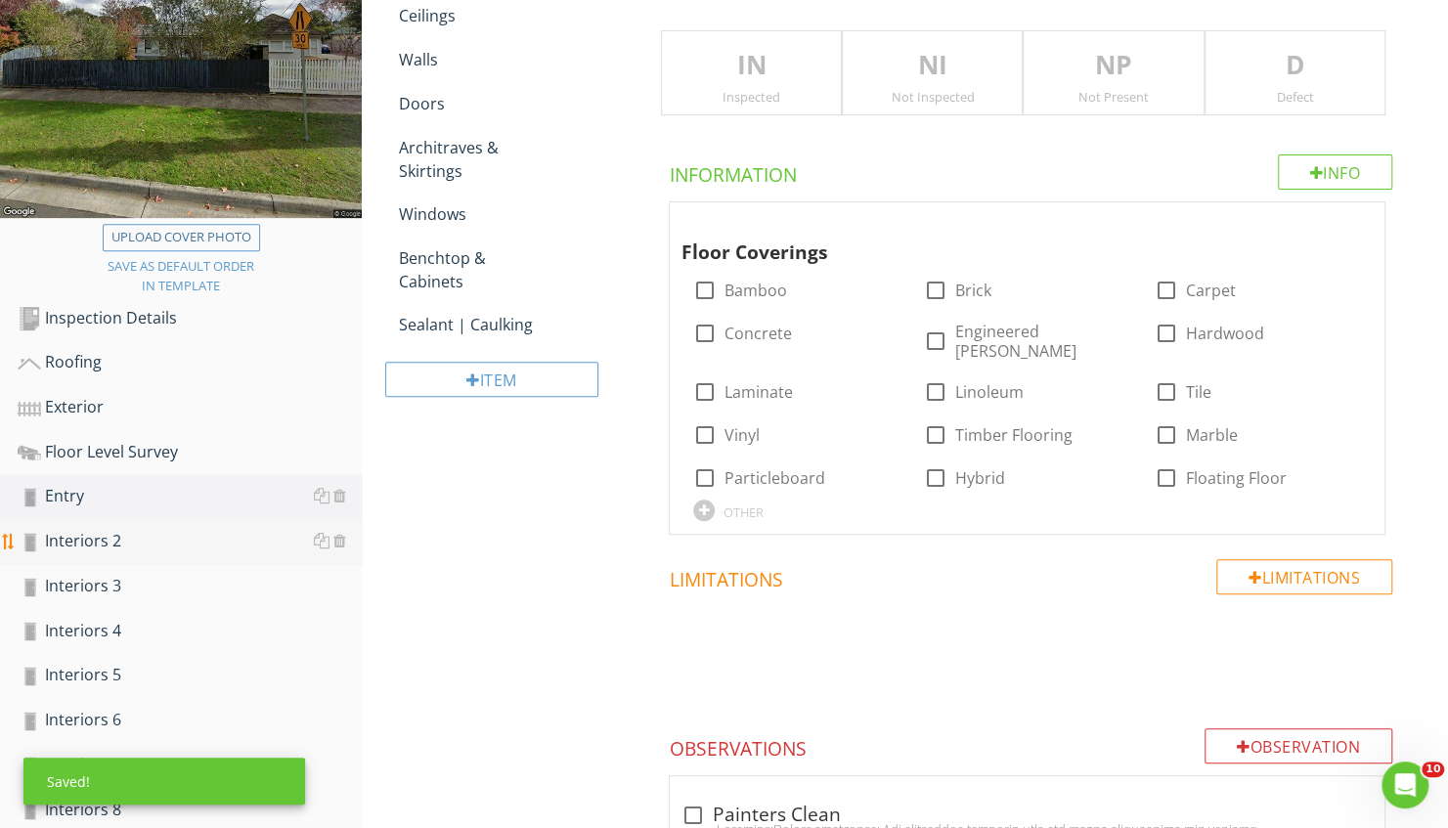
click at [133, 545] on div "Interiors 2" at bounding box center [190, 541] width 344 height 25
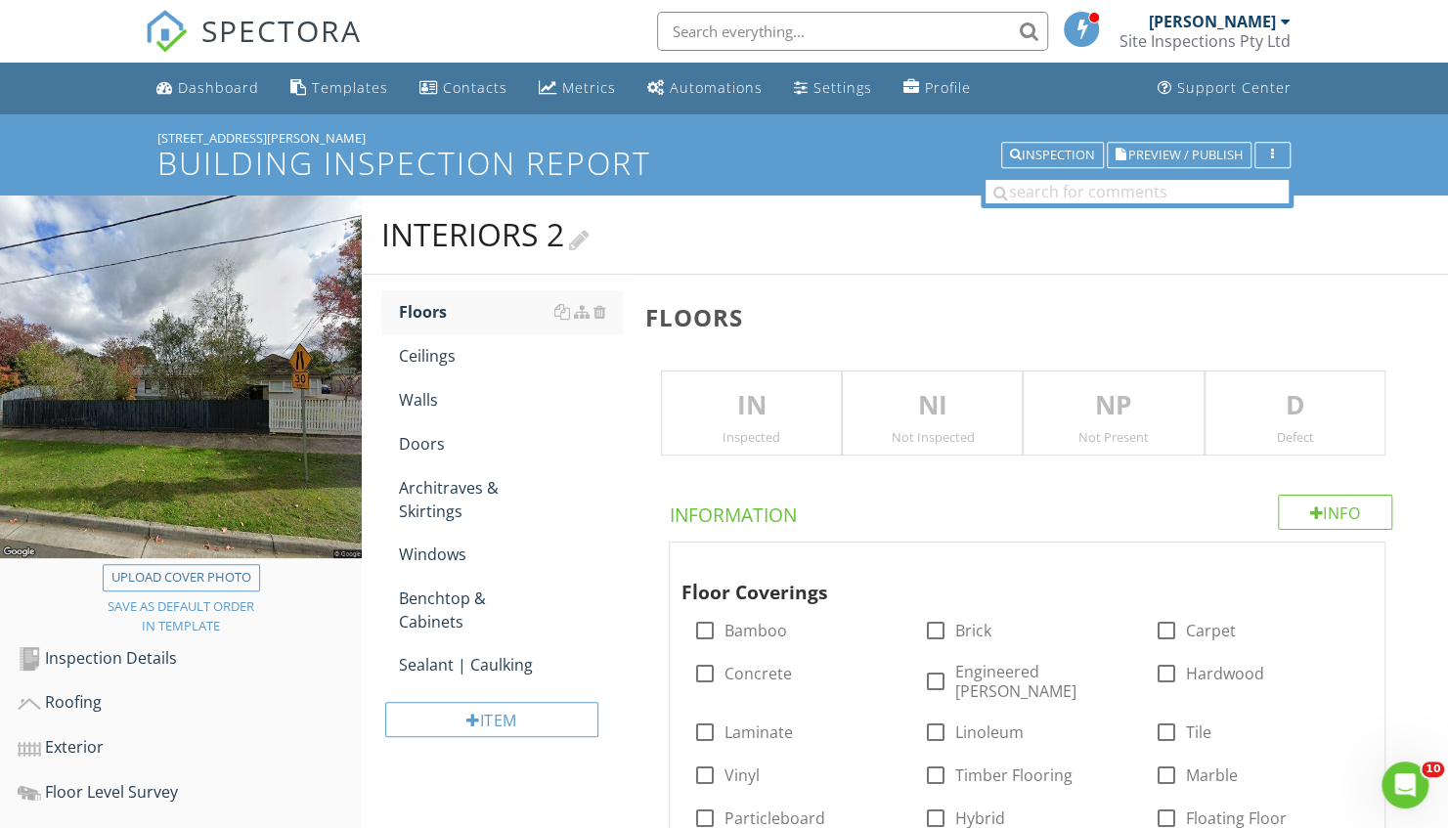
click at [465, 232] on div "Interiors 2" at bounding box center [485, 234] width 208 height 39
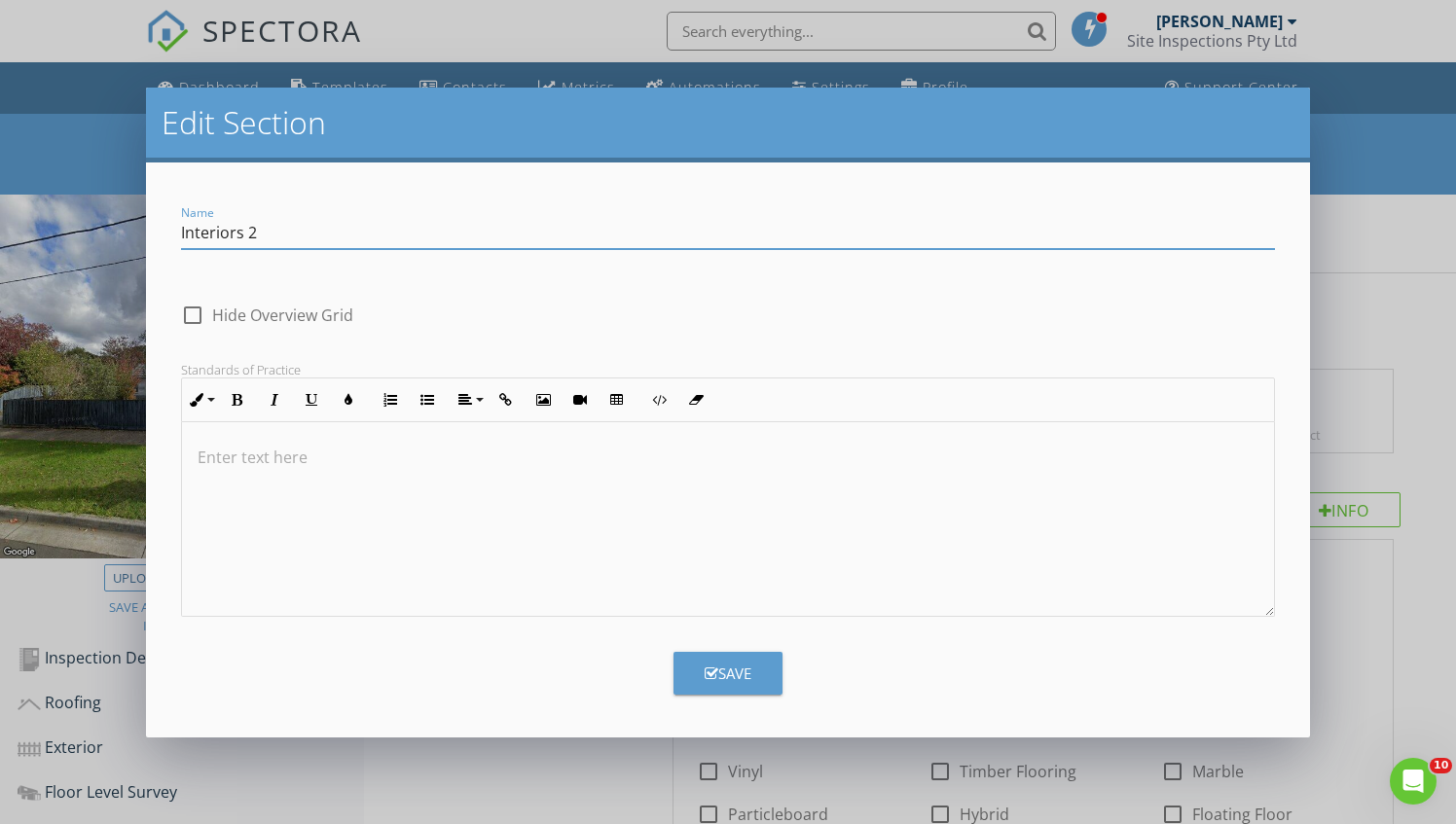
drag, startPoint x: 432, startPoint y: 232, endPoint x: 0, endPoint y: 233, distance: 432.0
type input "Lounge"
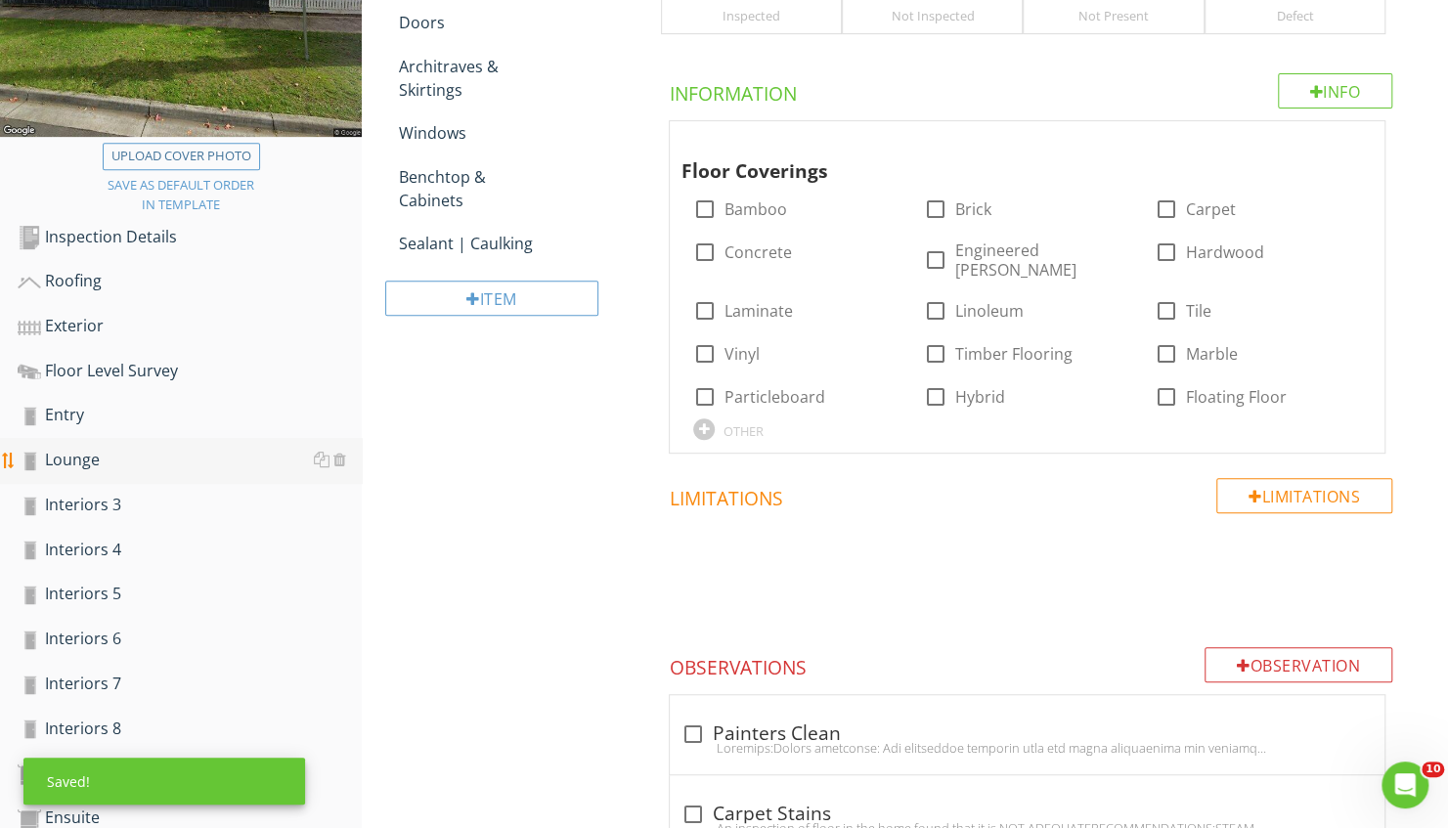
scroll to position [422, 0]
click at [96, 495] on div "Interiors 3" at bounding box center [190, 504] width 344 height 25
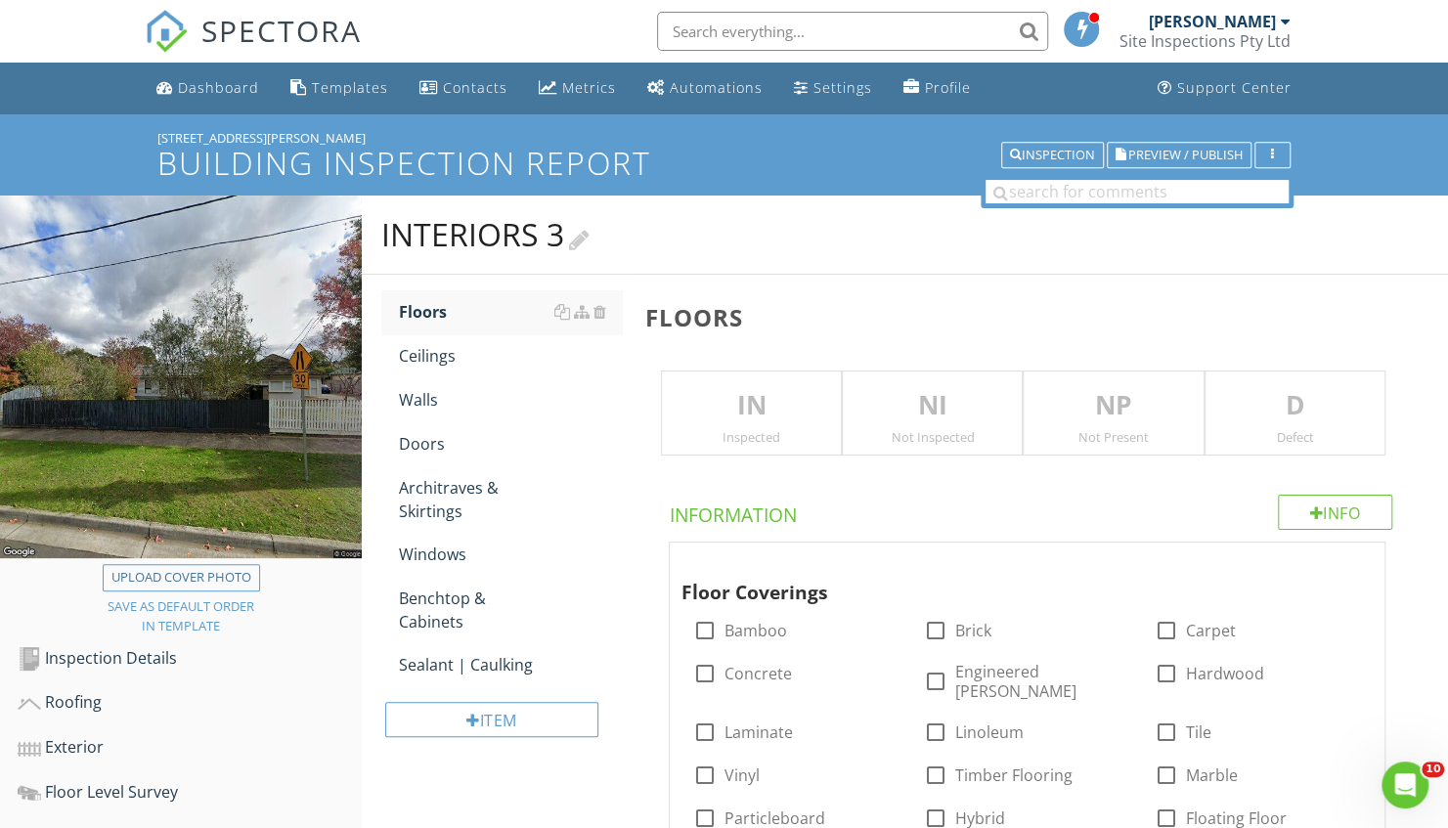
click at [467, 229] on div "Interiors 3" at bounding box center [485, 234] width 208 height 39
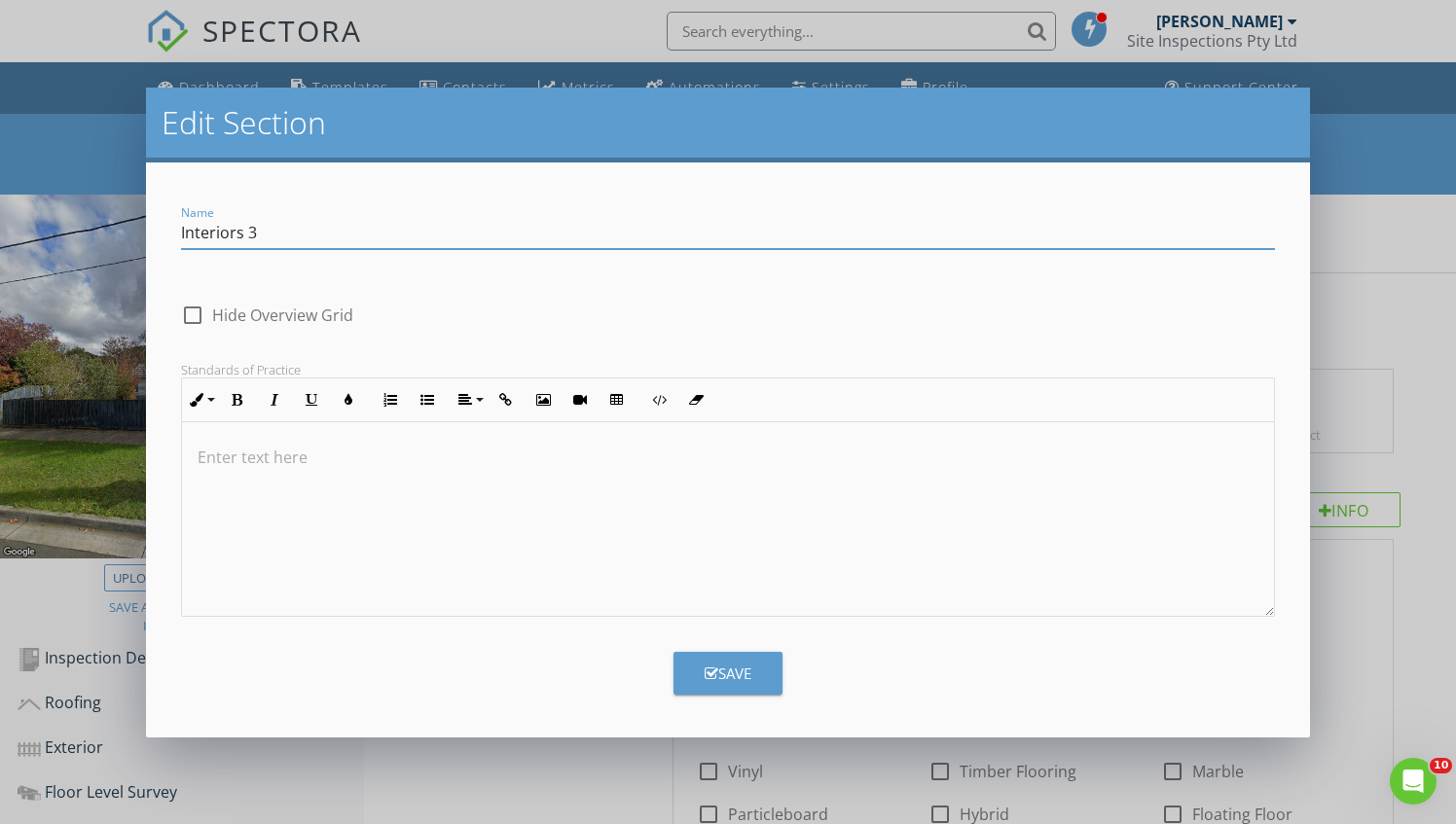
drag, startPoint x: 431, startPoint y: 227, endPoint x: 23, endPoint y: 228, distance: 408.0
click at [23, 228] on div "Edit Section Name Interiors 3 check_box_outline_blank Hide Overview Grid Standa…" at bounding box center [728, 412] width 1456 height 824
type input "Rumpus"
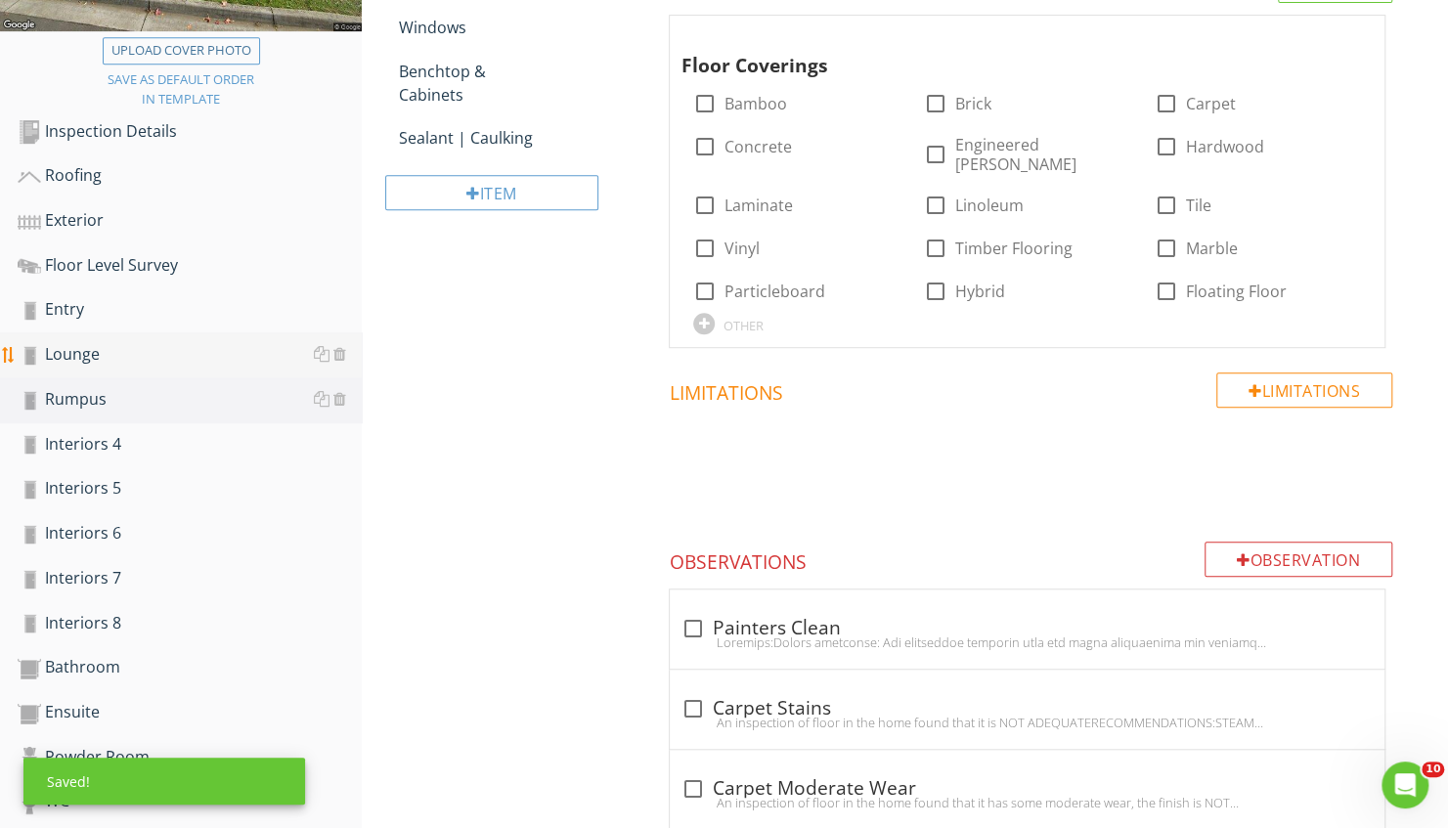
scroll to position [528, 0]
click at [105, 444] on div "Interiors 4" at bounding box center [190, 443] width 344 height 25
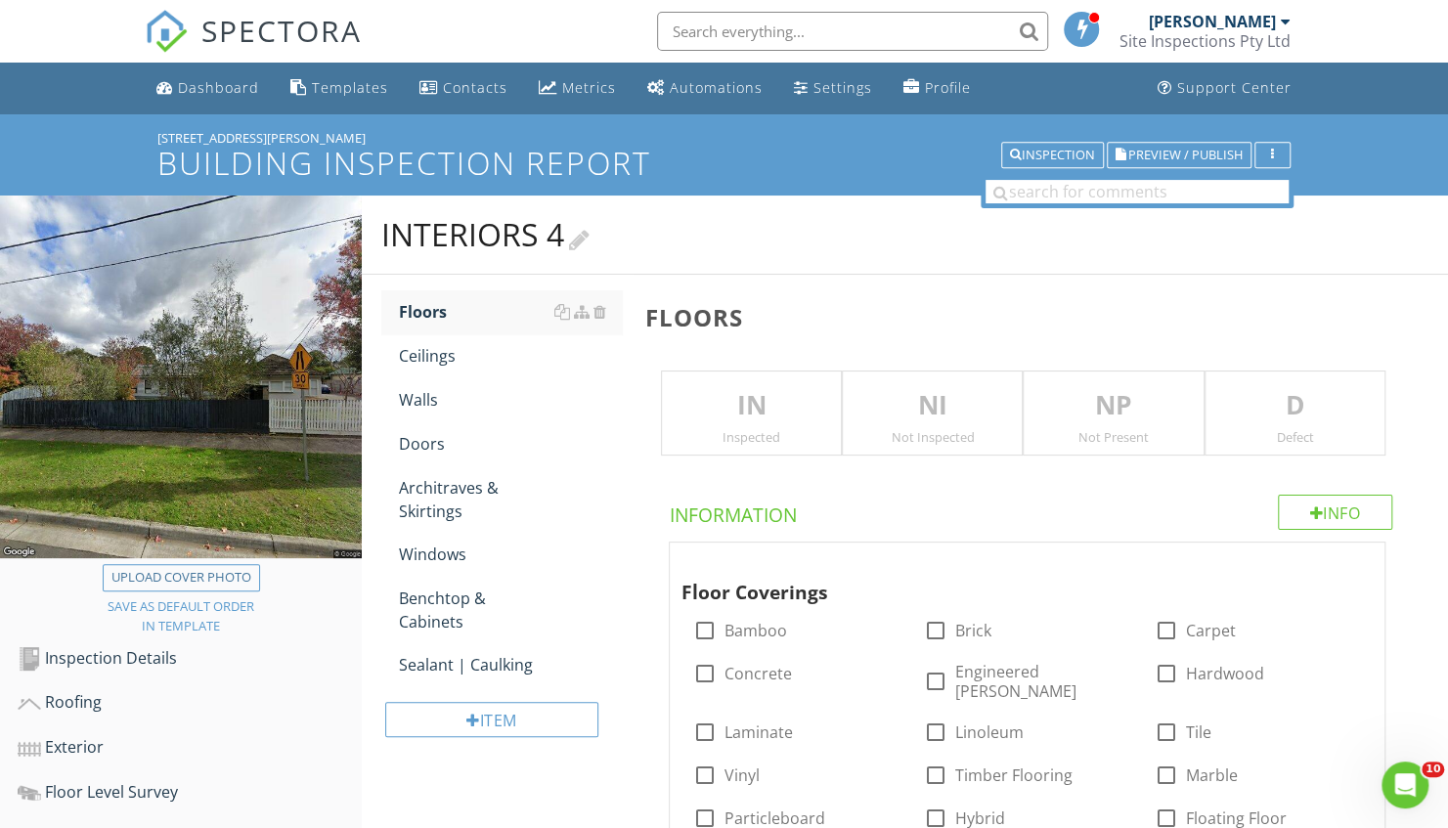
click at [491, 248] on div "Interiors 4" at bounding box center [485, 234] width 208 height 39
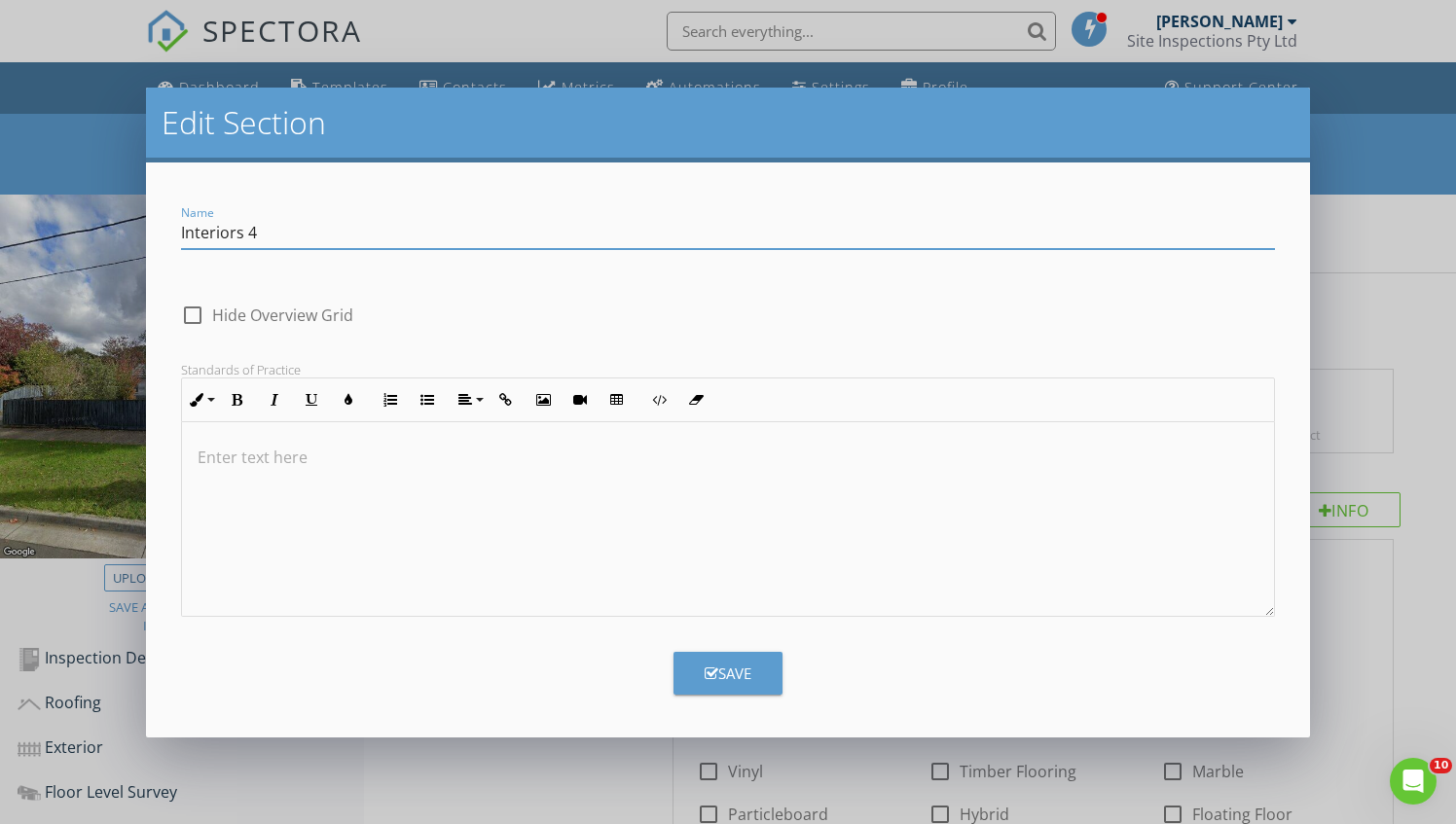
drag, startPoint x: 268, startPoint y: 263, endPoint x: -4, endPoint y: 290, distance: 273.3
type input "Master Suite"
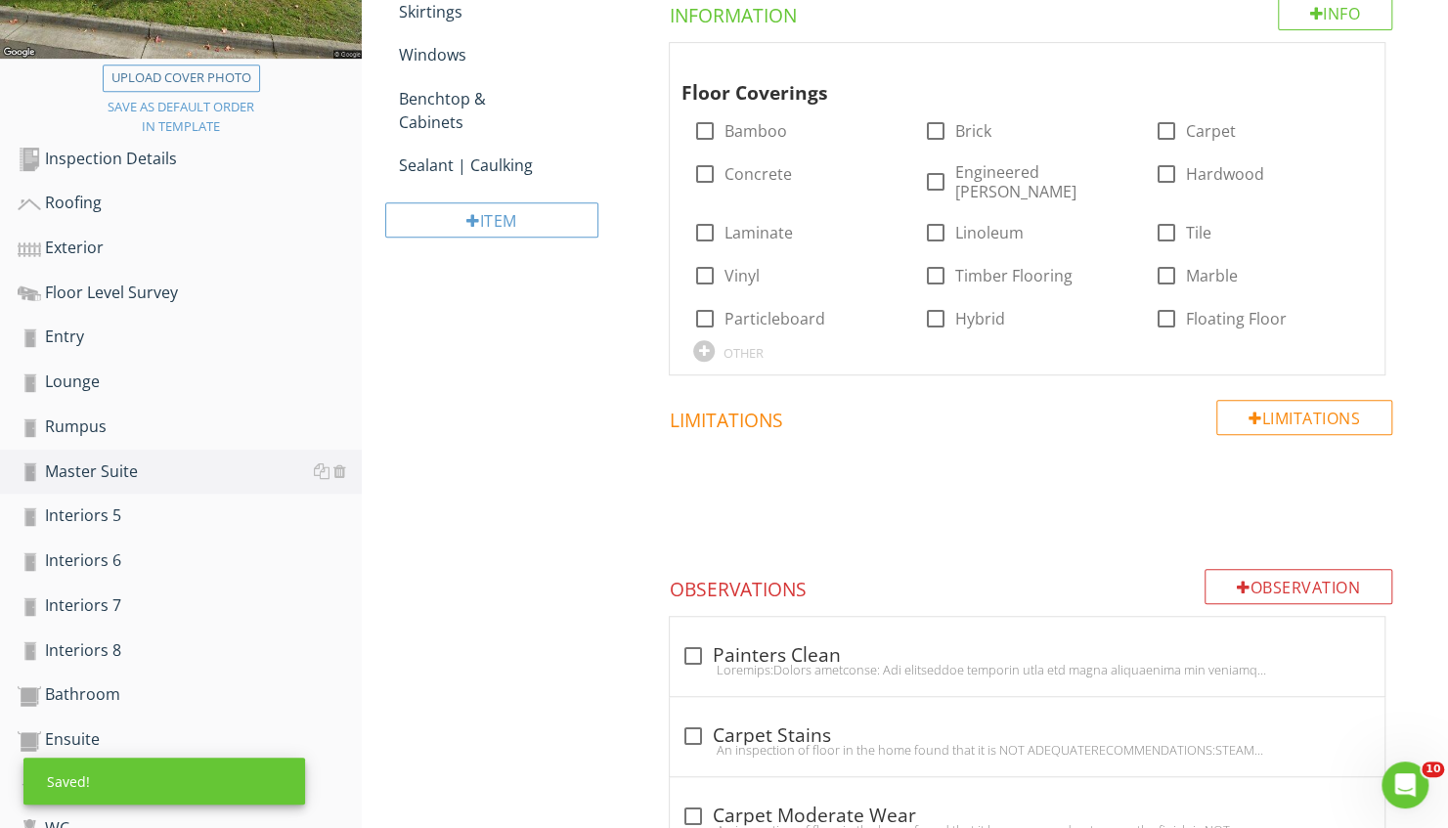
scroll to position [508, 0]
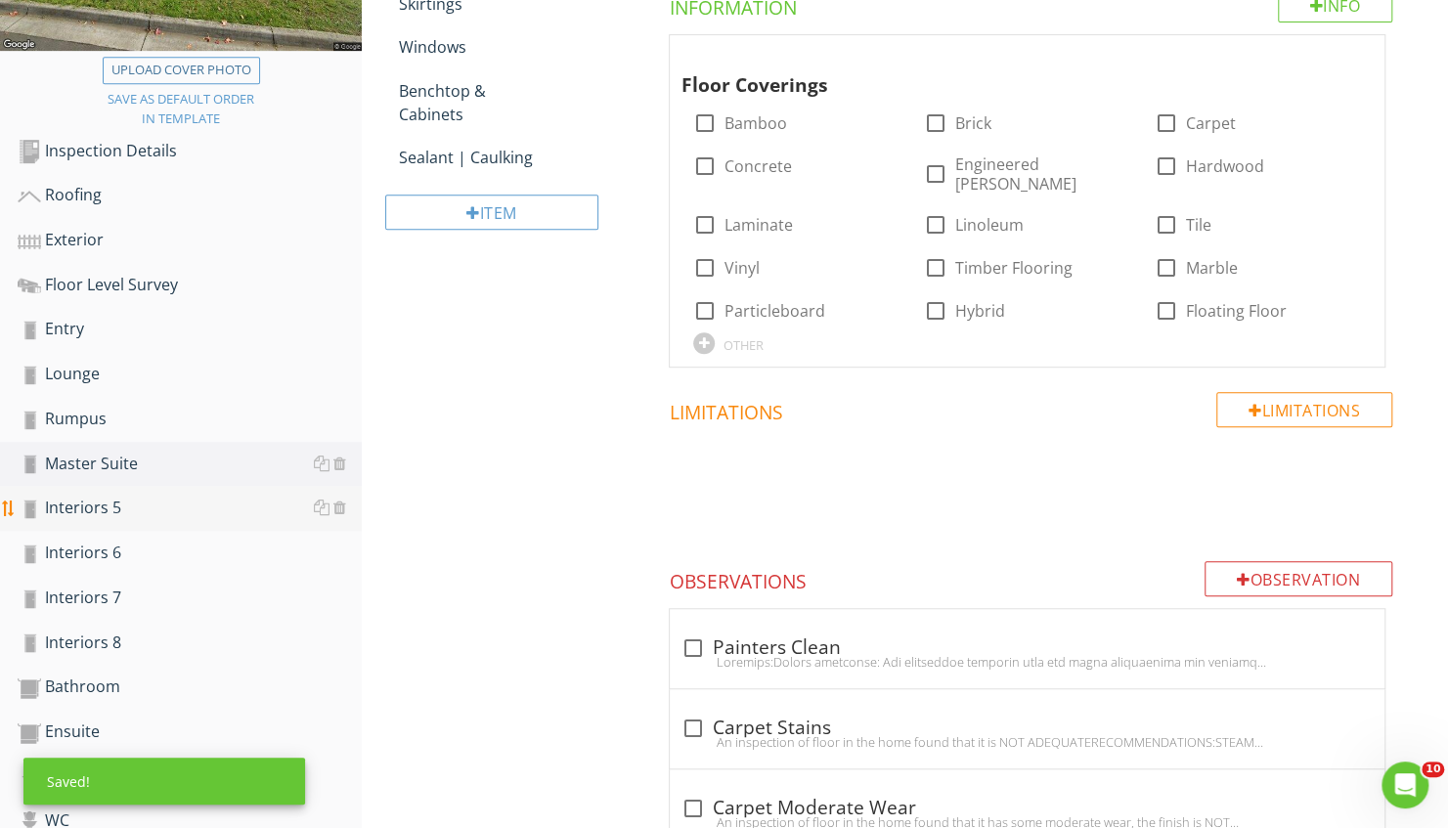
click at [84, 502] on div "Interiors 5" at bounding box center [190, 508] width 344 height 25
click at [85, 505] on div "Interiors 5" at bounding box center [190, 508] width 344 height 25
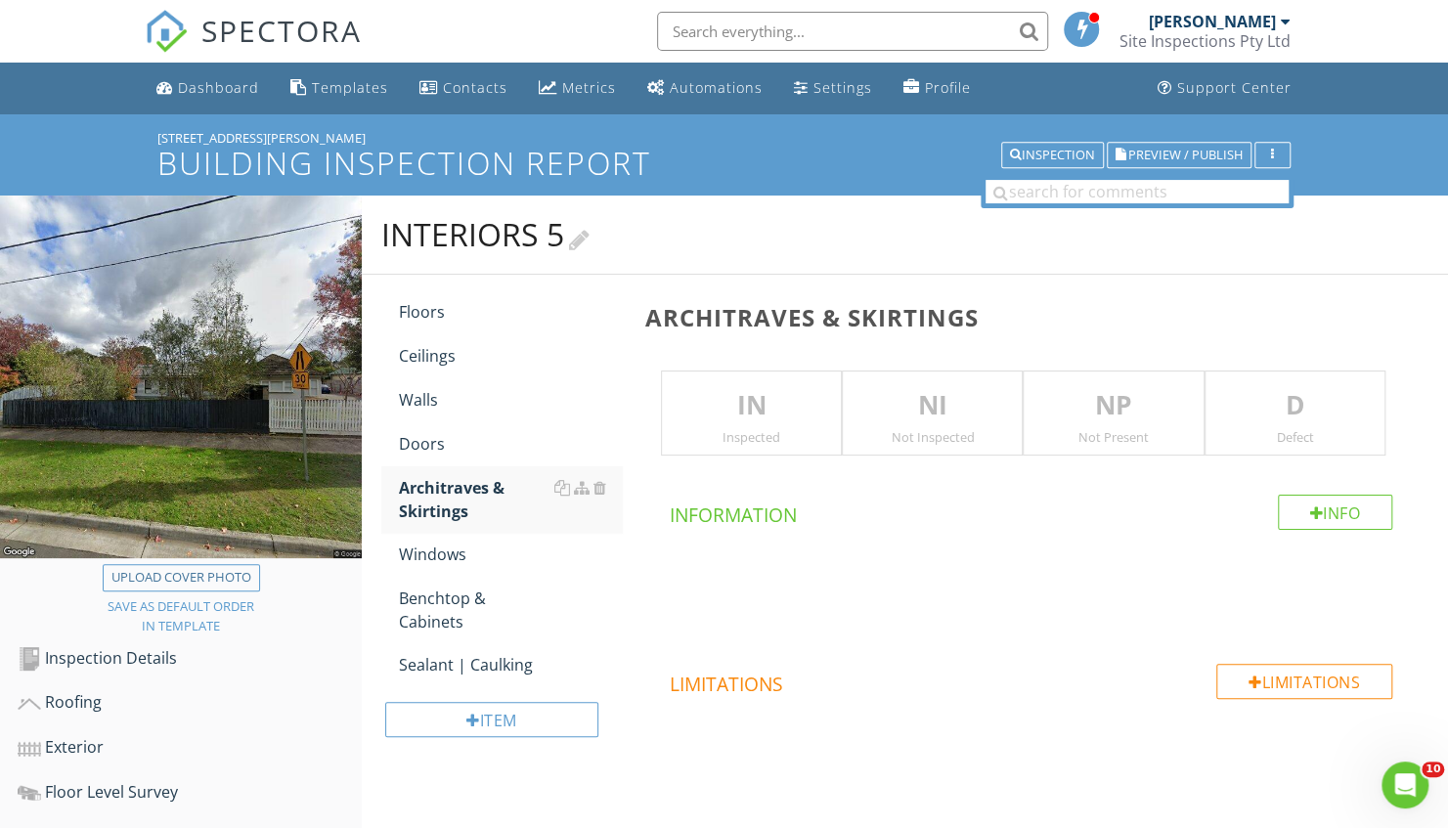
click at [482, 231] on div "Interiors 5" at bounding box center [485, 234] width 208 height 39
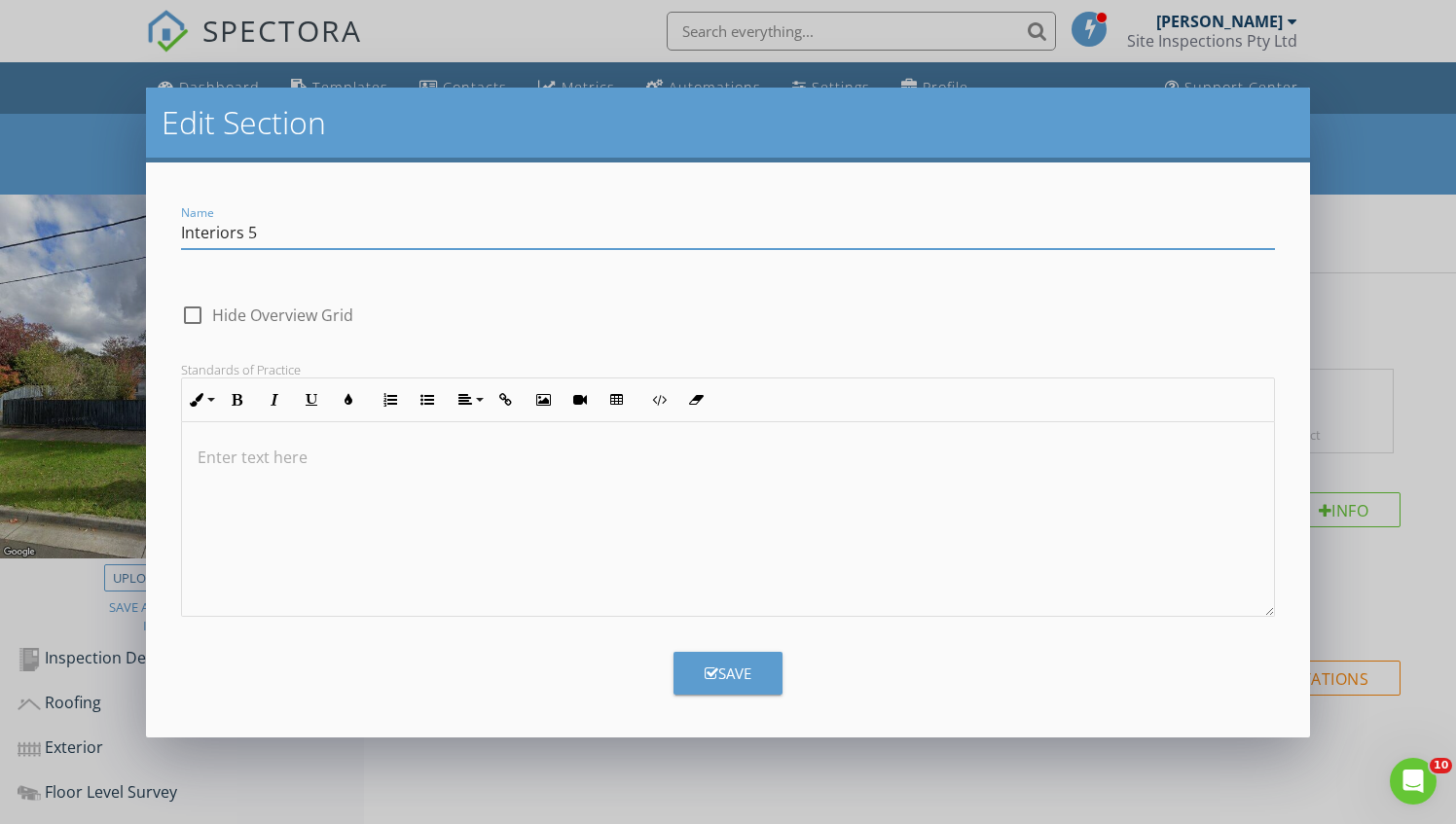
drag, startPoint x: 360, startPoint y: 226, endPoint x: 0, endPoint y: 261, distance: 361.7
type input "Bed 1"
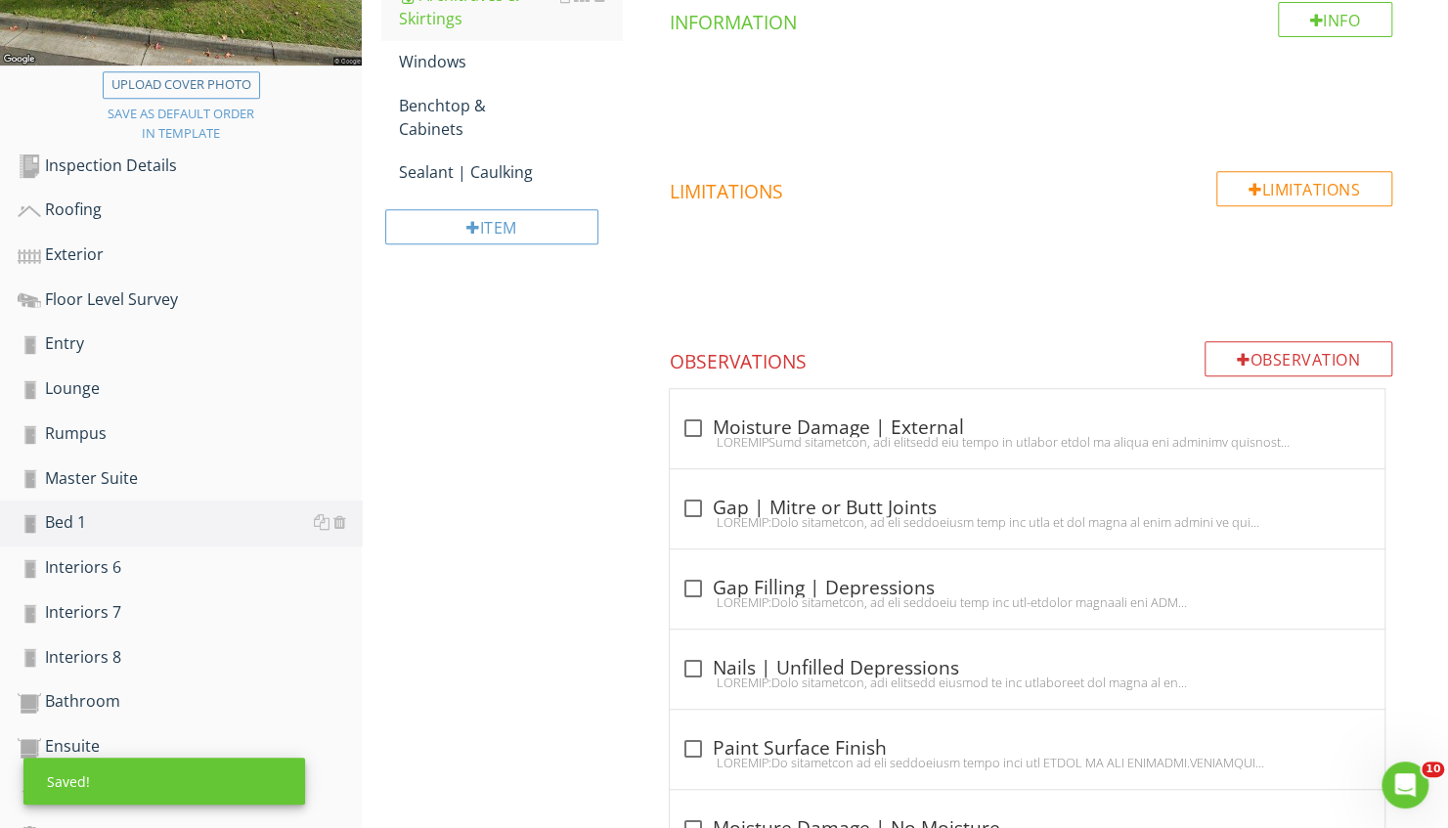
scroll to position [521, 0]
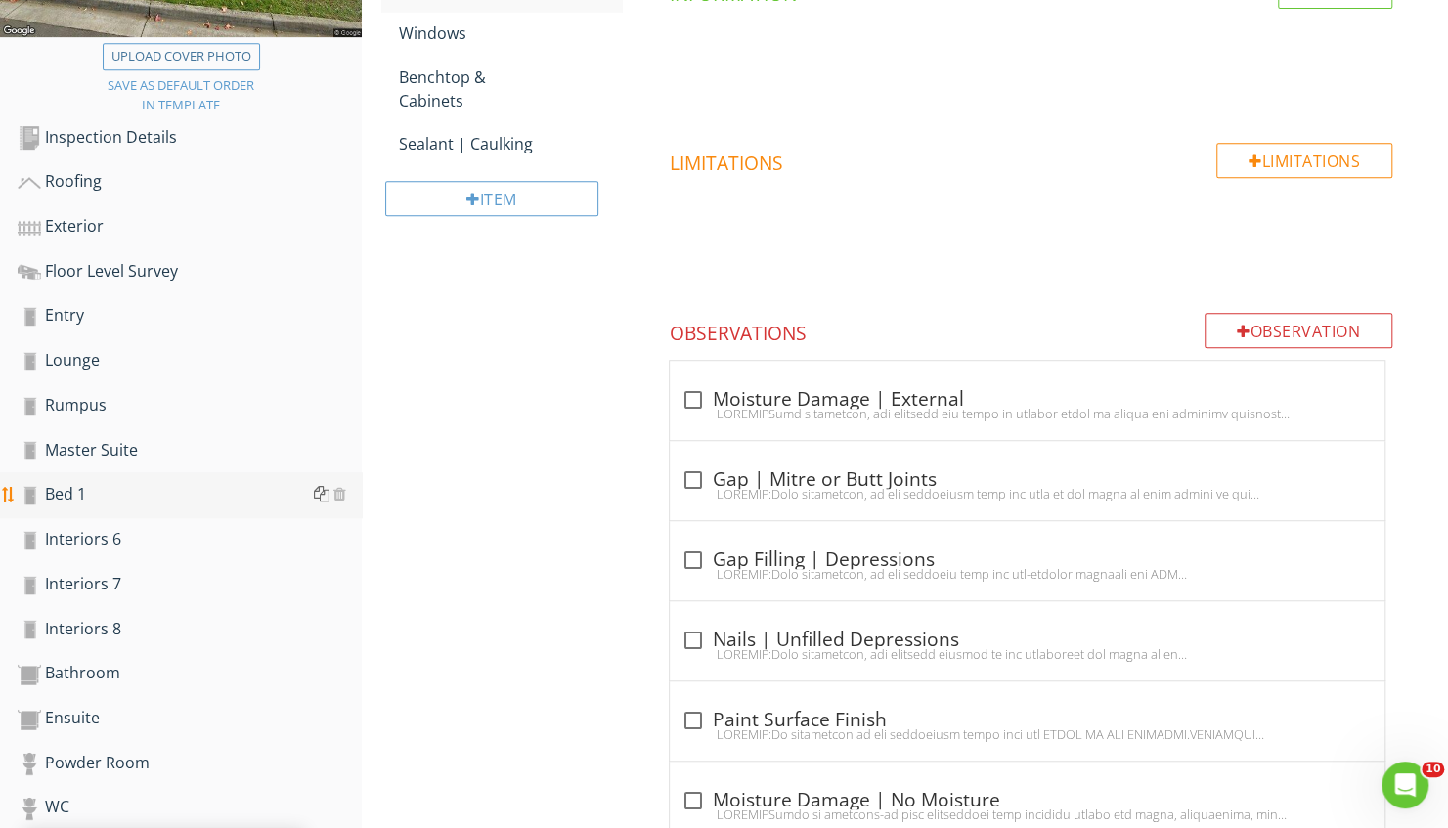
click at [322, 493] on div at bounding box center [322, 494] width 16 height 16
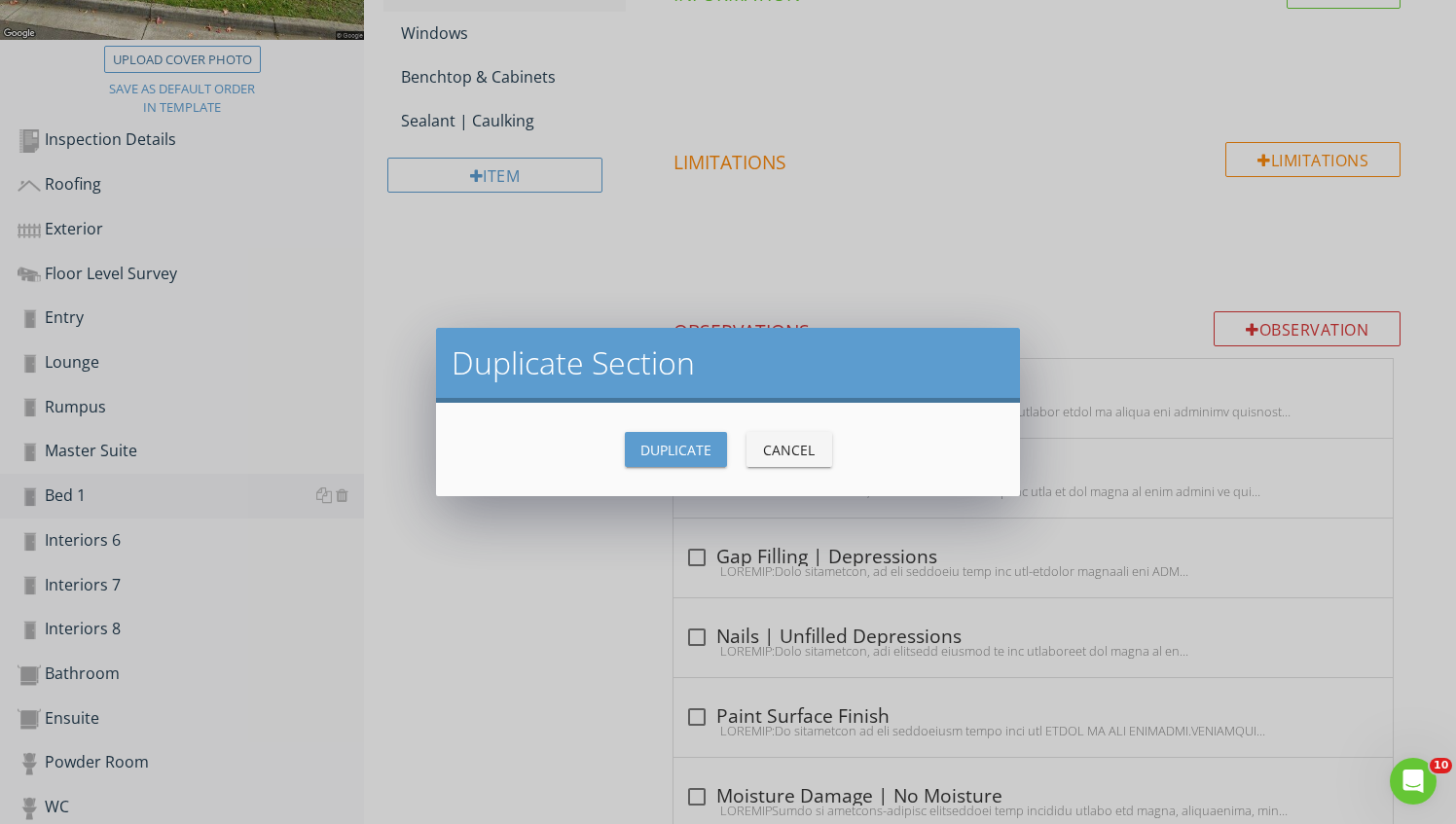
click at [638, 449] on button "Duplicate" at bounding box center [676, 449] width 103 height 35
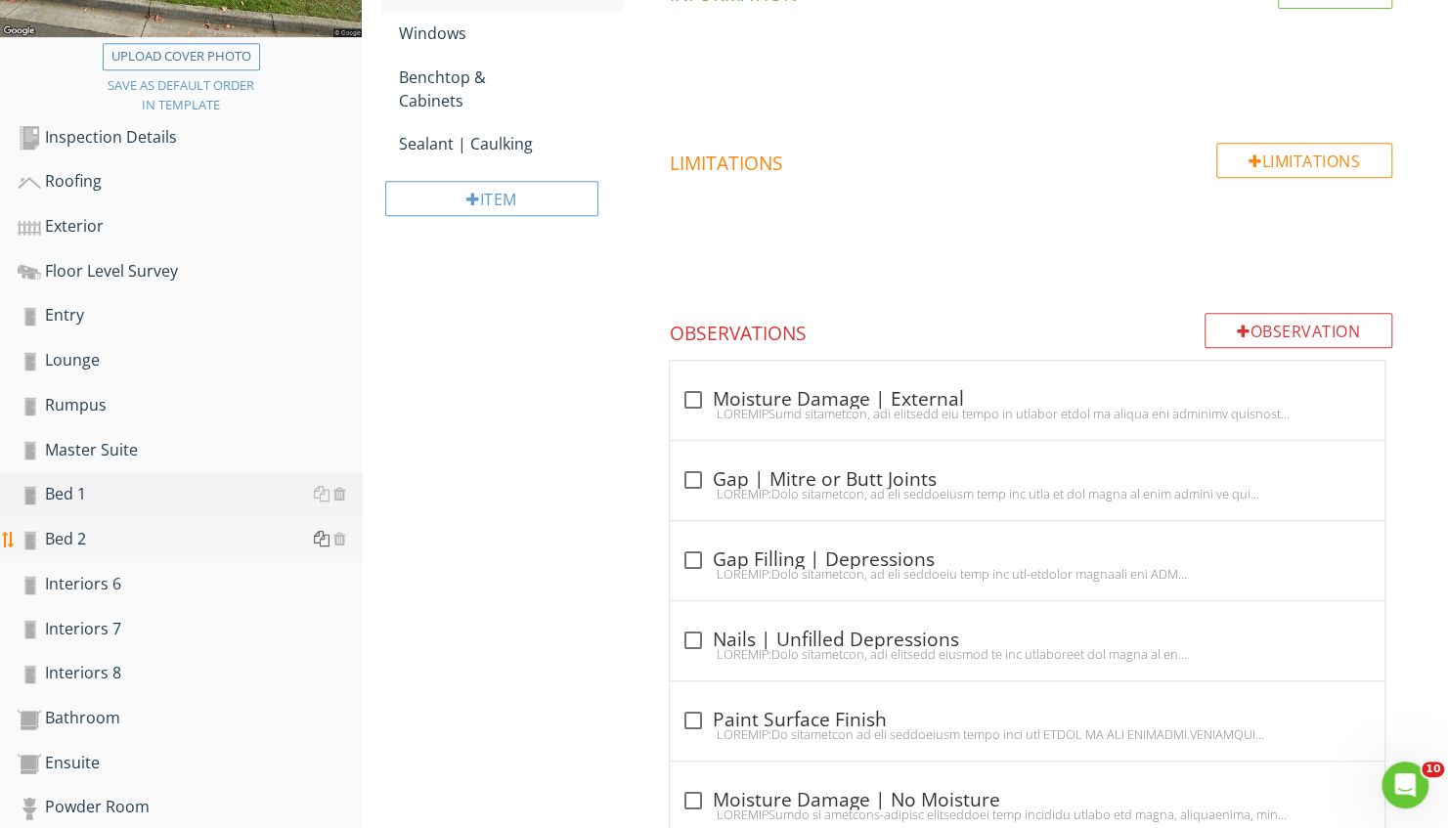
click at [321, 537] on div at bounding box center [322, 539] width 16 height 16
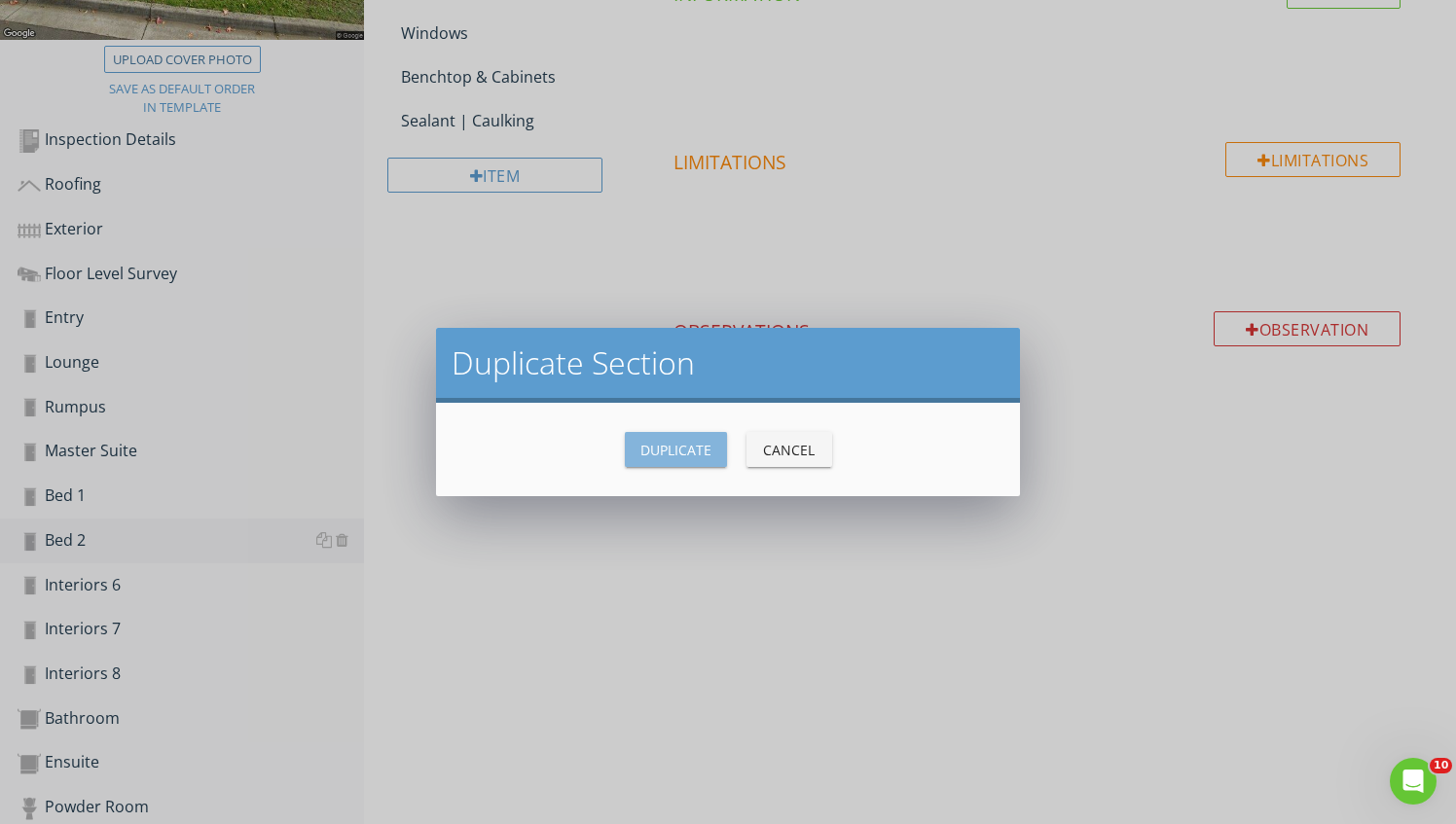
click at [697, 443] on div "Duplicate" at bounding box center [675, 450] width 71 height 21
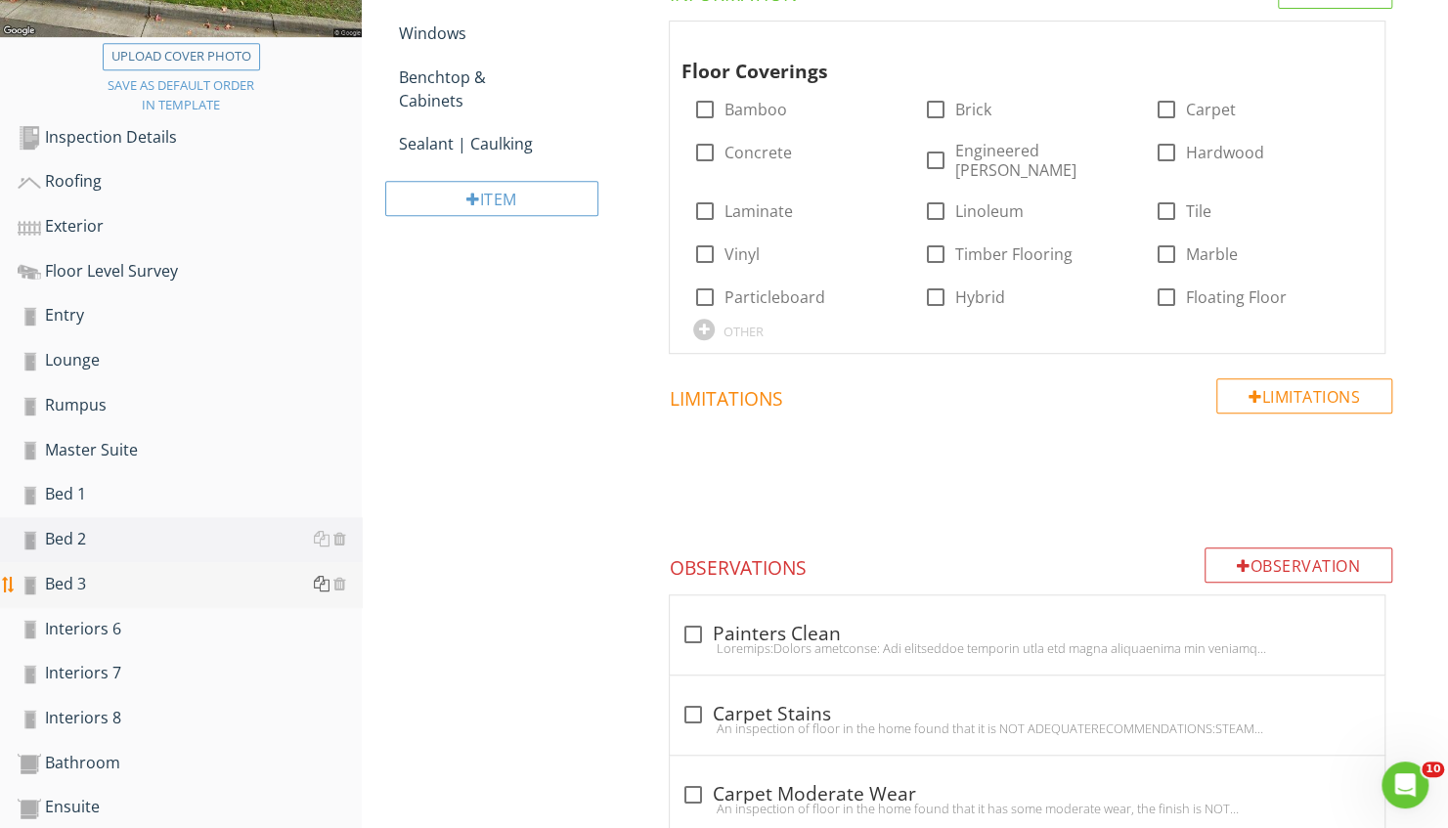
click at [318, 587] on div at bounding box center [322, 584] width 16 height 16
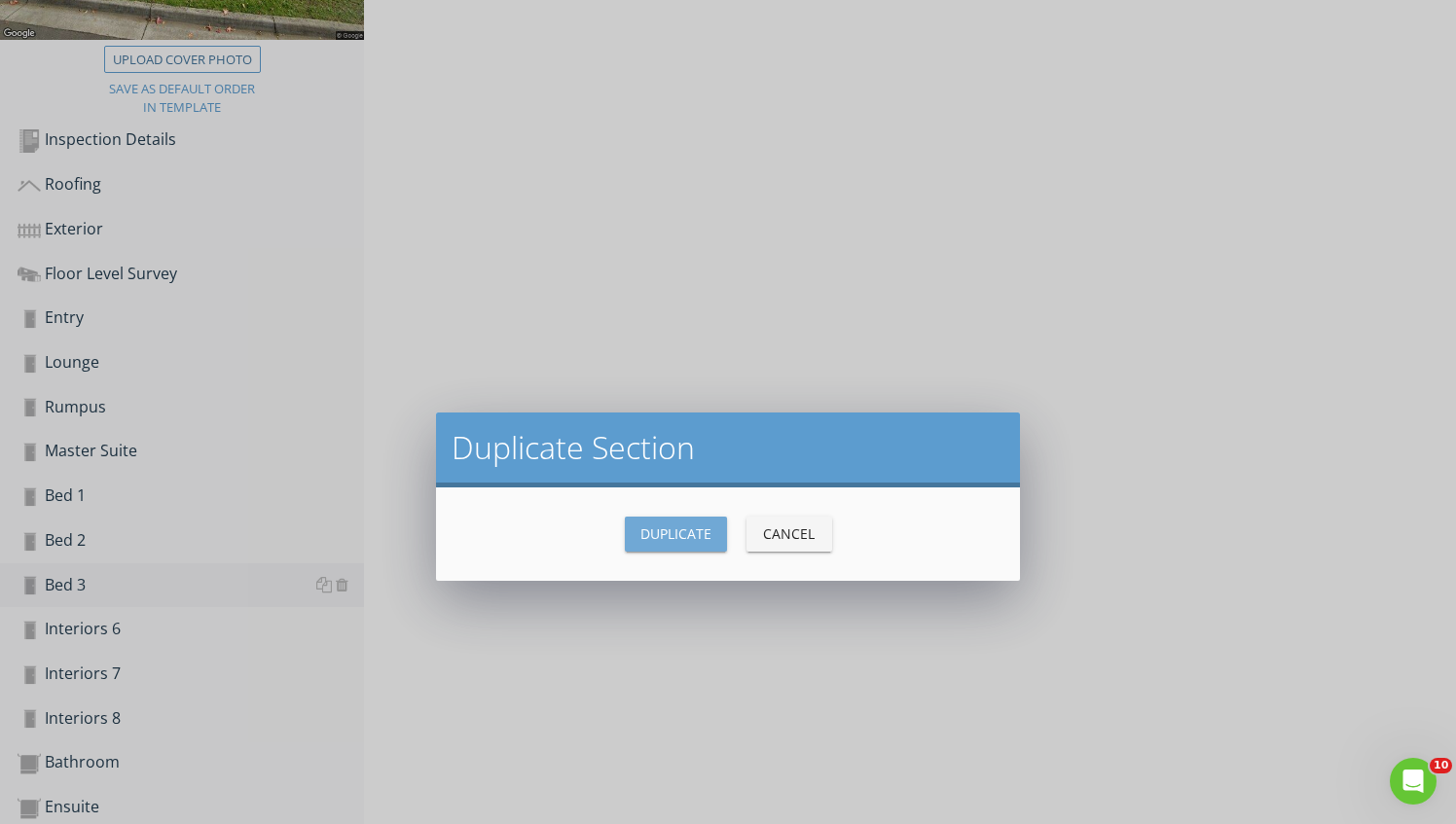
click at [650, 523] on div "Duplicate" at bounding box center [675, 533] width 71 height 21
click at [650, 511] on div "Duplicate Cancel" at bounding box center [728, 533] width 537 height 47
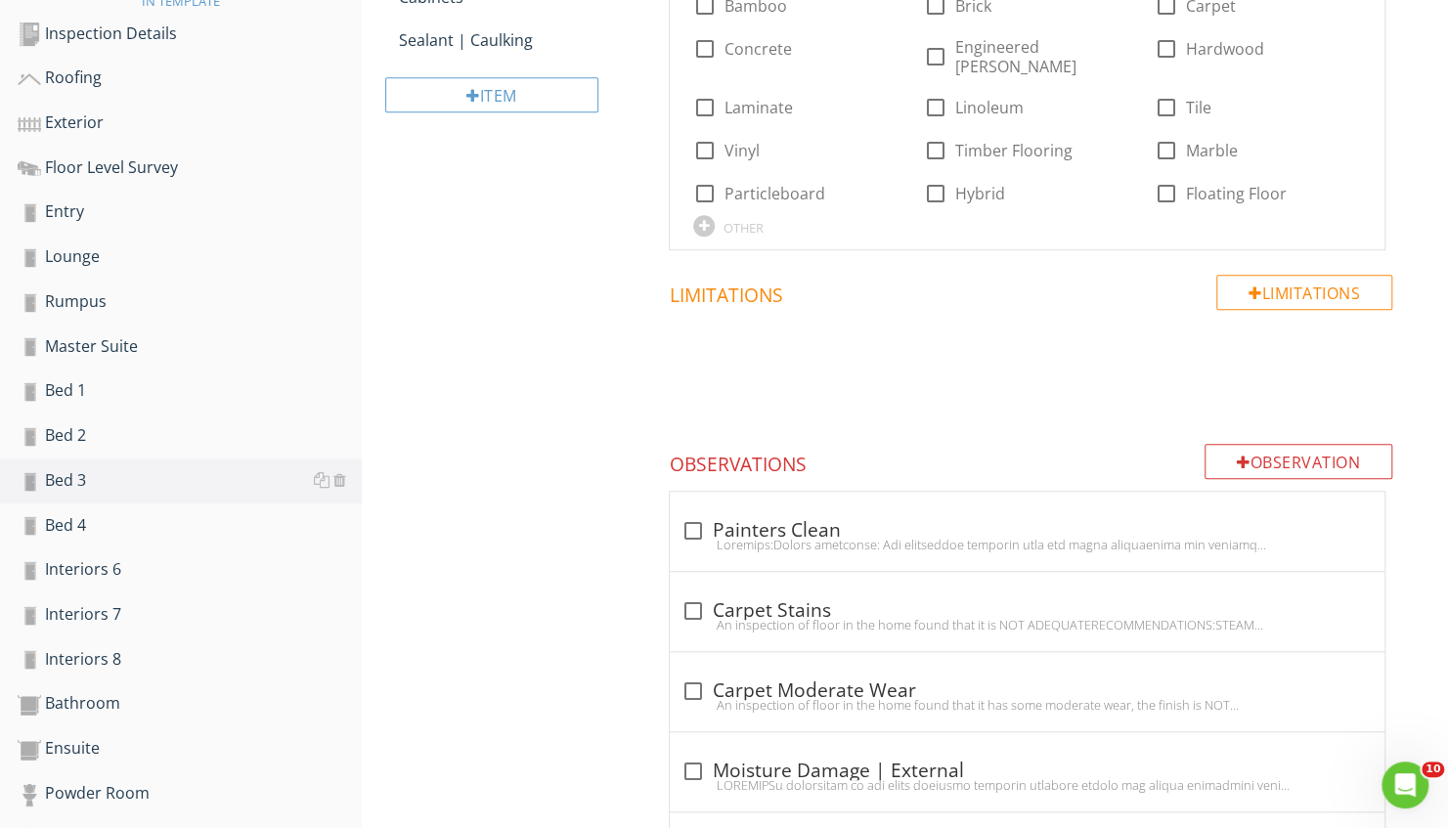
scroll to position [658, 0]
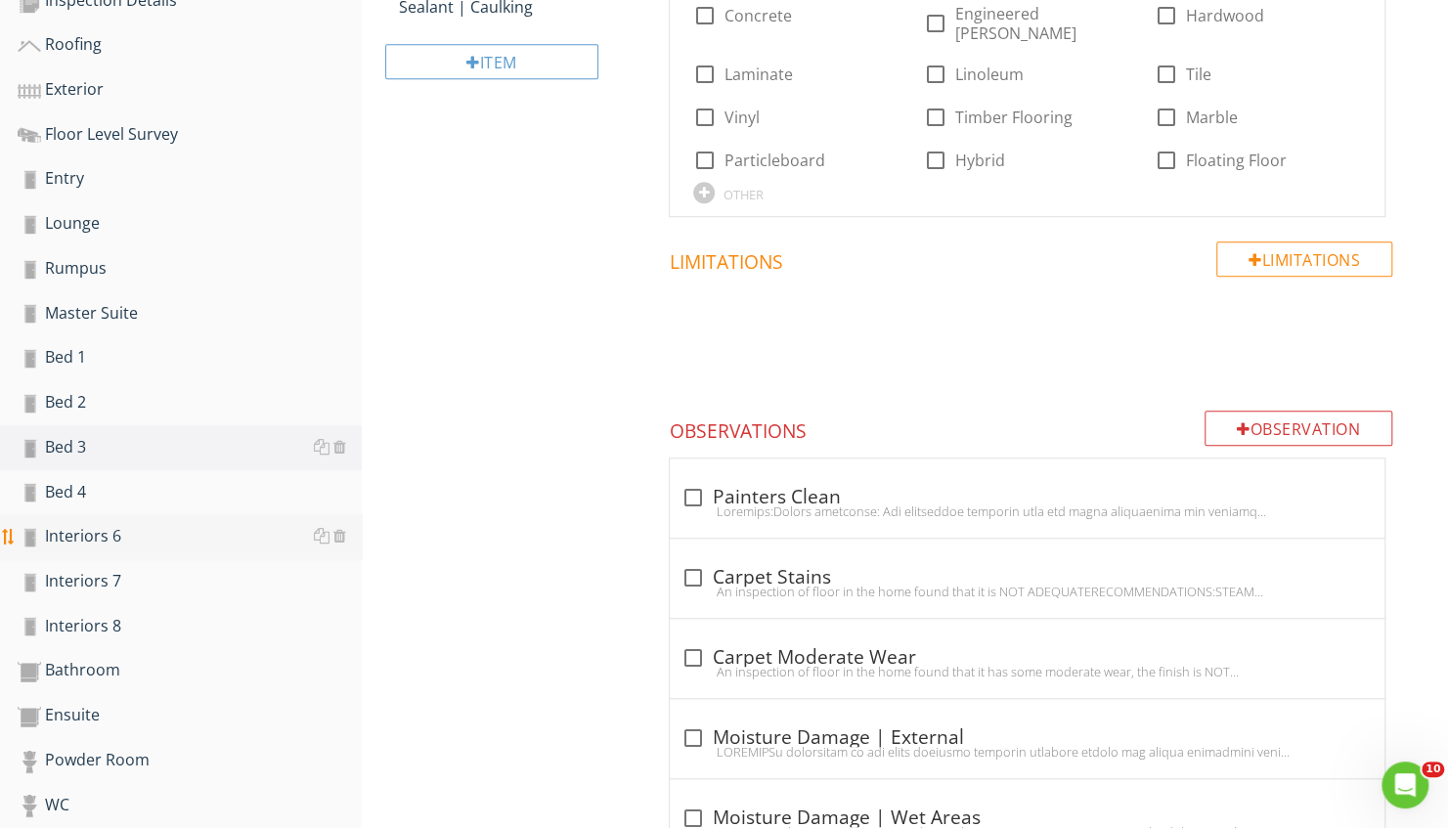
click at [173, 541] on div "Interiors 6" at bounding box center [190, 536] width 344 height 25
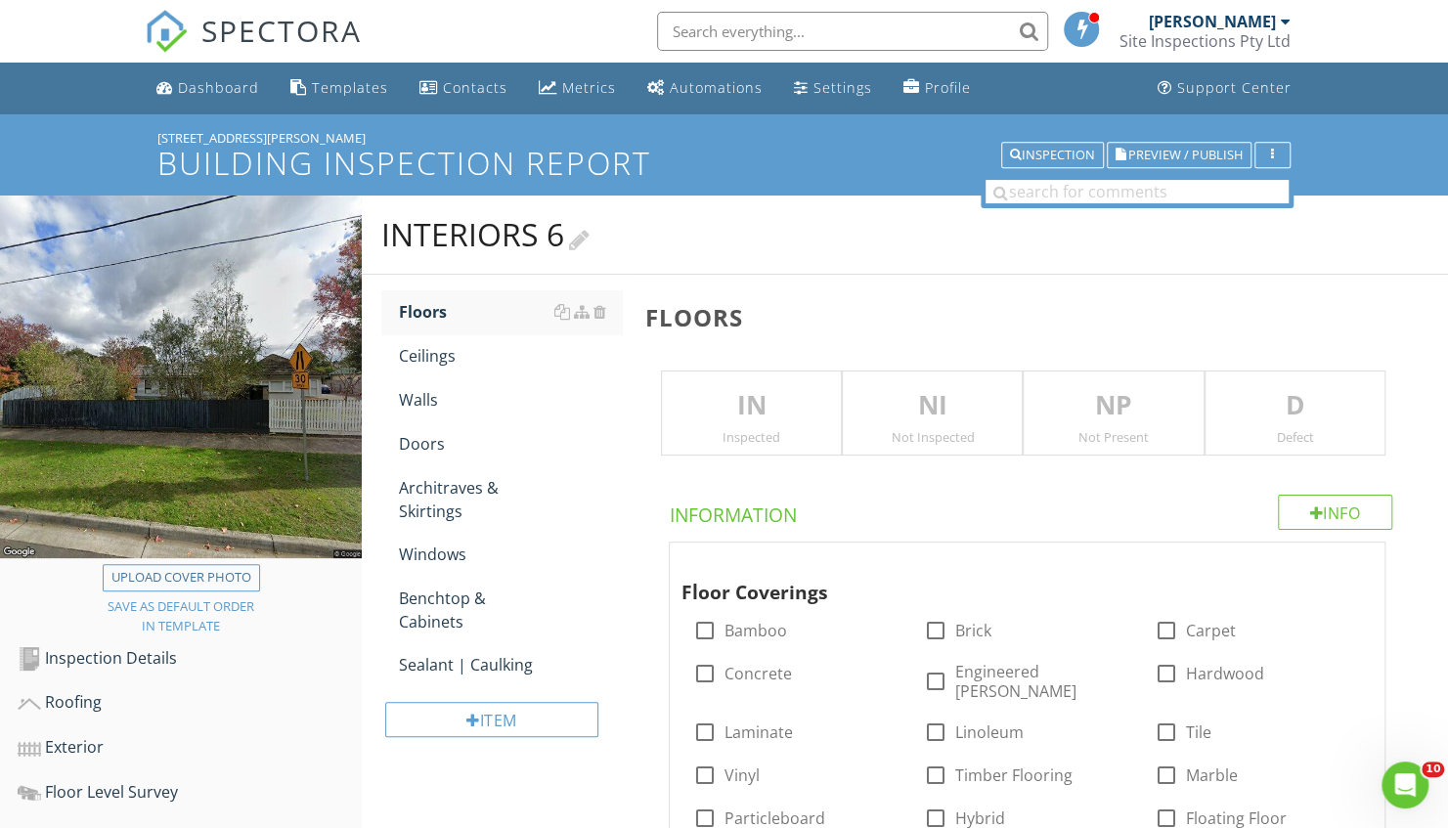
click at [444, 217] on div "Interiors 6" at bounding box center [485, 234] width 208 height 39
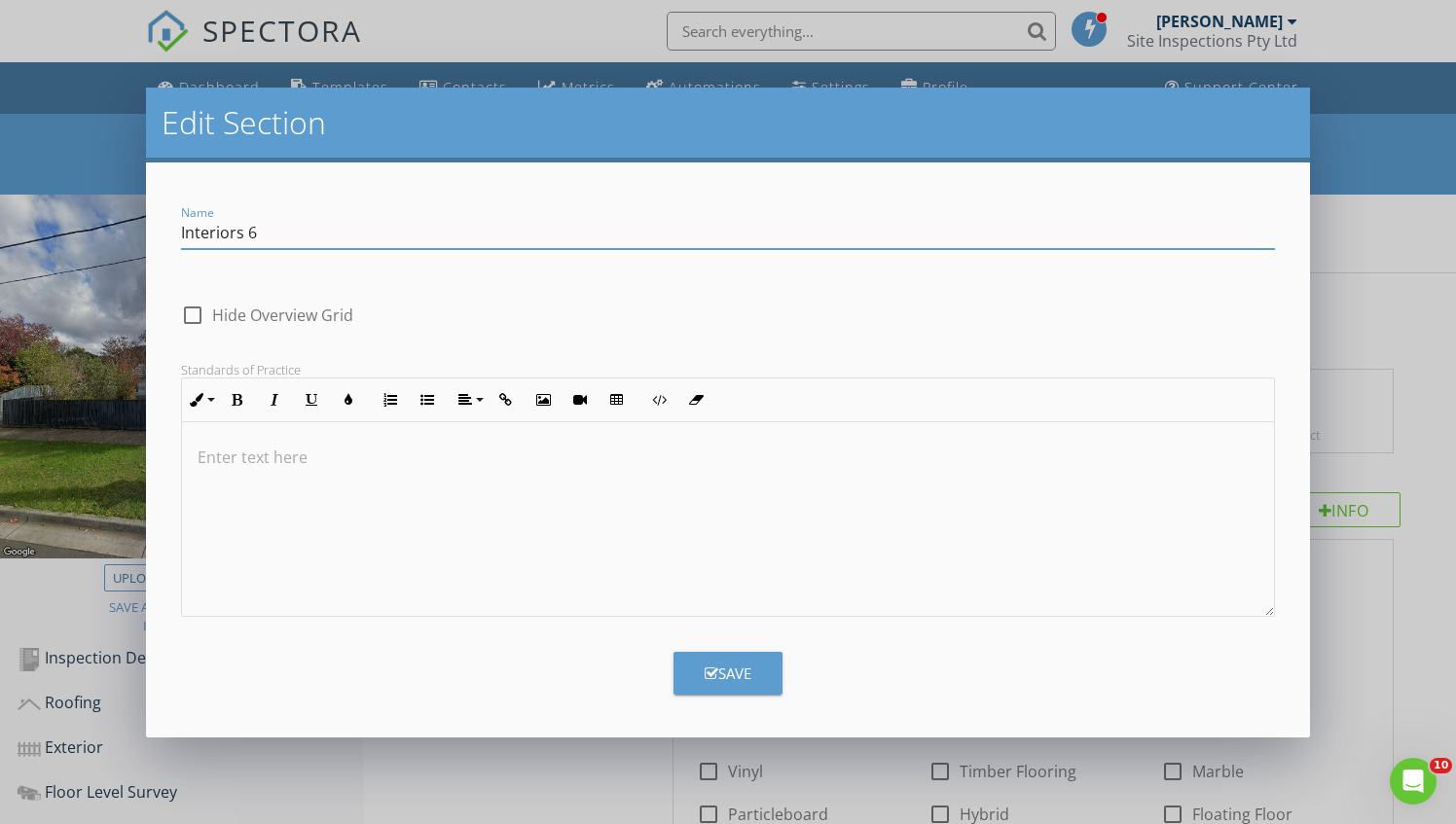
drag, startPoint x: 405, startPoint y: 224, endPoint x: 14, endPoint y: 248, distance: 391.7
click at [14, 248] on div "Edit Section Name Interiors 6 check_box_outline_blank Hide Overview Grid Standa…" at bounding box center [728, 412] width 1456 height 824
type input "Guest Bed"
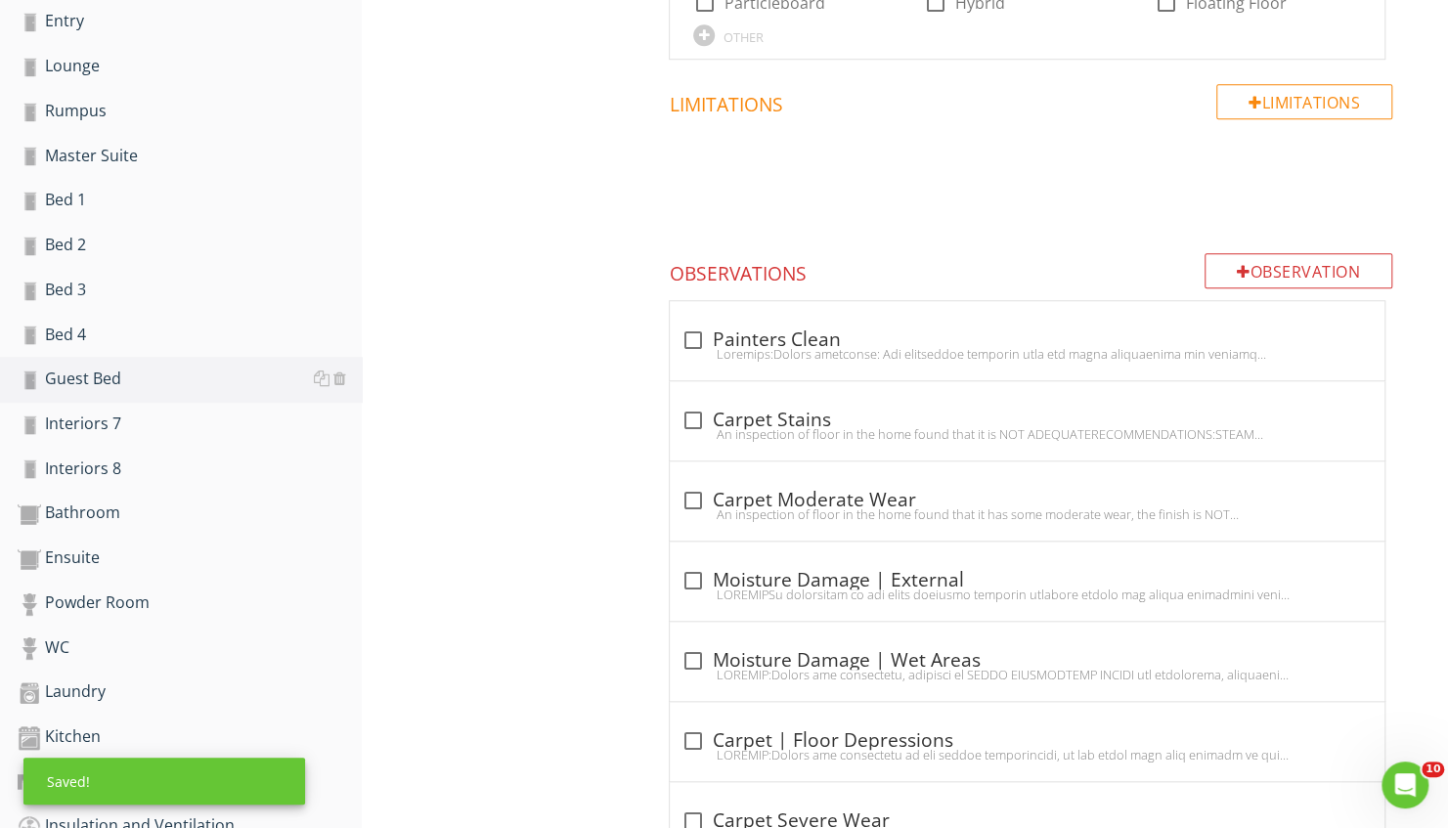
scroll to position [826, 0]
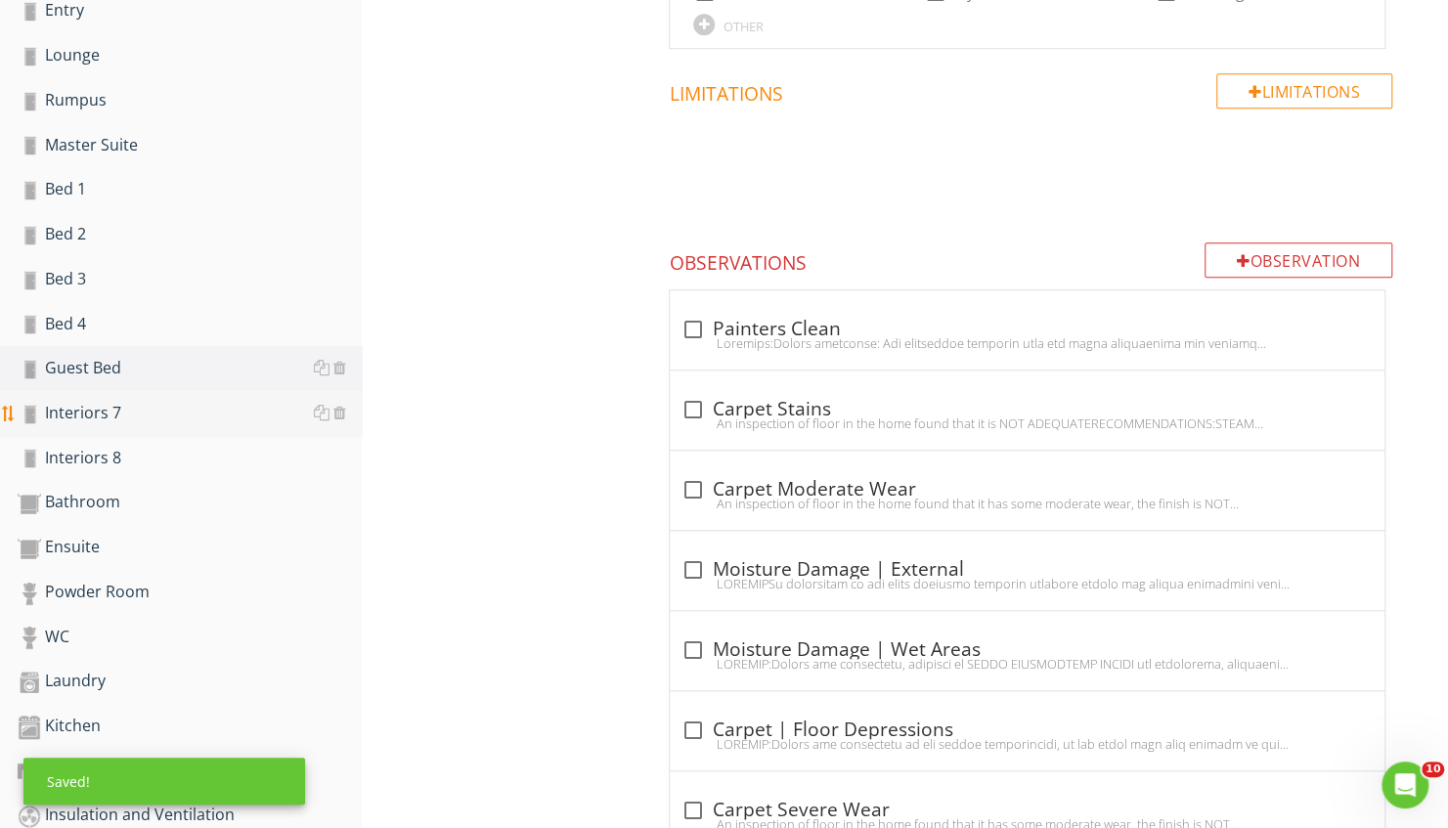
click at [111, 410] on div "Interiors 7" at bounding box center [190, 413] width 344 height 25
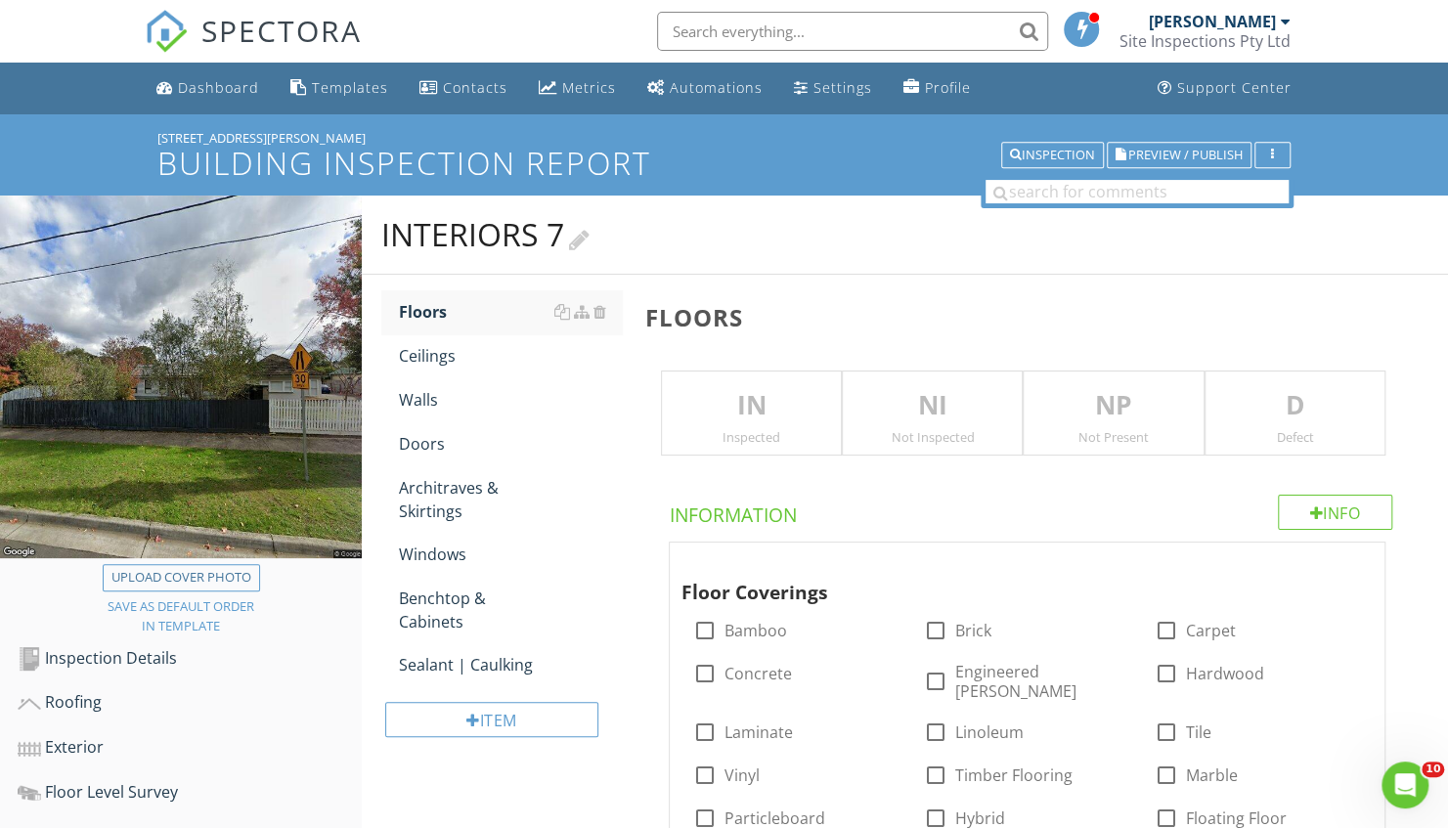
click at [505, 231] on div "Interiors 7" at bounding box center [485, 234] width 208 height 39
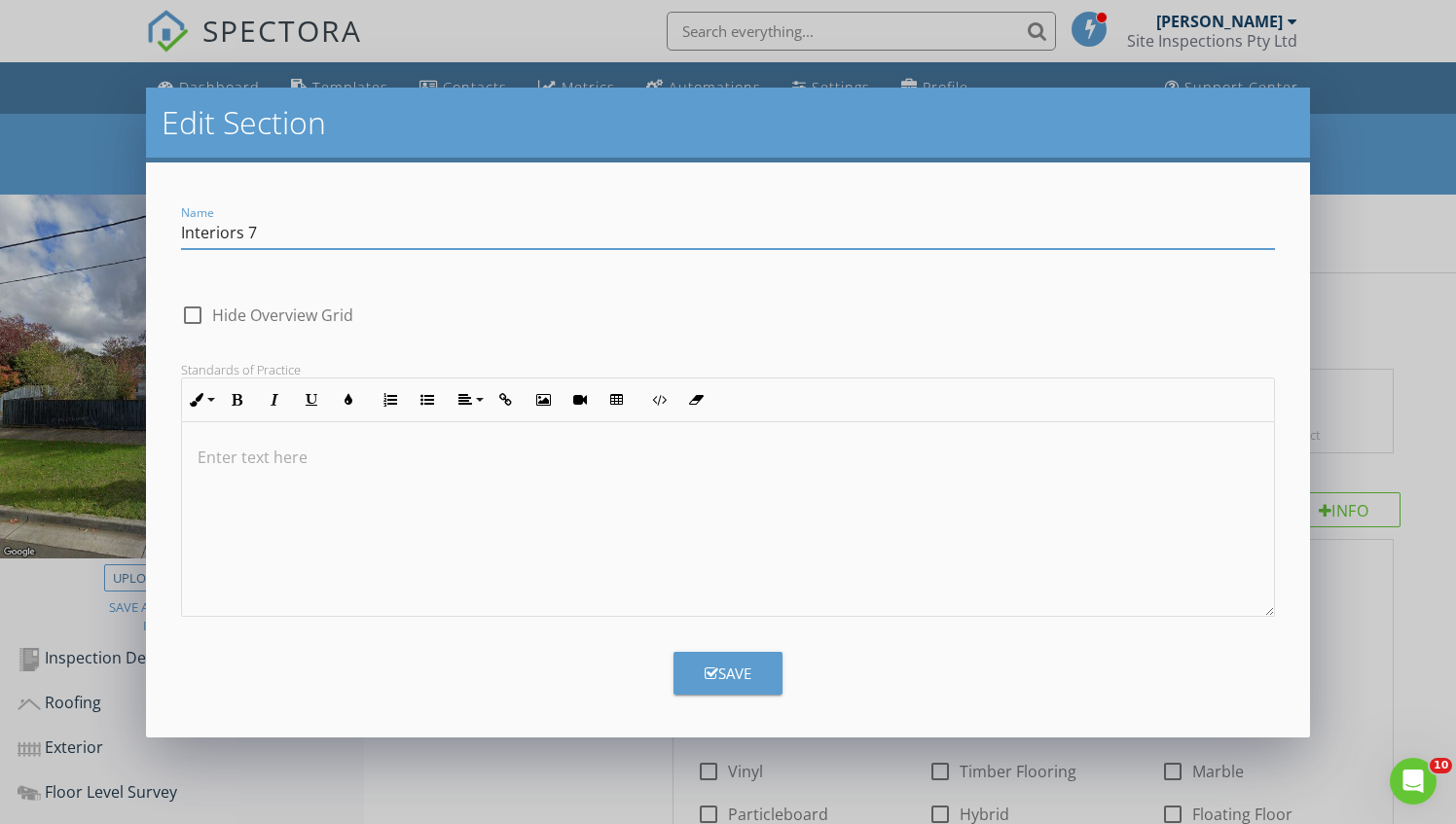
drag, startPoint x: 407, startPoint y: 243, endPoint x: -4, endPoint y: 238, distance: 411.0
type input "Hallway"
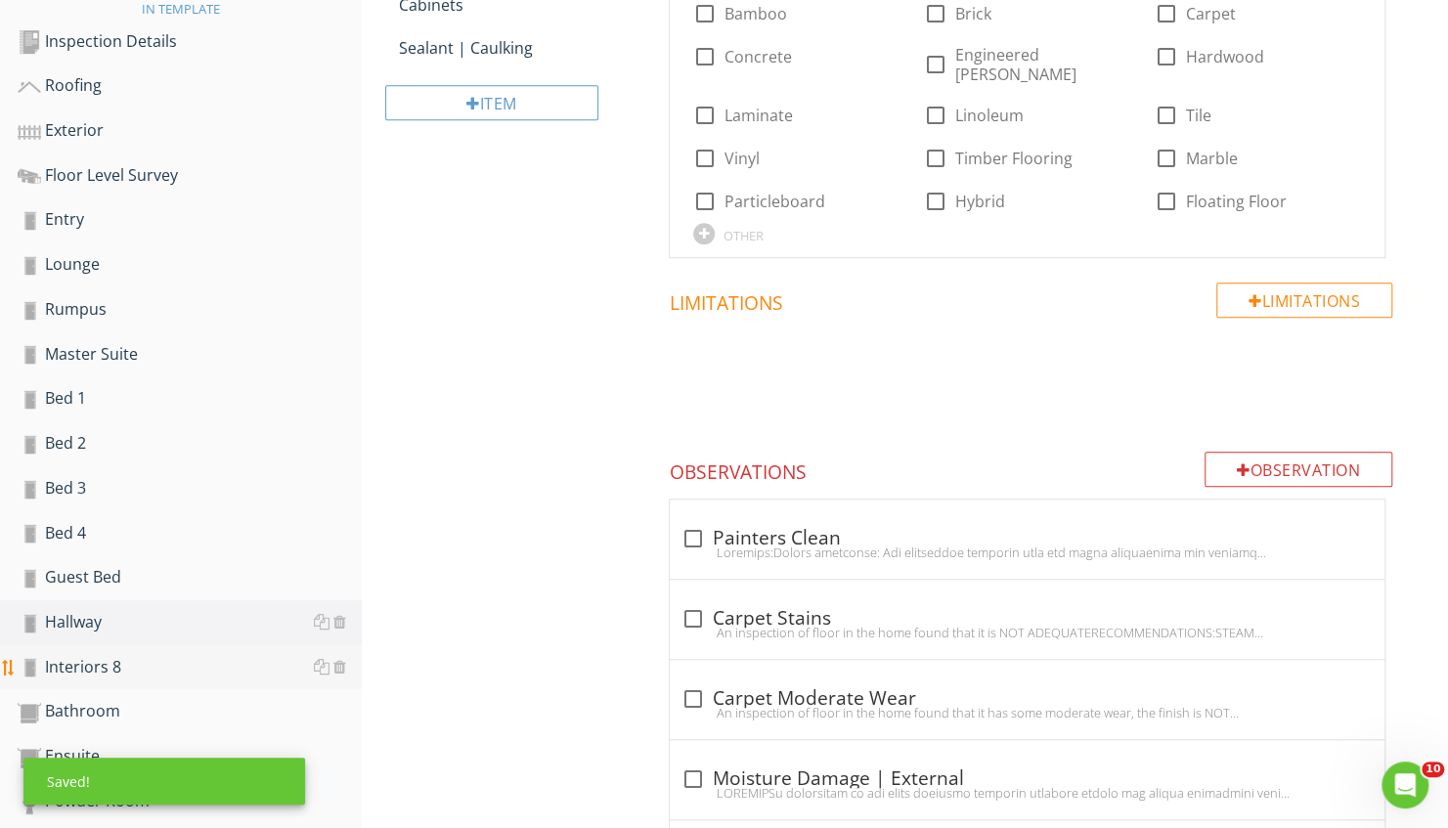
scroll to position [618, 0]
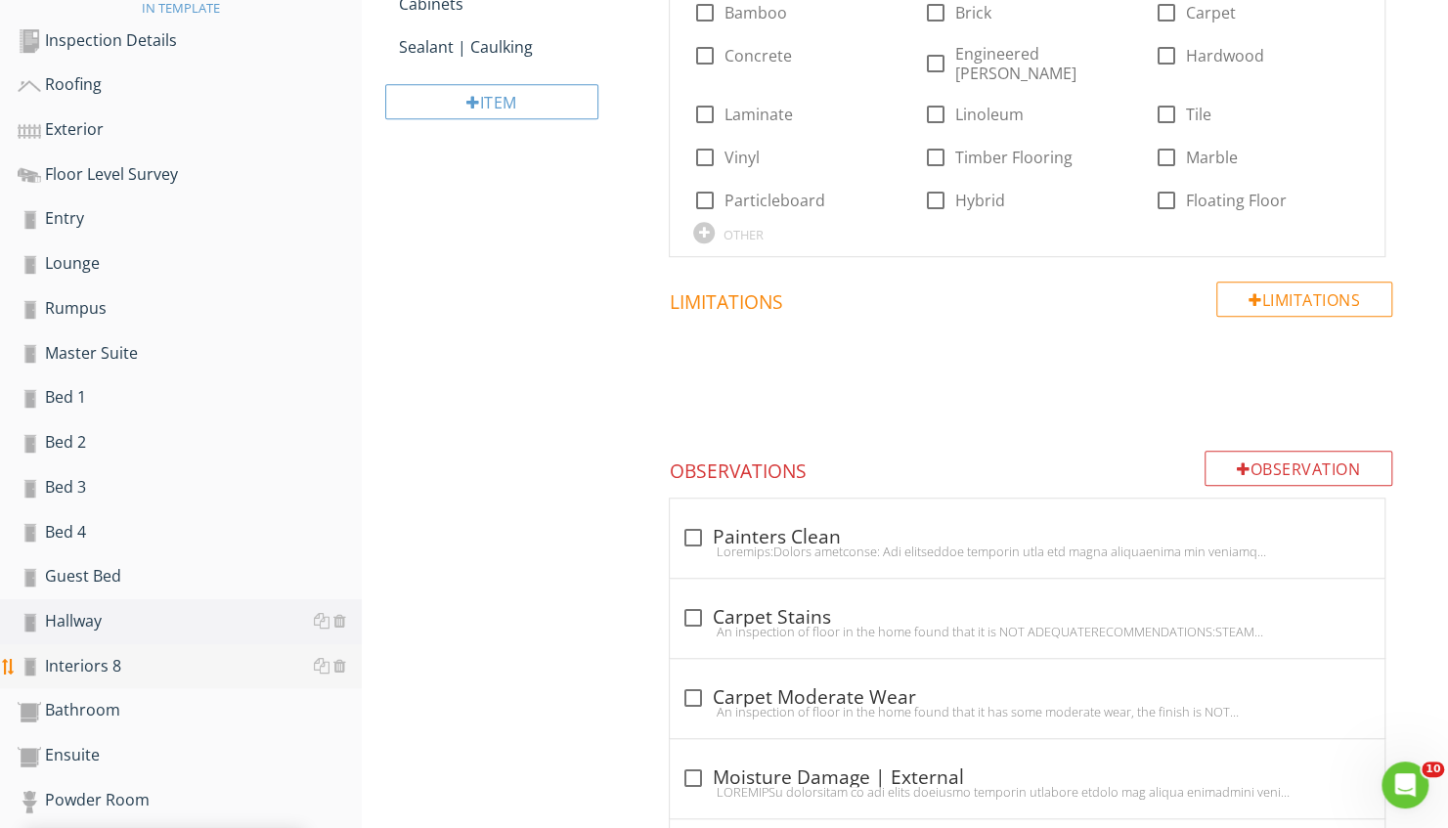
click at [110, 667] on div "Interiors 8" at bounding box center [190, 666] width 344 height 25
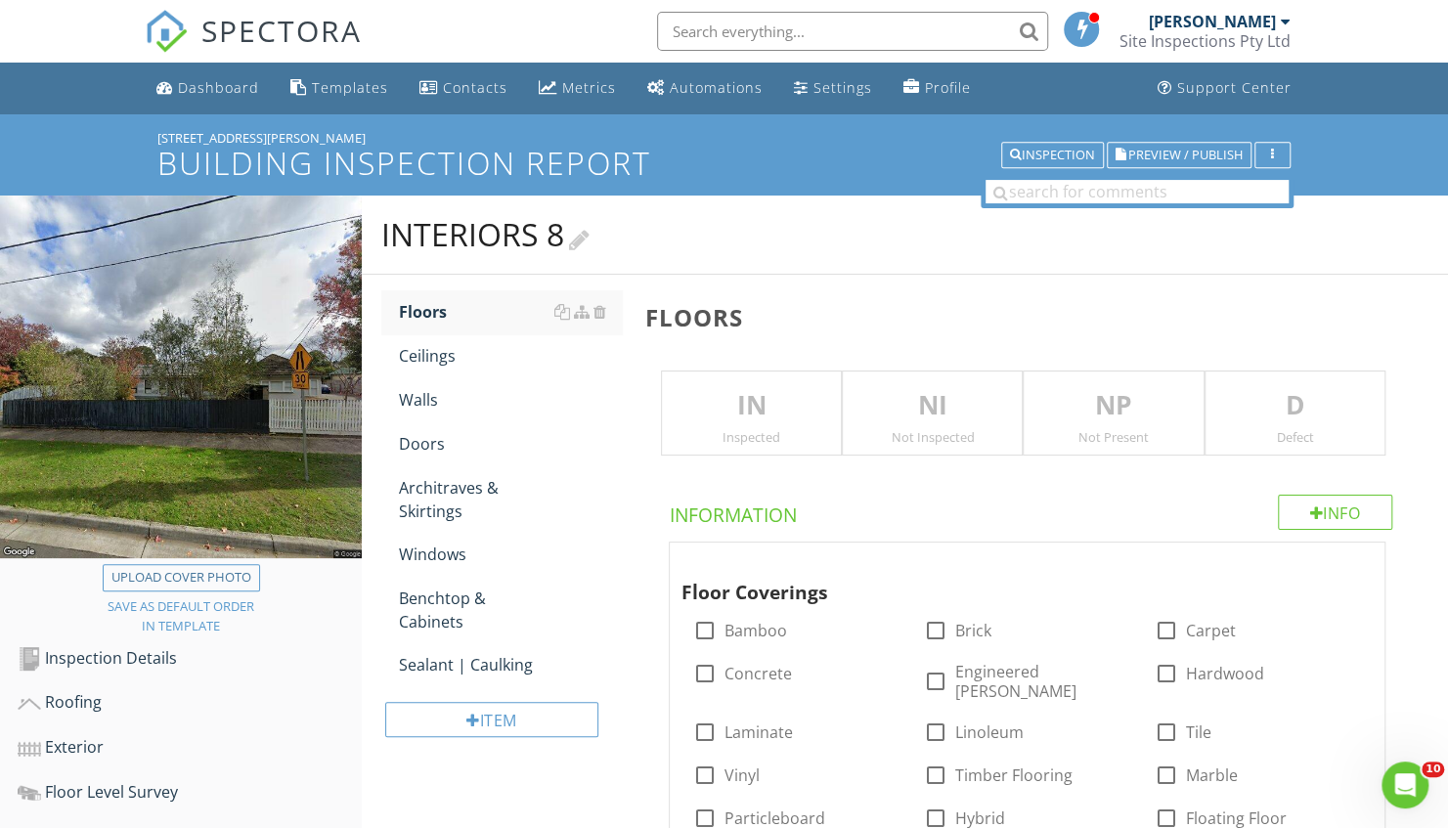
click at [479, 228] on div "Interiors 8" at bounding box center [485, 234] width 208 height 39
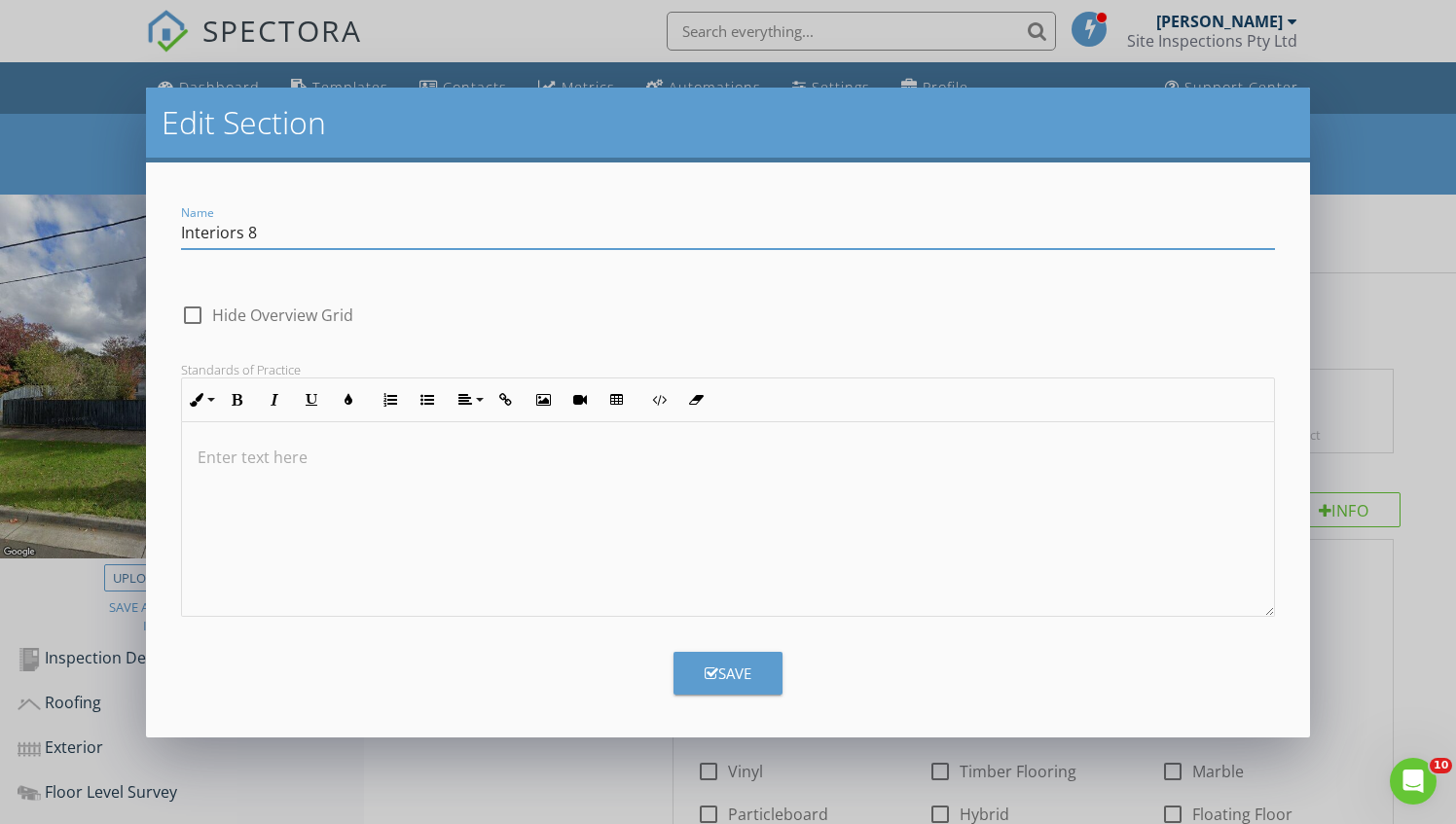
drag, startPoint x: 405, startPoint y: 235, endPoint x: 0, endPoint y: 275, distance: 407.0
click at [0, 275] on div "Edit Section Name Interiors 8 check_box_outline_blank Hide Overview Grid Standa…" at bounding box center [728, 412] width 1456 height 824
type input "Living/Meals"
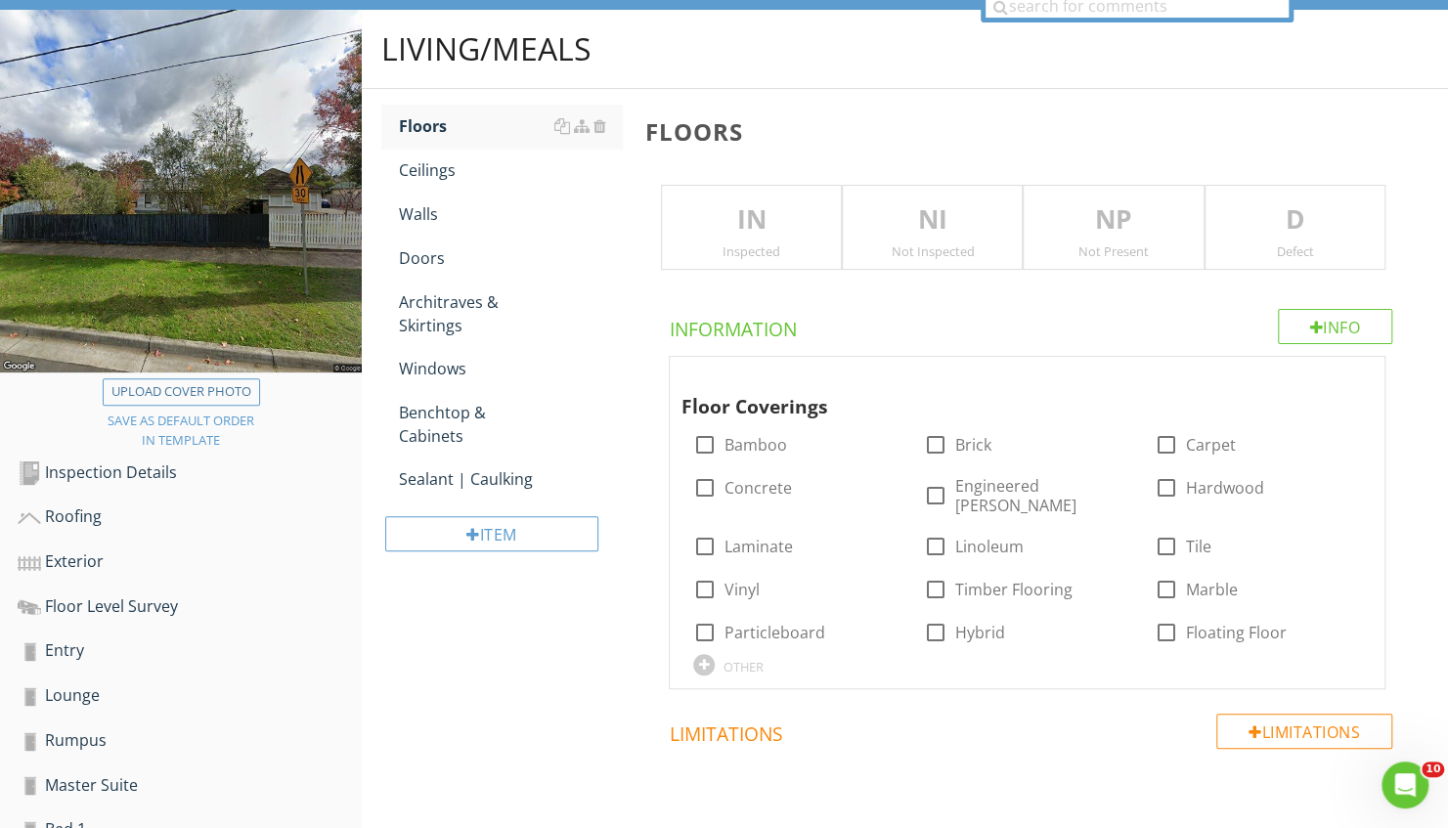
scroll to position [162, 0]
